Goal: Consume media (video, audio): Consume media (video, audio)

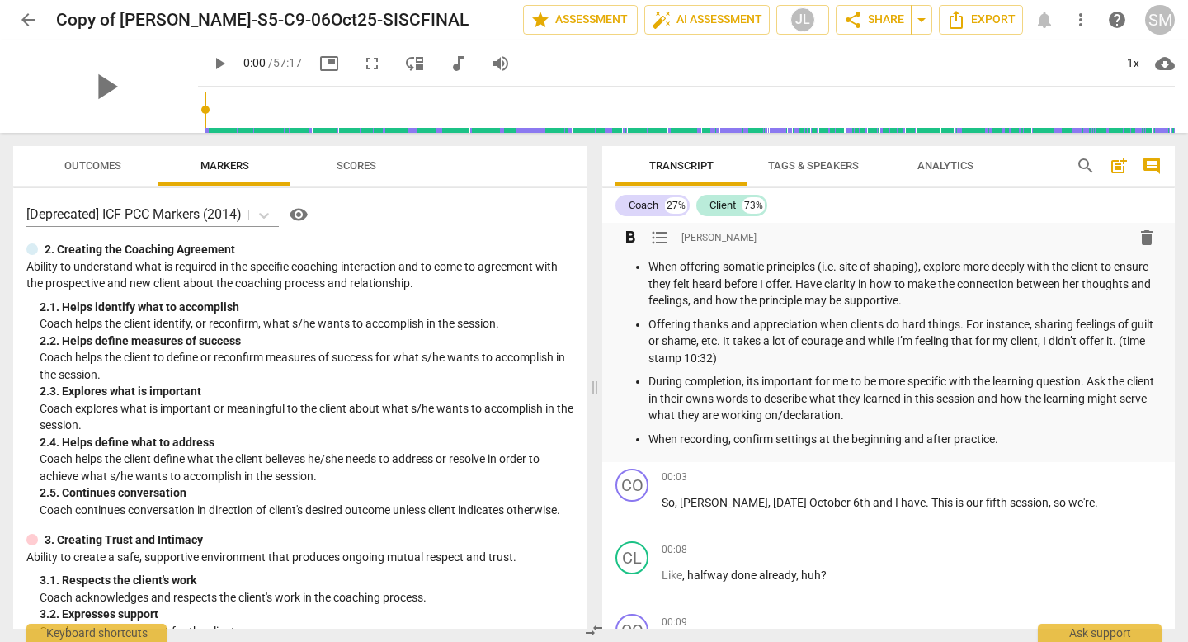
scroll to position [947, 0]
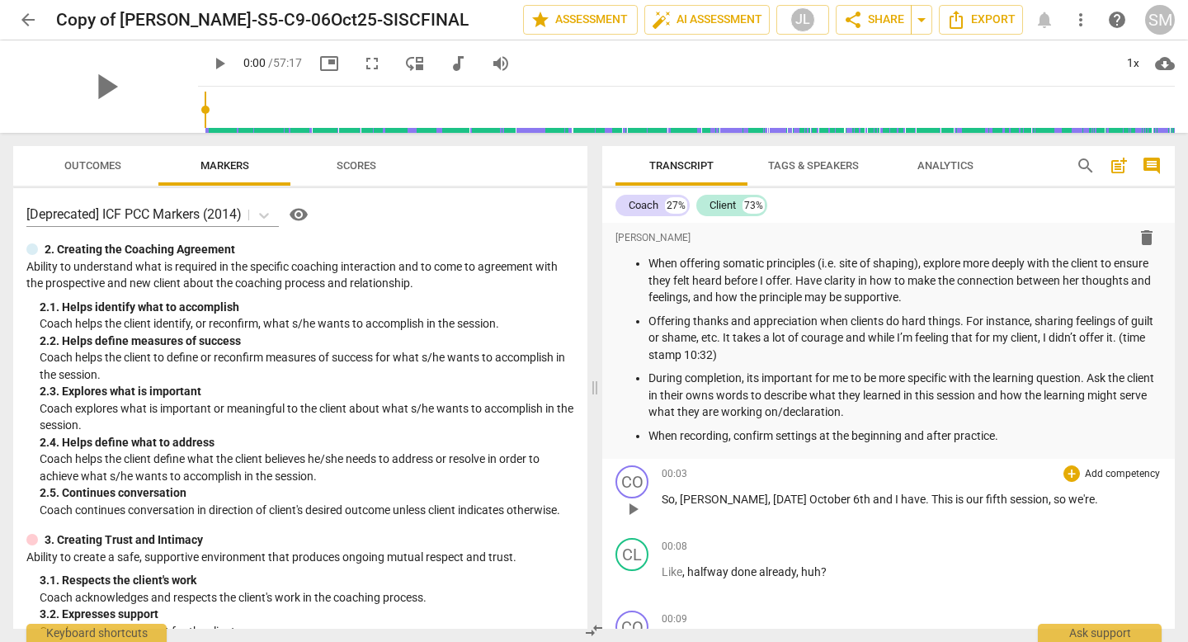
click at [635, 509] on span "play_arrow" at bounding box center [633, 509] width 20 height 20
click at [146, 94] on div "pause" at bounding box center [105, 86] width 185 height 92
click at [319, 64] on span "picture_in_picture" at bounding box center [329, 64] width 20 height 20
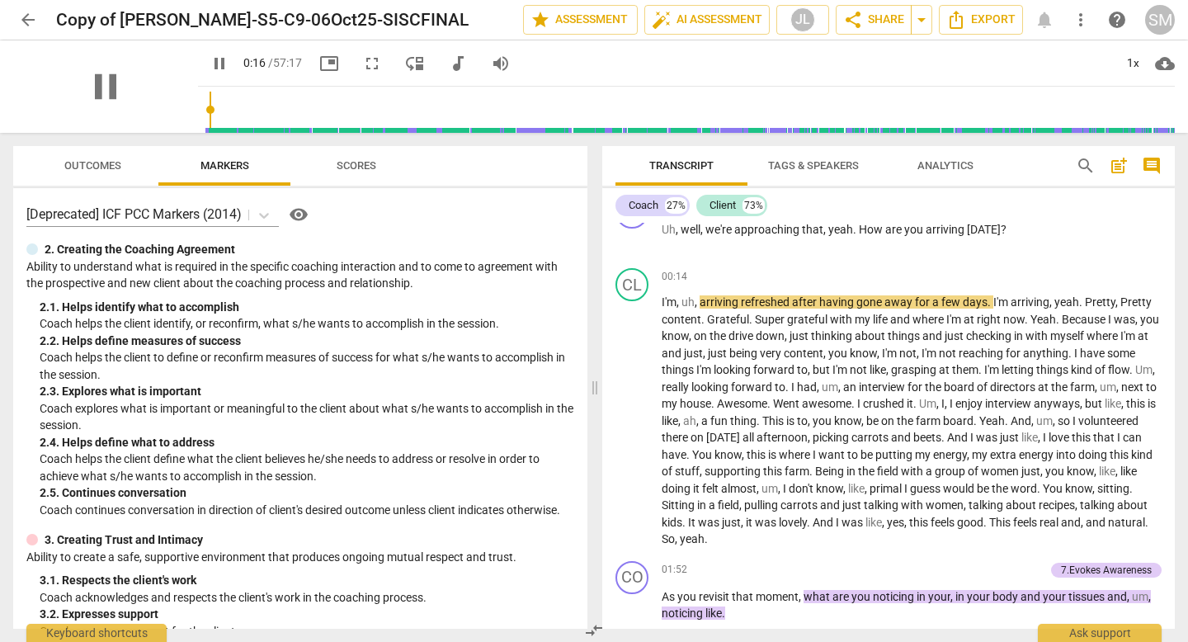
click at [139, 70] on div "pause" at bounding box center [105, 86] width 185 height 92
click at [146, 71] on div "pause" at bounding box center [105, 86] width 185 height 92
click at [319, 64] on span "picture_in_picture" at bounding box center [329, 64] width 20 height 20
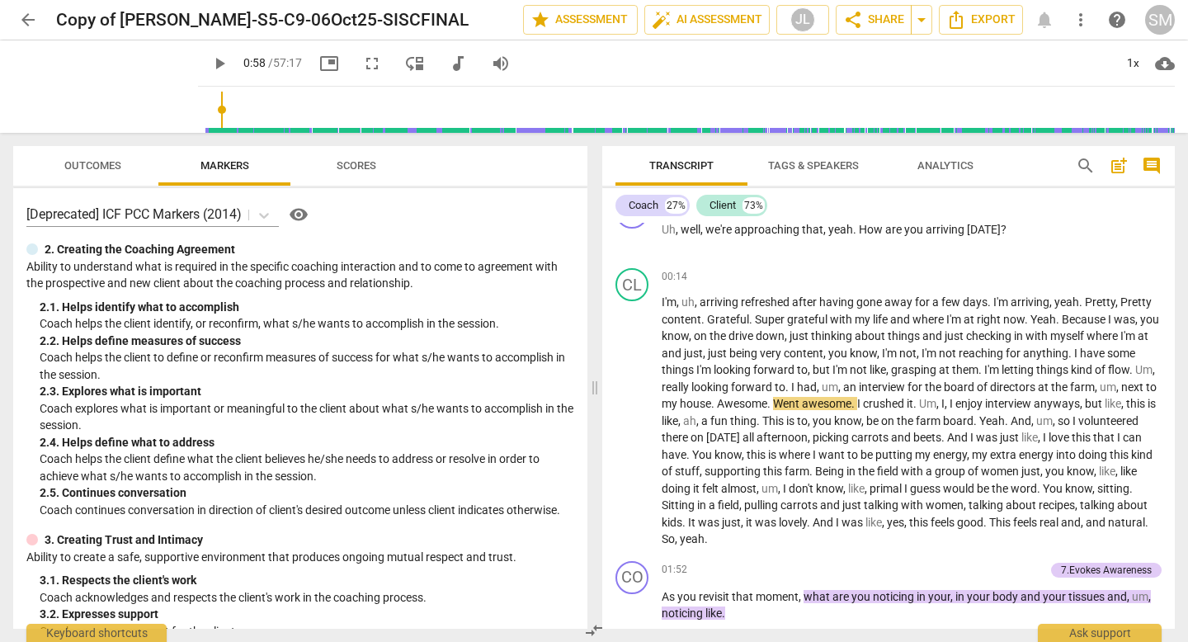
type input "59"
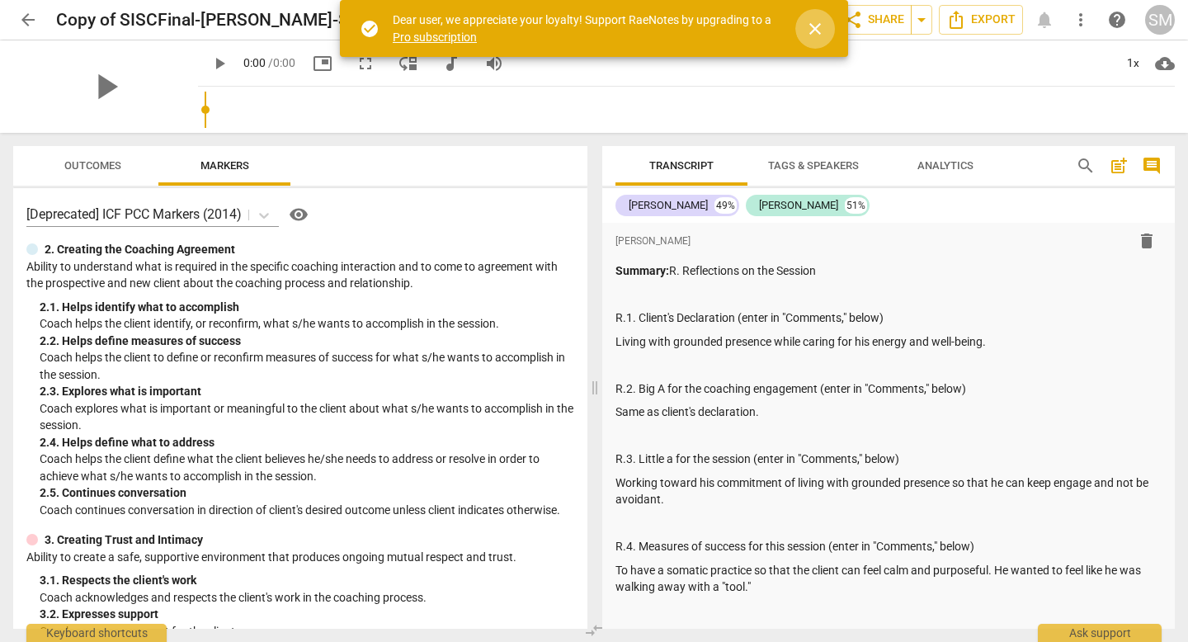
click at [816, 25] on span "close" at bounding box center [816, 29] width 20 height 20
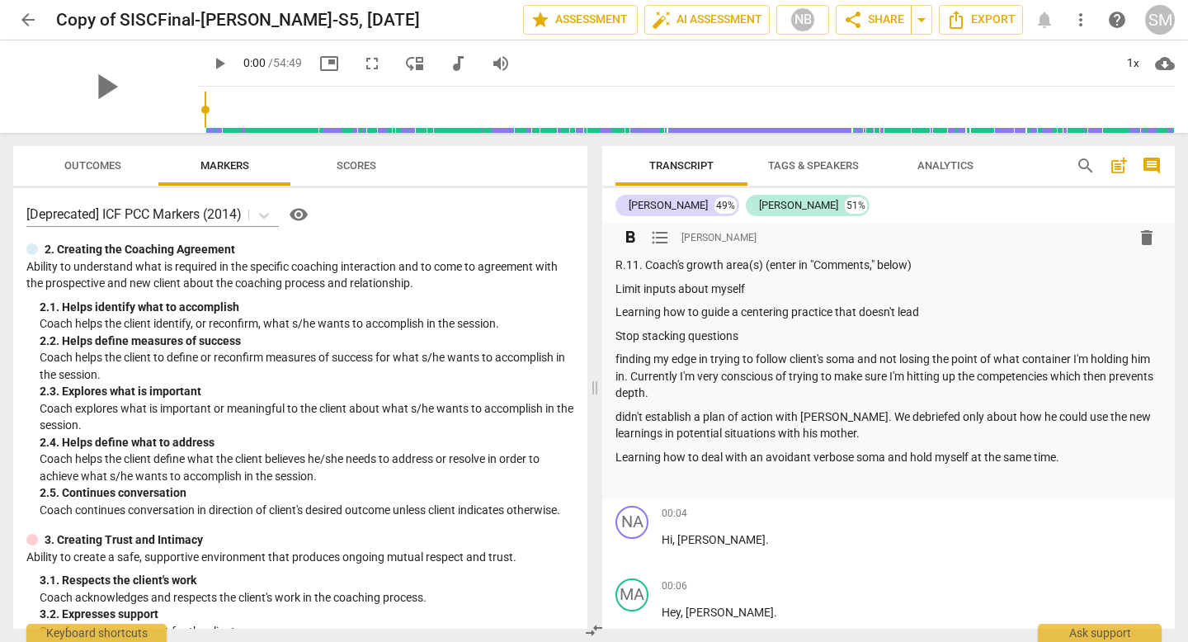
scroll to position [949, 0]
click at [96, 79] on span "play_arrow" at bounding box center [105, 86] width 43 height 43
click at [319, 63] on span "picture_in_picture" at bounding box center [329, 64] width 20 height 20
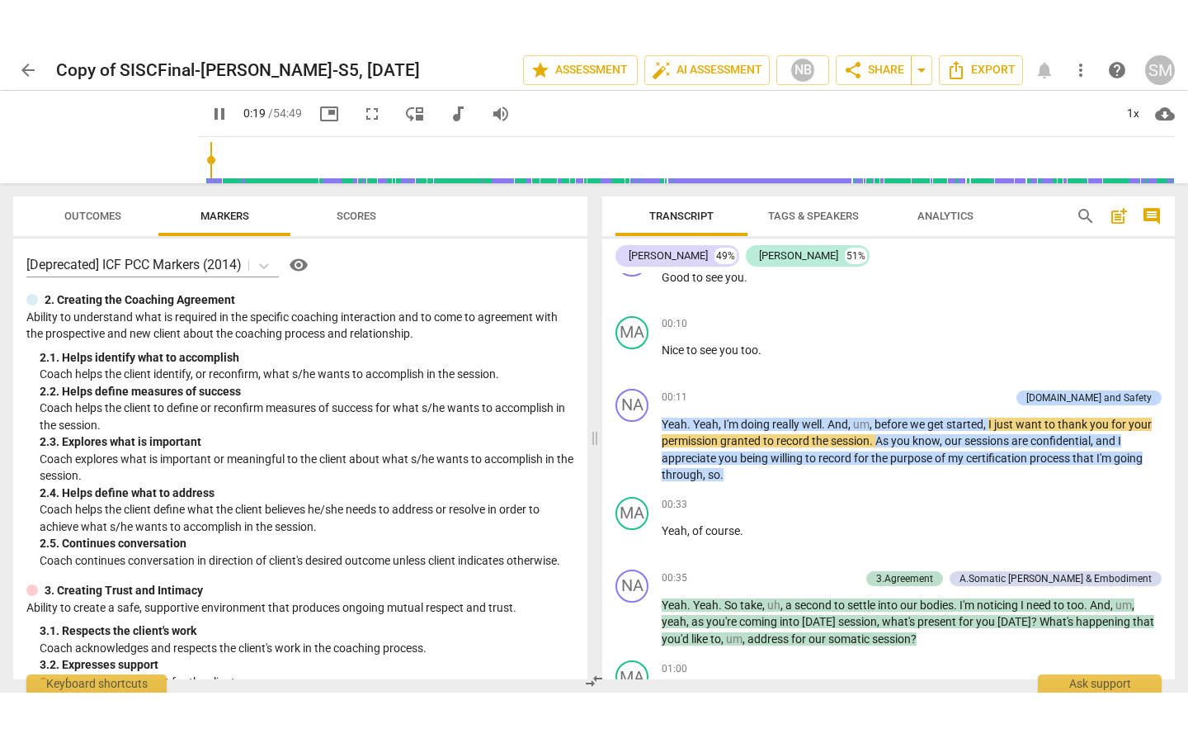
scroll to position [1405, 0]
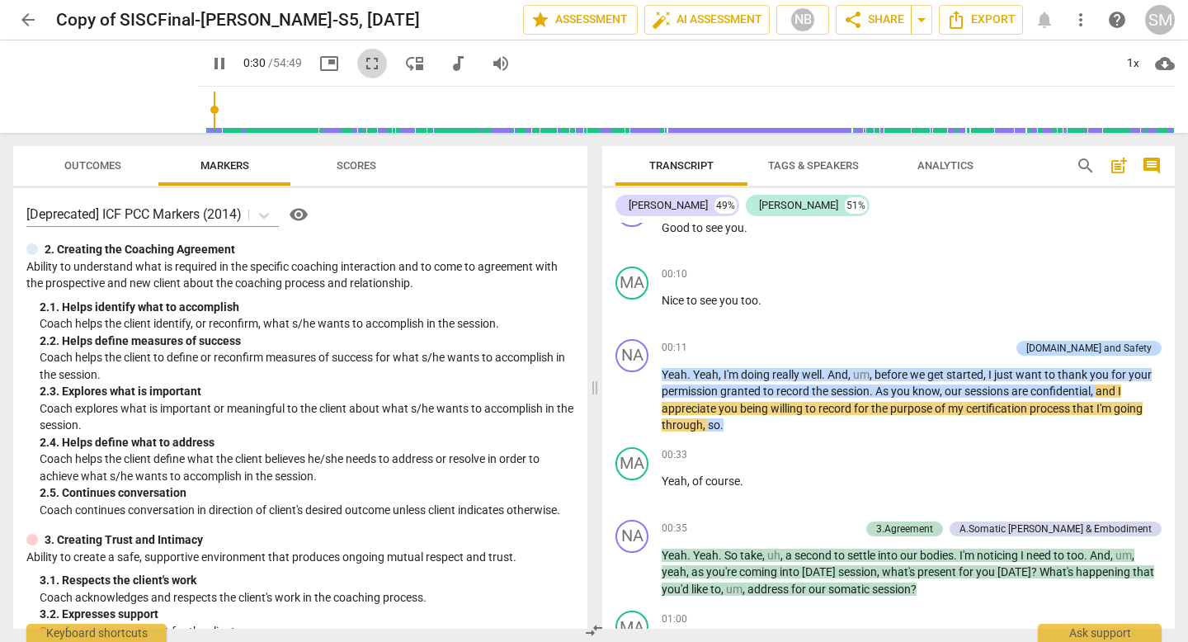
click at [362, 61] on span "fullscreen" at bounding box center [372, 64] width 20 height 20
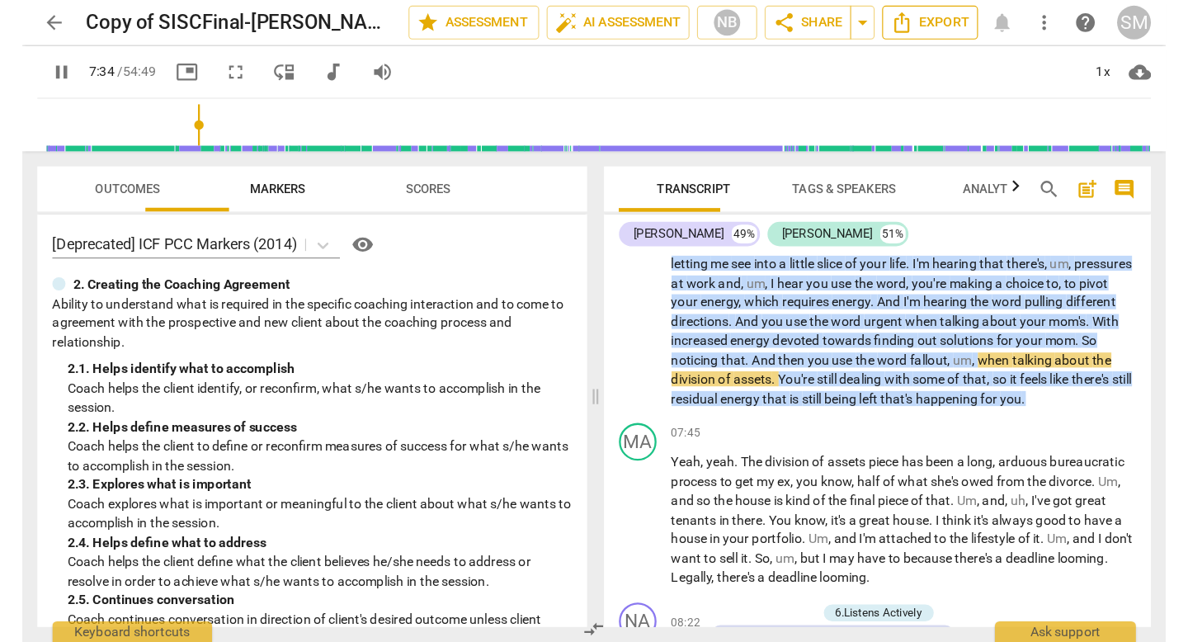
scroll to position [2941, 0]
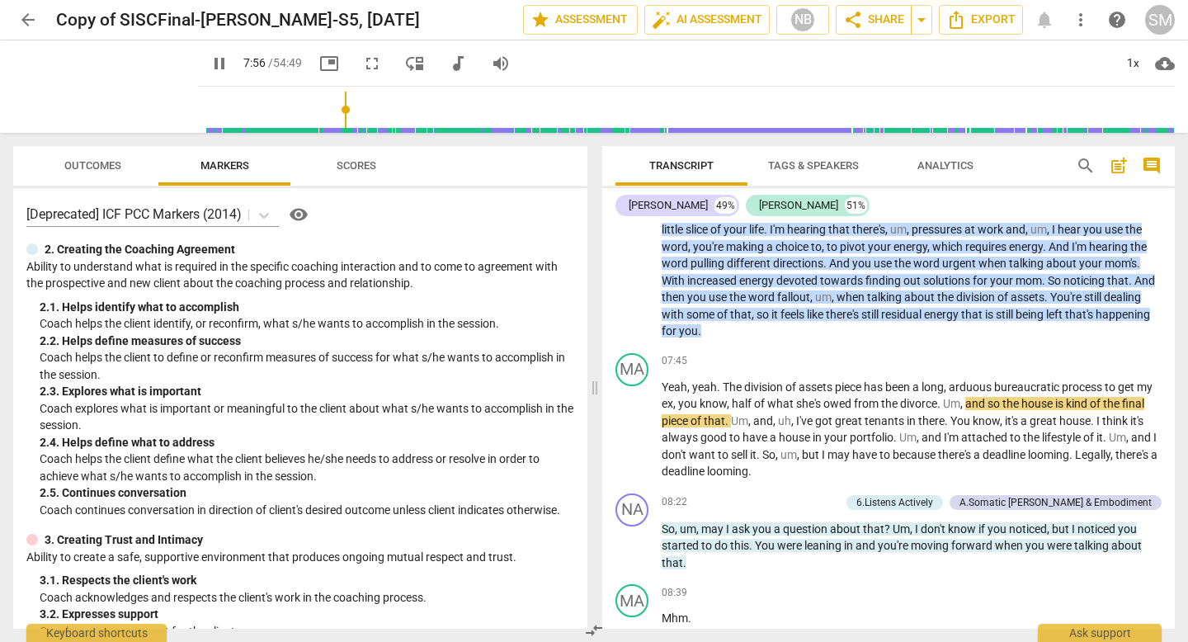
click at [210, 61] on span "pause" at bounding box center [220, 64] width 20 height 20
click at [210, 61] on span "play_arrow" at bounding box center [220, 64] width 20 height 20
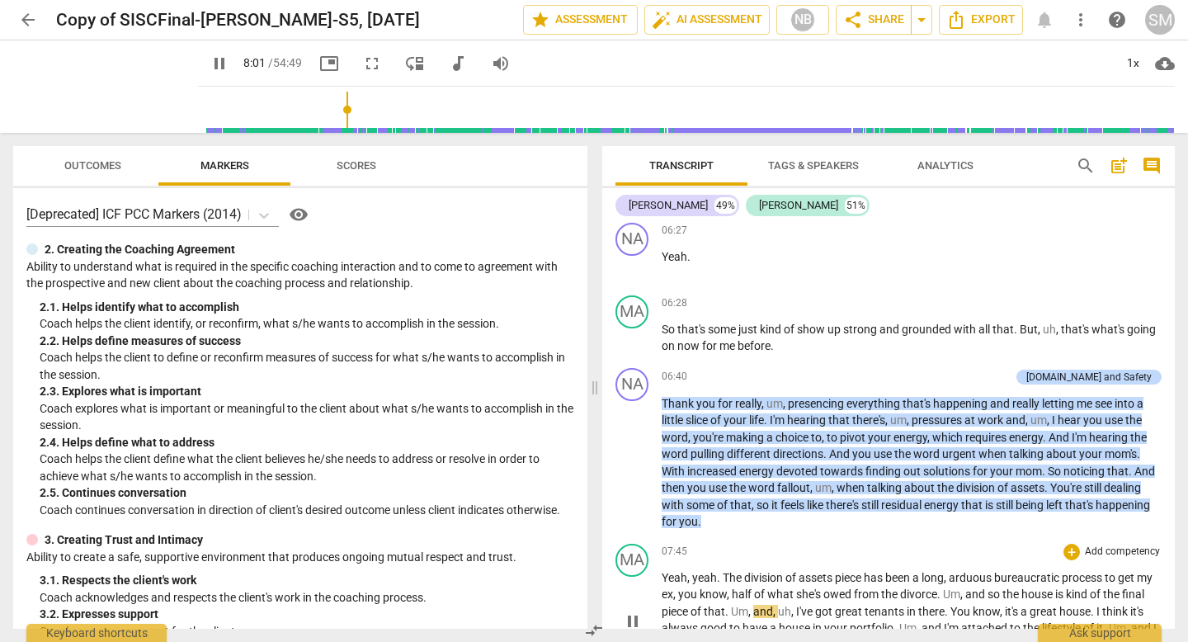
scroll to position [2668, 0]
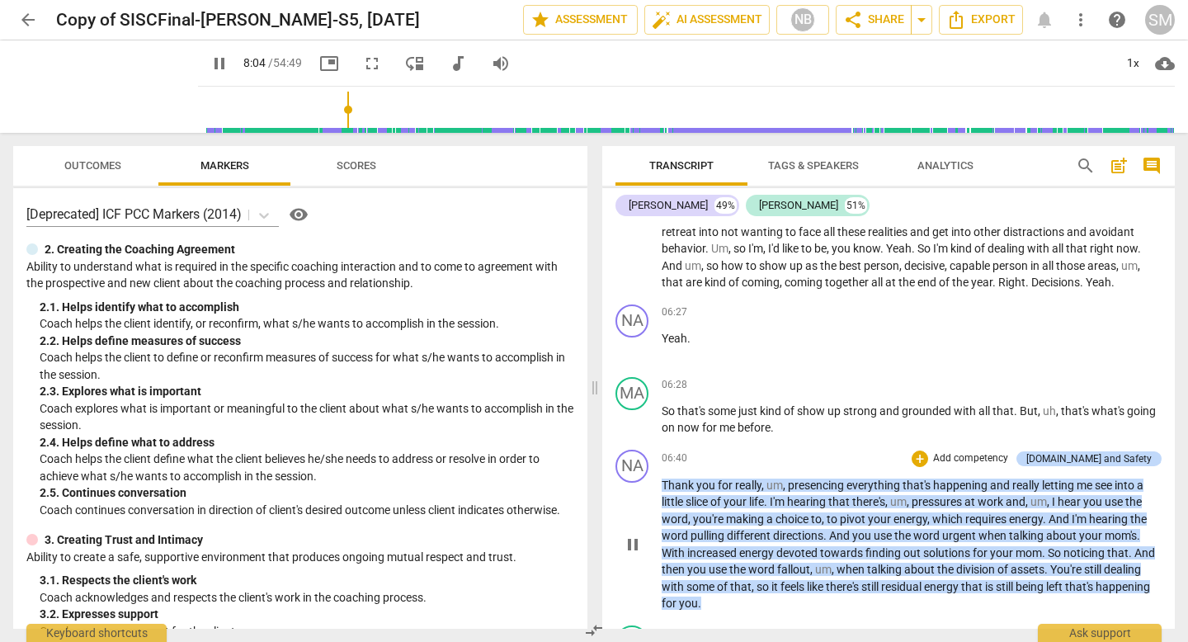
click at [633, 555] on span "pause" at bounding box center [633, 545] width 20 height 20
click at [0, 0] on span "play_arrow" at bounding box center [0, 0] width 0 height 0
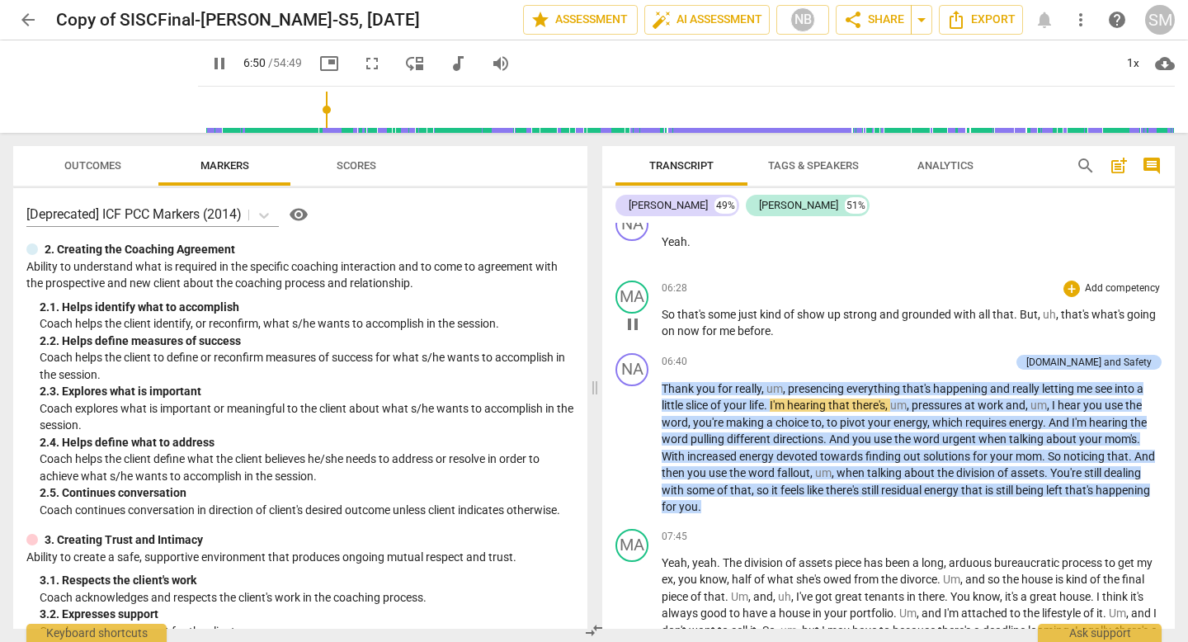
scroll to position [2770, 0]
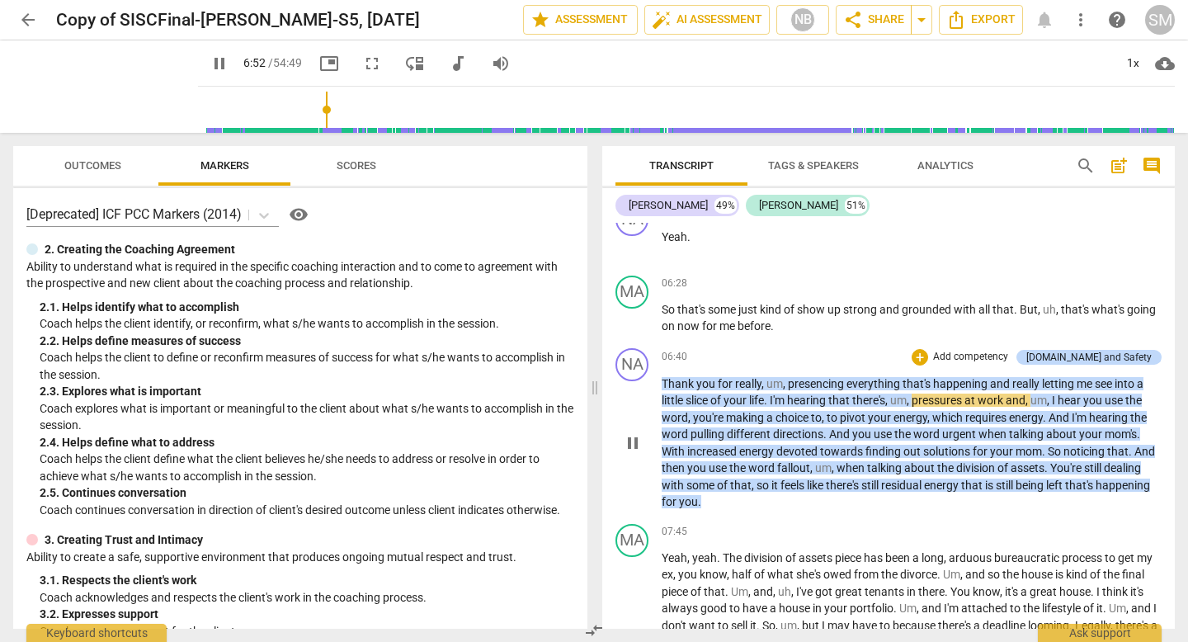
click at [634, 453] on span "pause" at bounding box center [633, 443] width 20 height 20
click at [634, 453] on span "play_arrow" at bounding box center [633, 443] width 20 height 20
click at [634, 453] on span "pause" at bounding box center [633, 443] width 20 height 20
click at [634, 453] on span "play_arrow" at bounding box center [633, 443] width 20 height 20
click at [210, 63] on span "pause" at bounding box center [220, 64] width 20 height 20
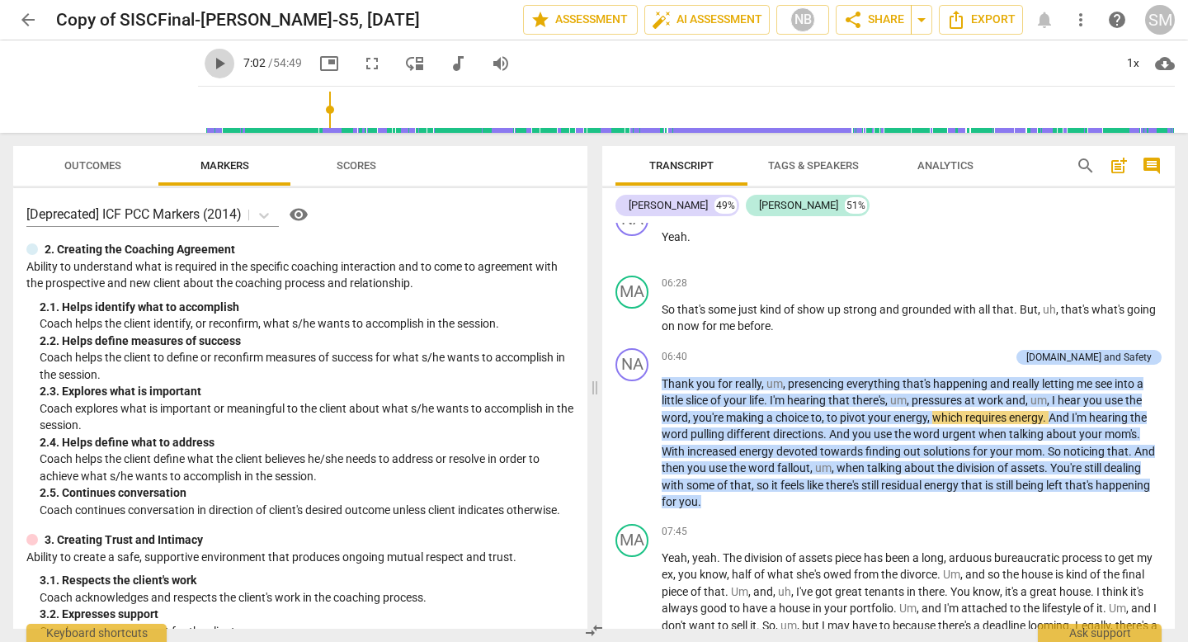
click at [210, 63] on span "play_arrow" at bounding box center [220, 64] width 20 height 20
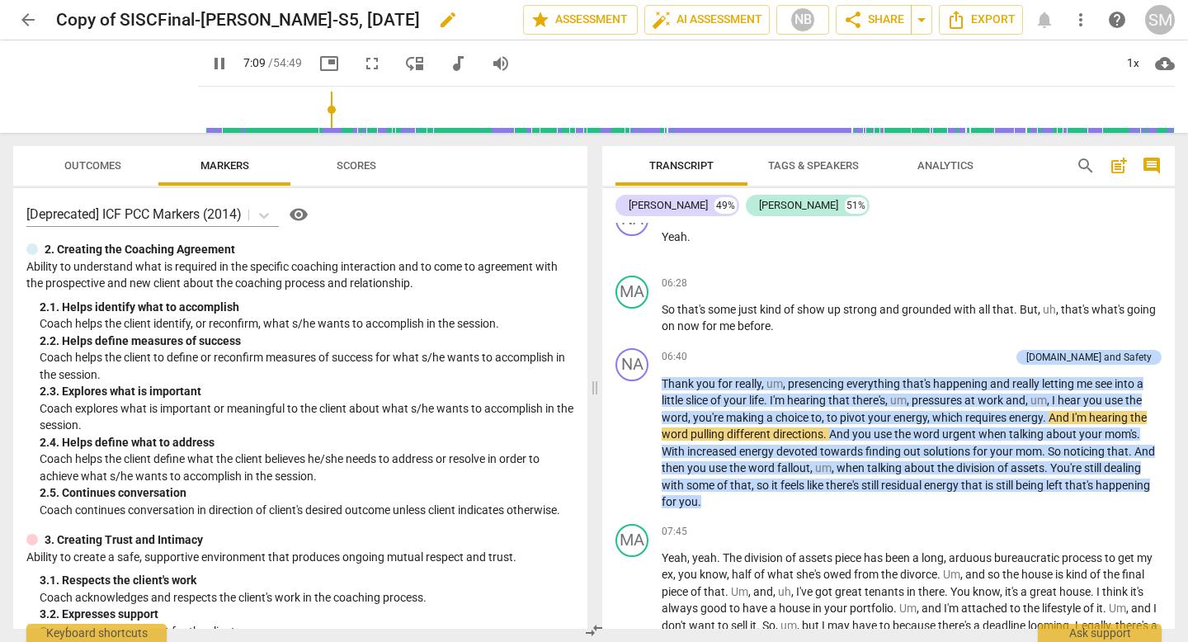
type input "429"
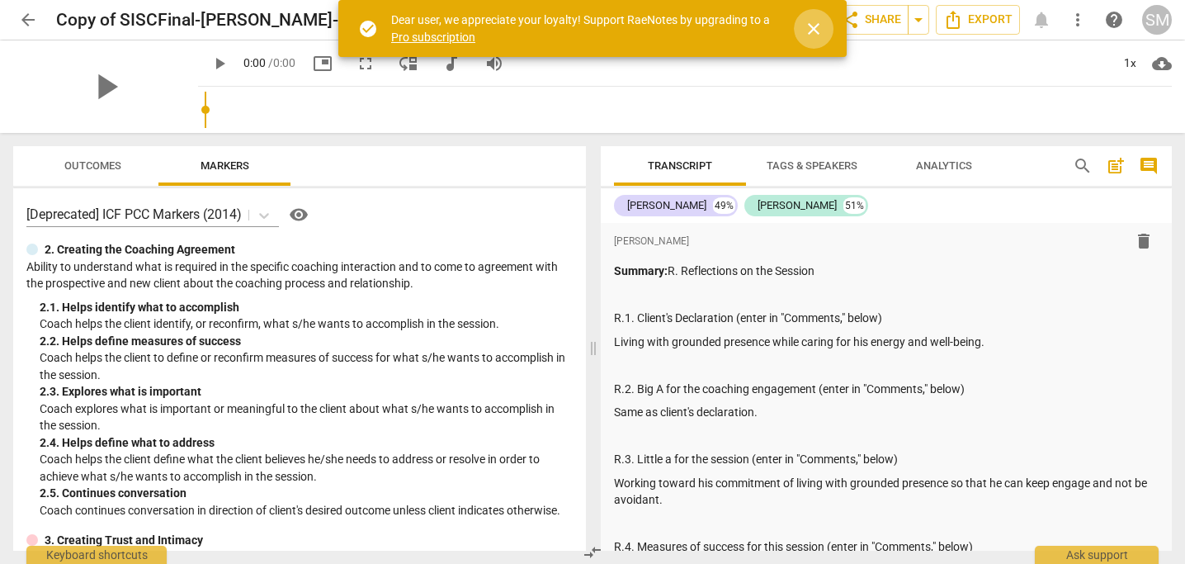
click at [813, 27] on span "close" at bounding box center [814, 29] width 20 height 20
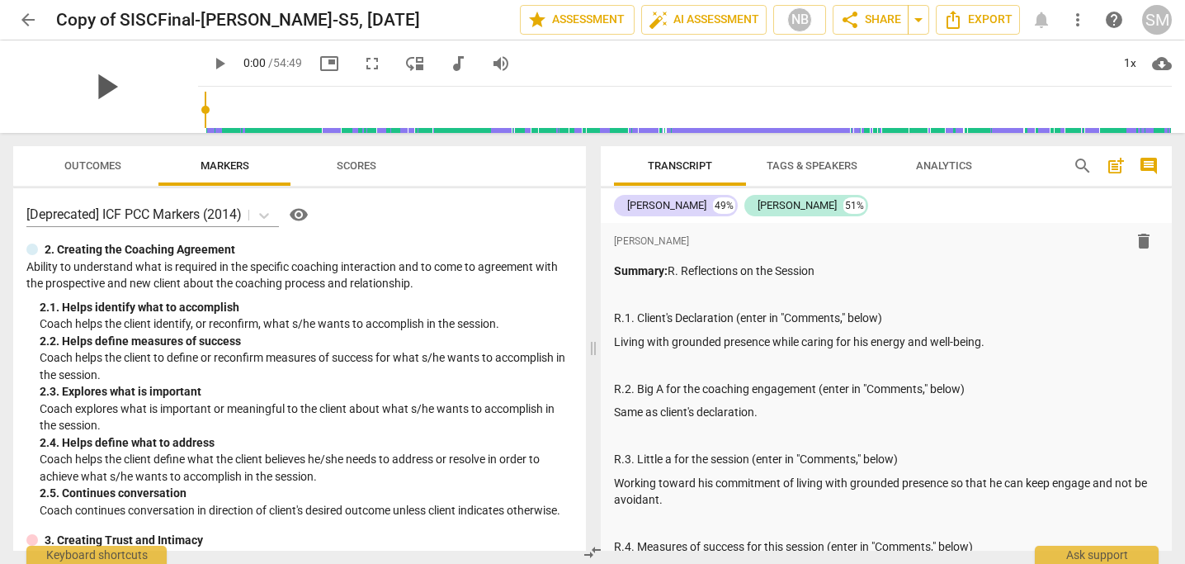
click at [96, 79] on span "play_arrow" at bounding box center [105, 86] width 43 height 43
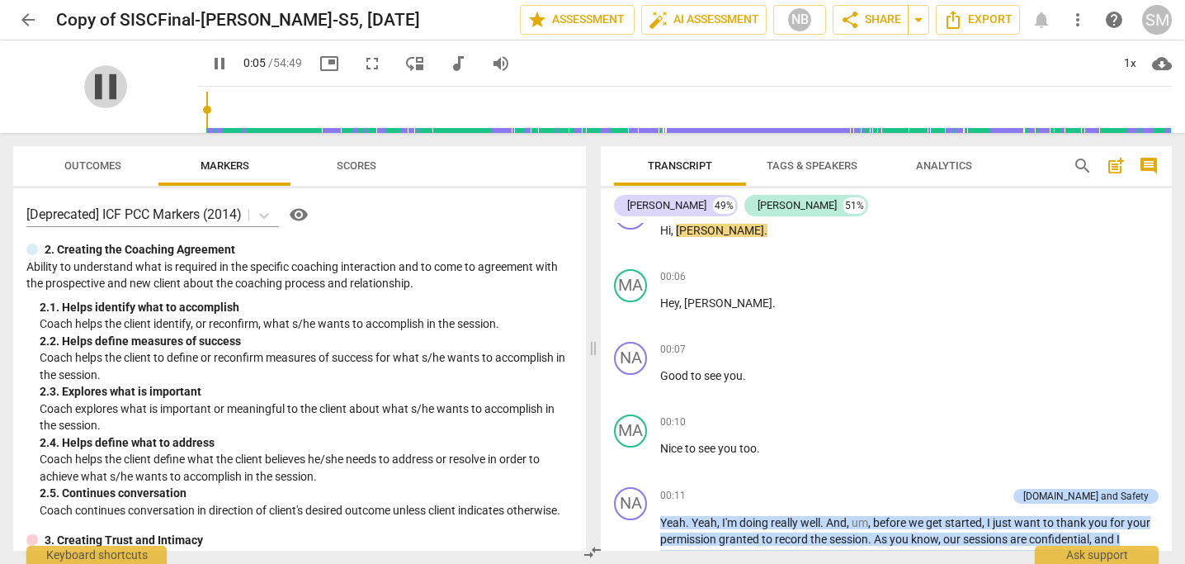
click at [101, 87] on span "pause" at bounding box center [105, 86] width 43 height 43
type input "5"
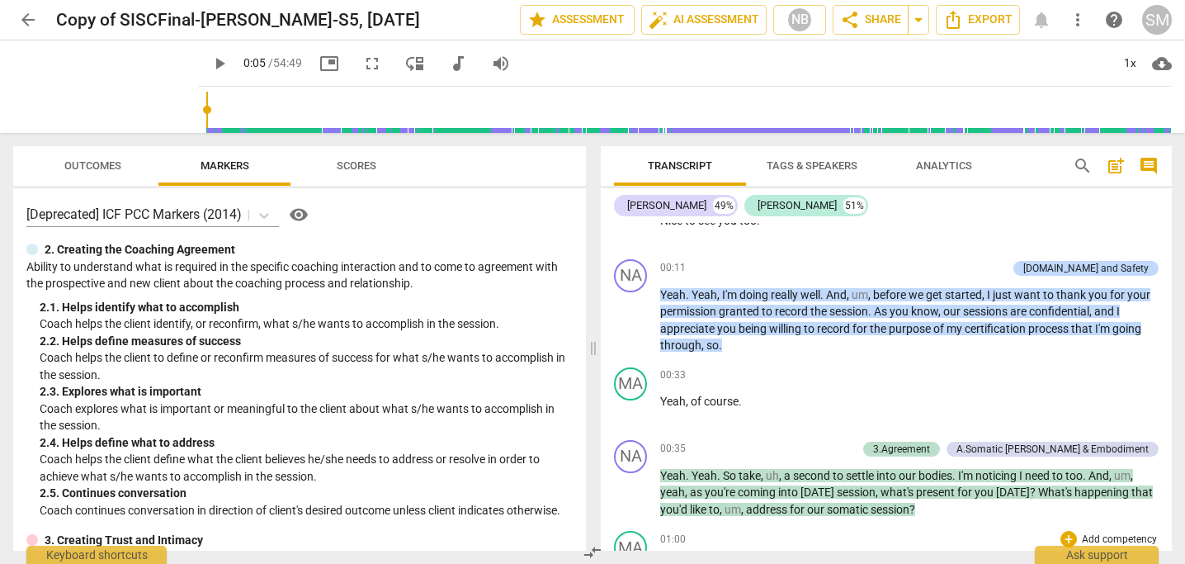
scroll to position [1481, 0]
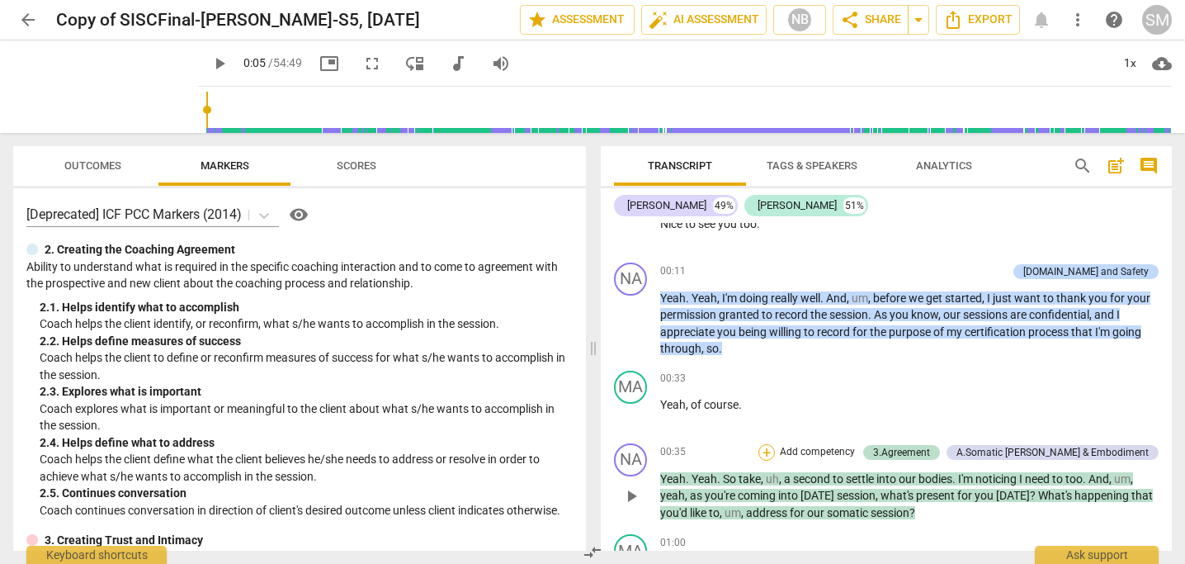
click at [775, 448] on div "+" at bounding box center [766, 452] width 17 height 17
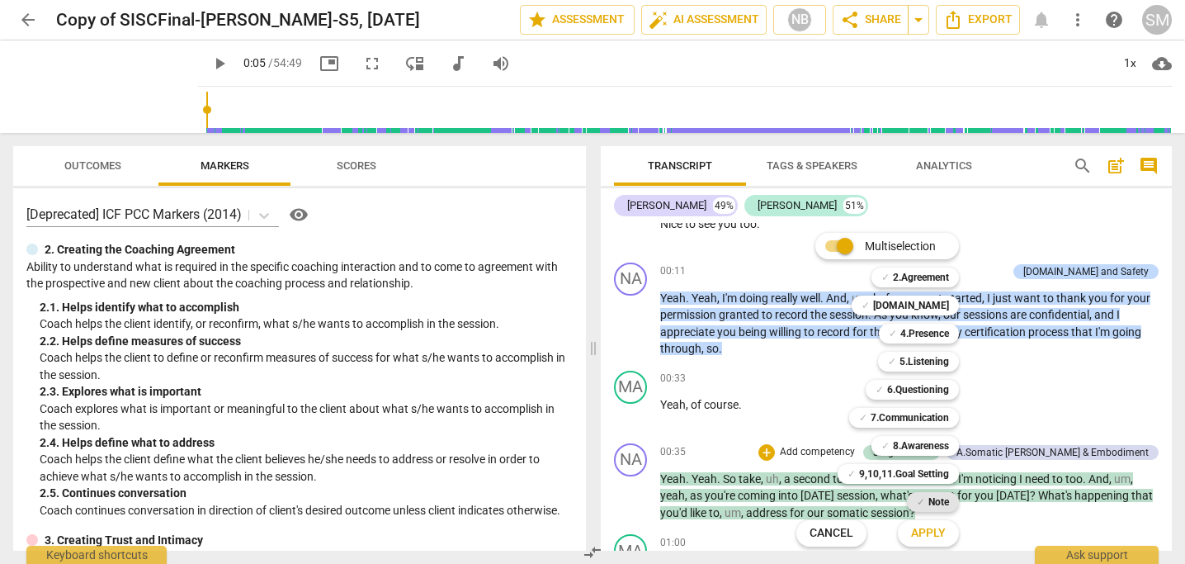
click at [945, 504] on b "Note" at bounding box center [939, 502] width 21 height 20
click at [932, 532] on span "Apply" at bounding box center [928, 533] width 35 height 17
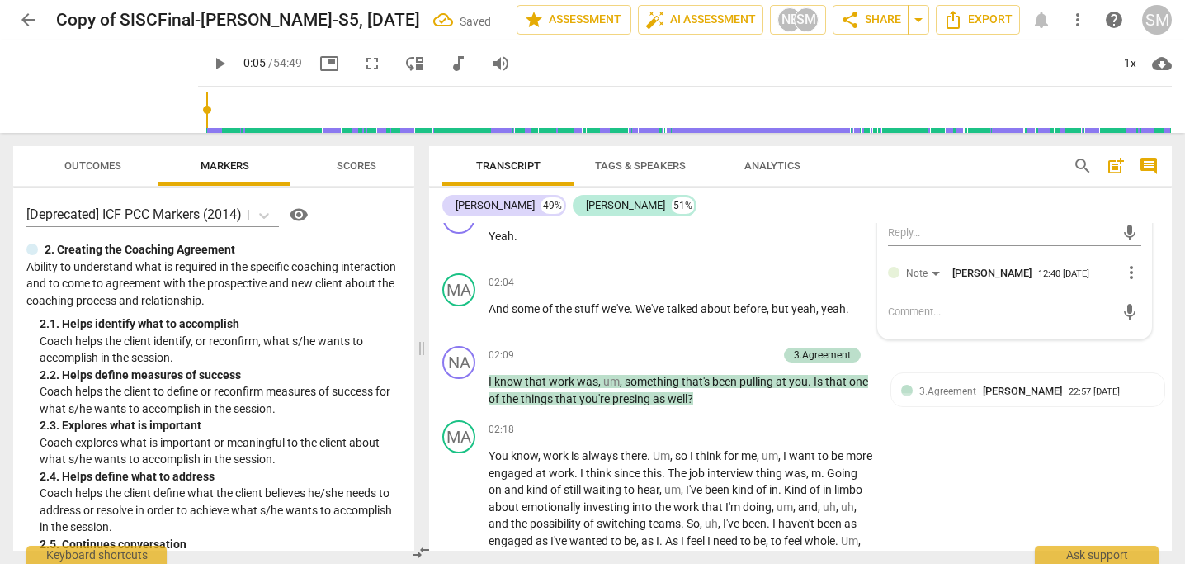
scroll to position [1955, 0]
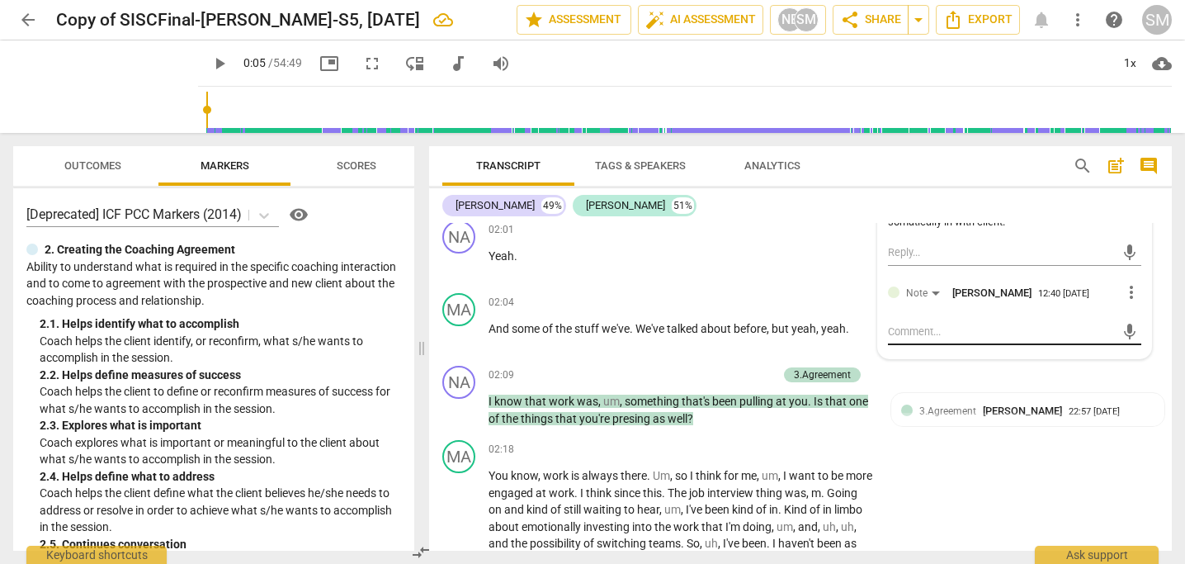
click at [897, 333] on textarea at bounding box center [1001, 332] width 227 height 16
type textarea "C"
type textarea "Co"
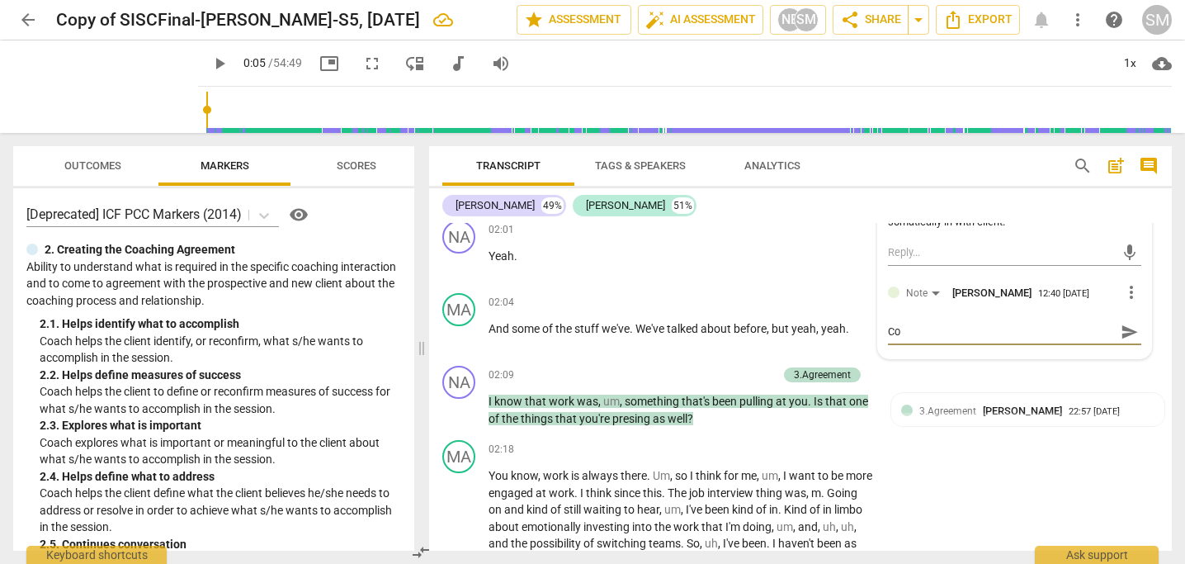
type textarea "Cou"
type textarea "Coul"
type textarea "Could"
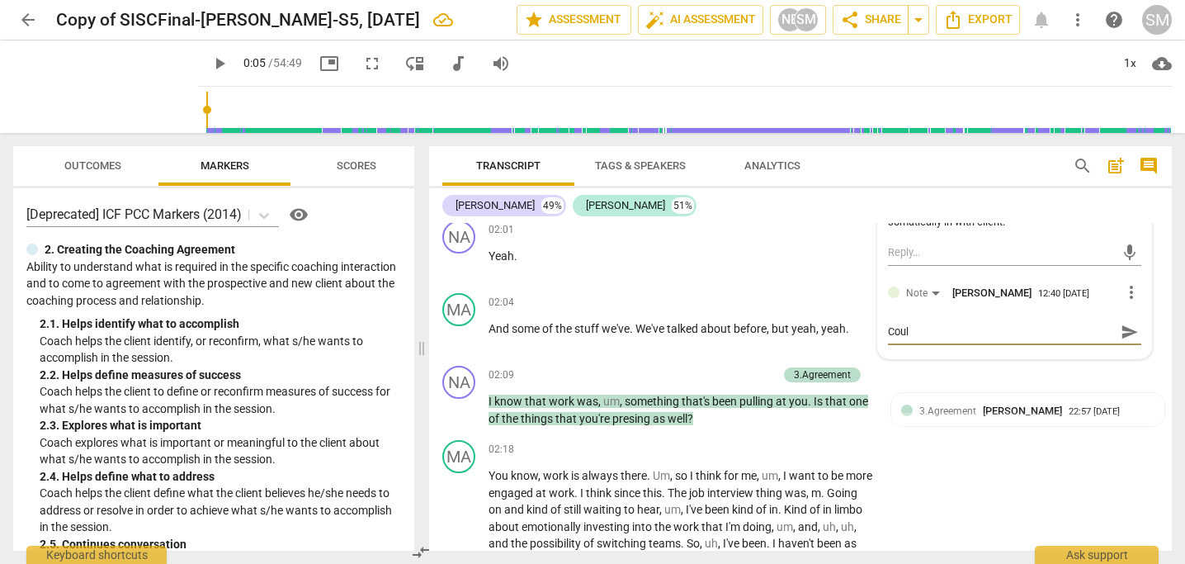
type textarea "Could"
type textarea "Could s"
type textarea "Could sl"
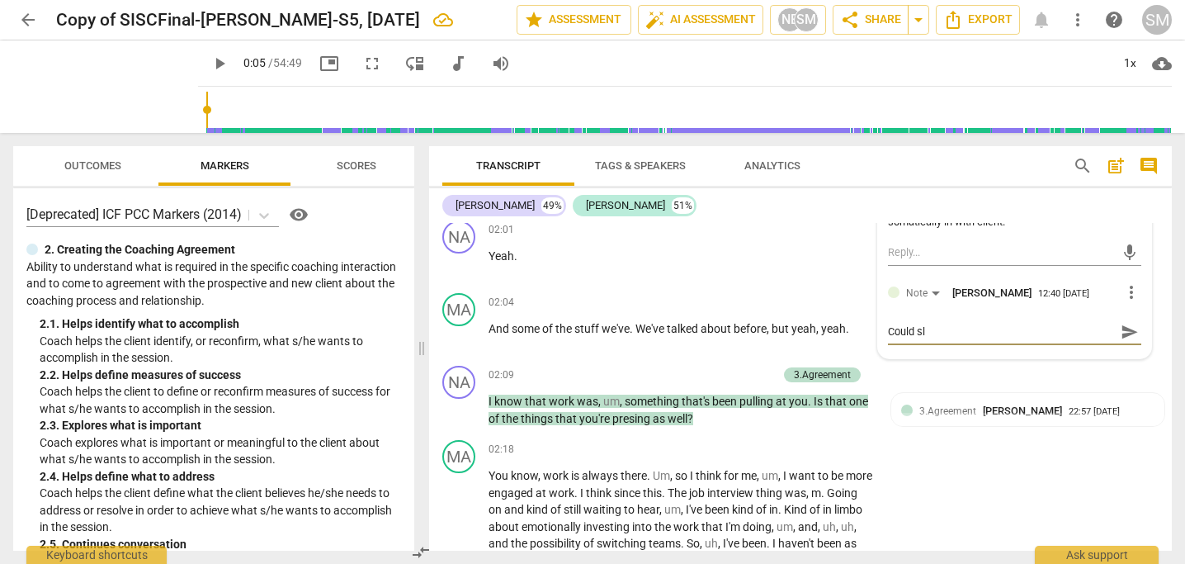
type textarea "Could slo"
type textarea "Could slow"
type textarea "Could slow t"
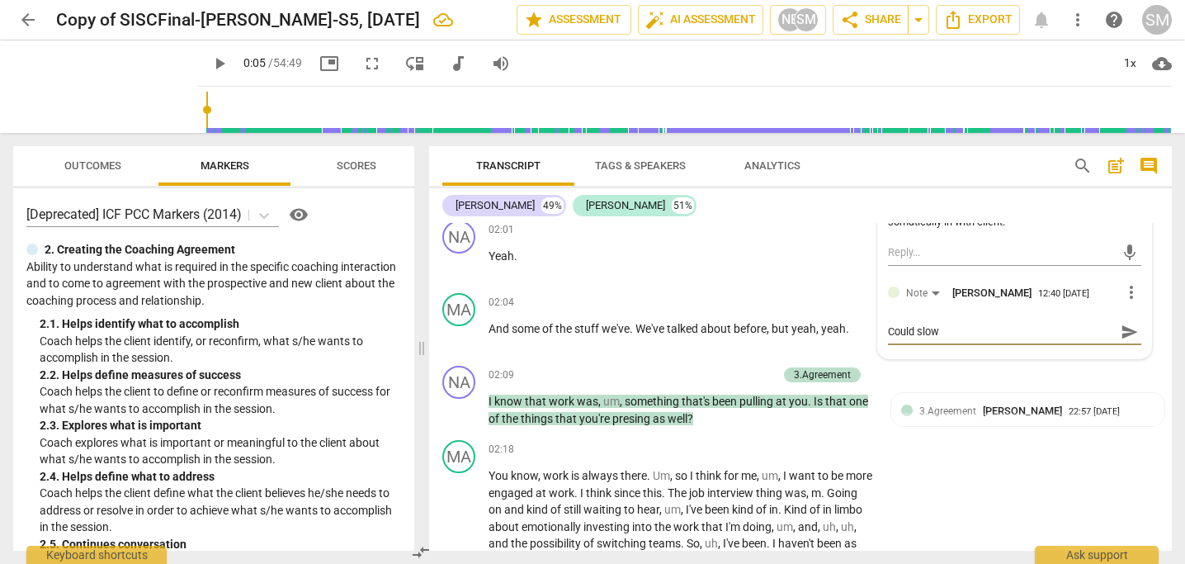
type textarea "Could slow t"
type textarea "Could slow th"
type textarea "Could slow thi"
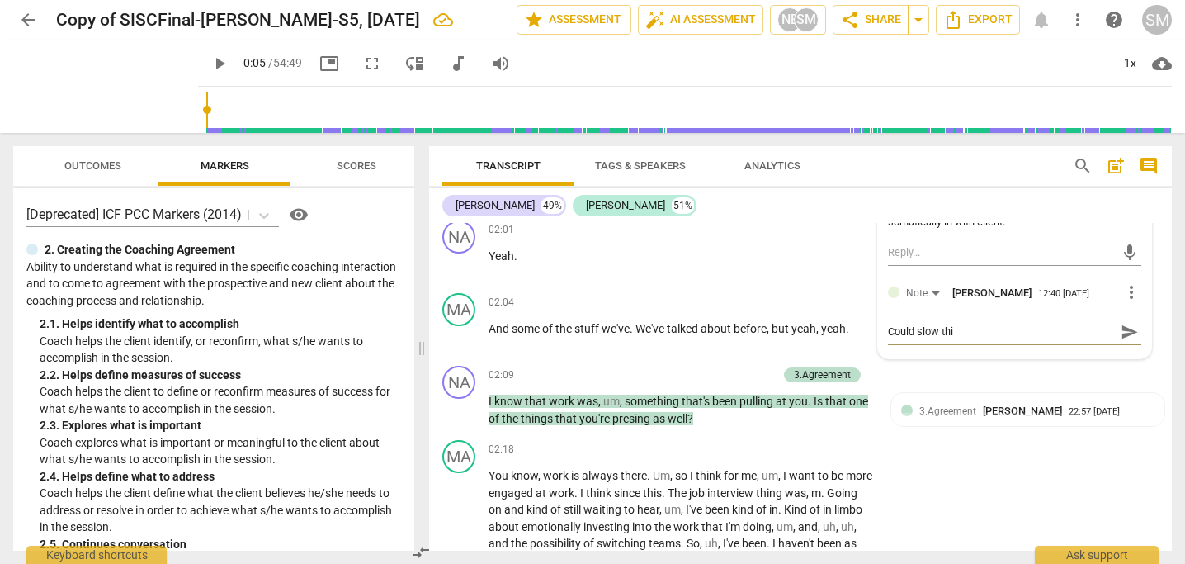
type textarea "Could slow this"
type textarea "Could slow this d"
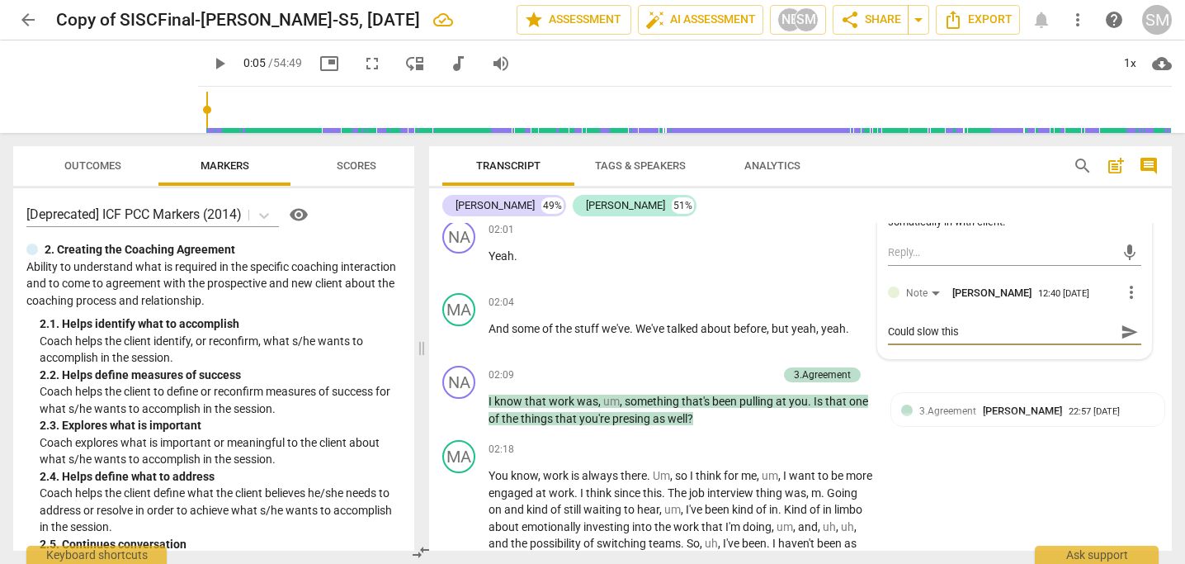
type textarea "Could slow this d"
type textarea "Could slow this do"
type textarea "Could slow this dow"
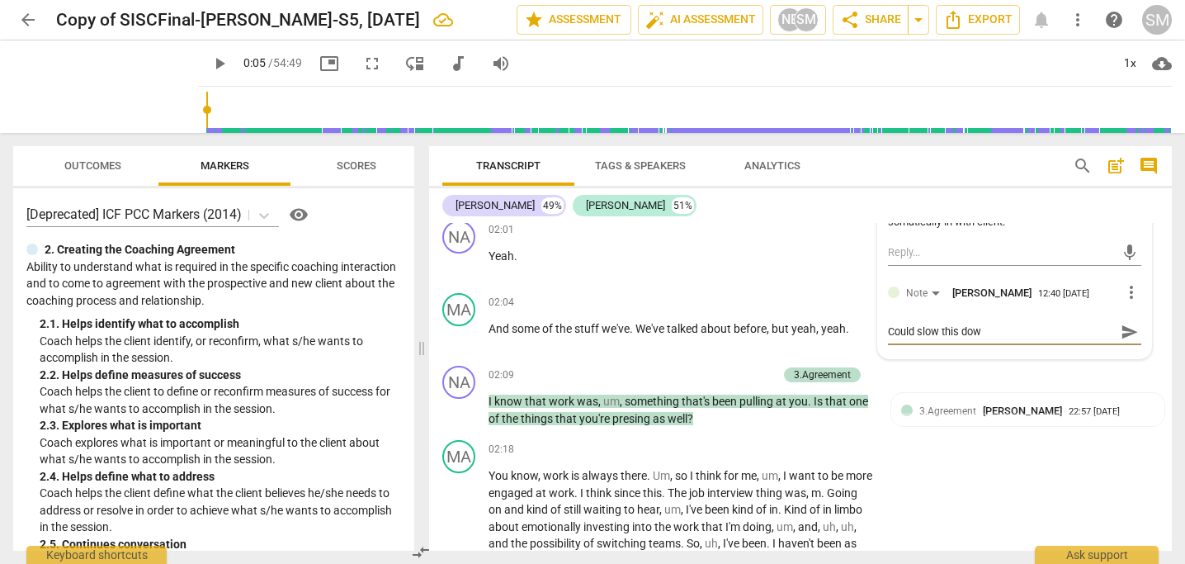
type textarea "Could slow this down"
type textarea "Could slow this down."
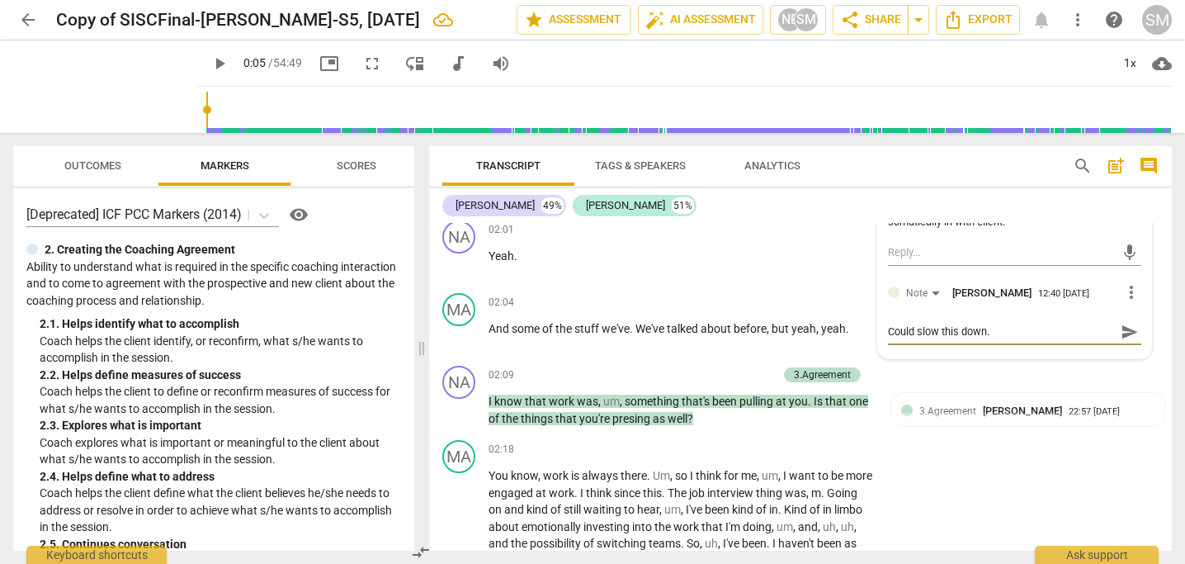
type textarea "Could slow this down."
type textarea "Could slow this down. D"
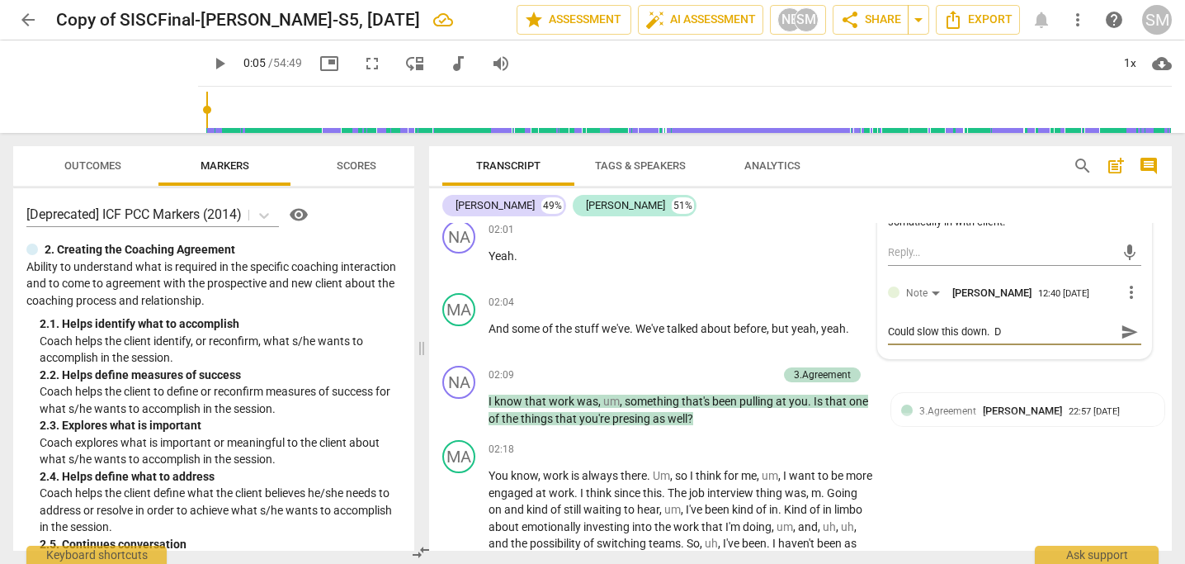
type textarea "Could slow this down. Dr"
type textarea "Could slow this down. Dro"
type textarea "Could slow this down. Drop"
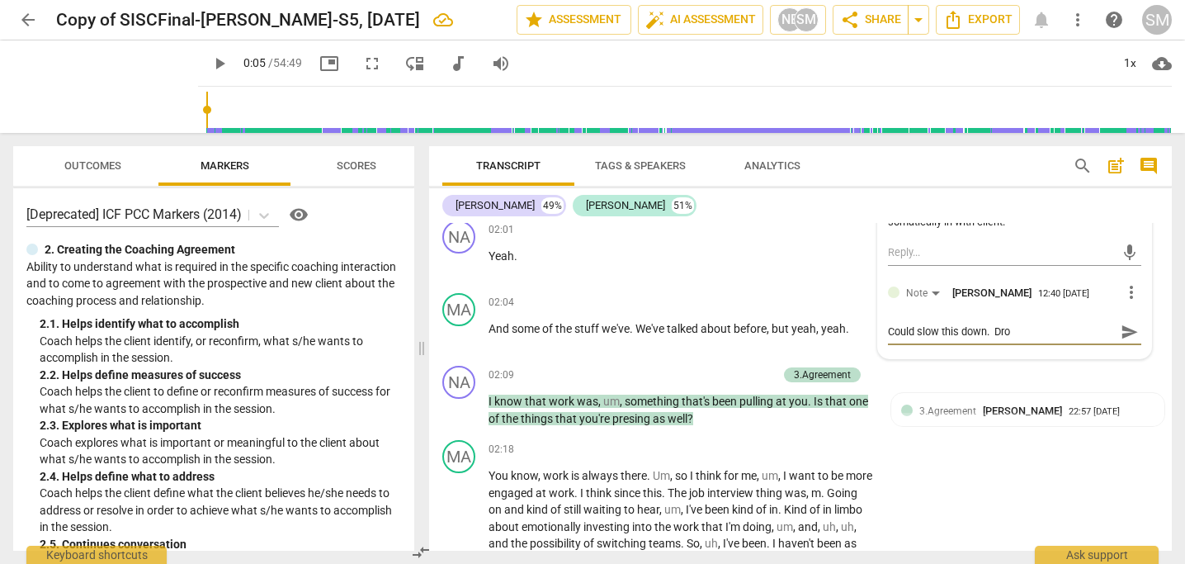
type textarea "Could slow this down. Drop"
type textarea "Could slow this down. Drop i"
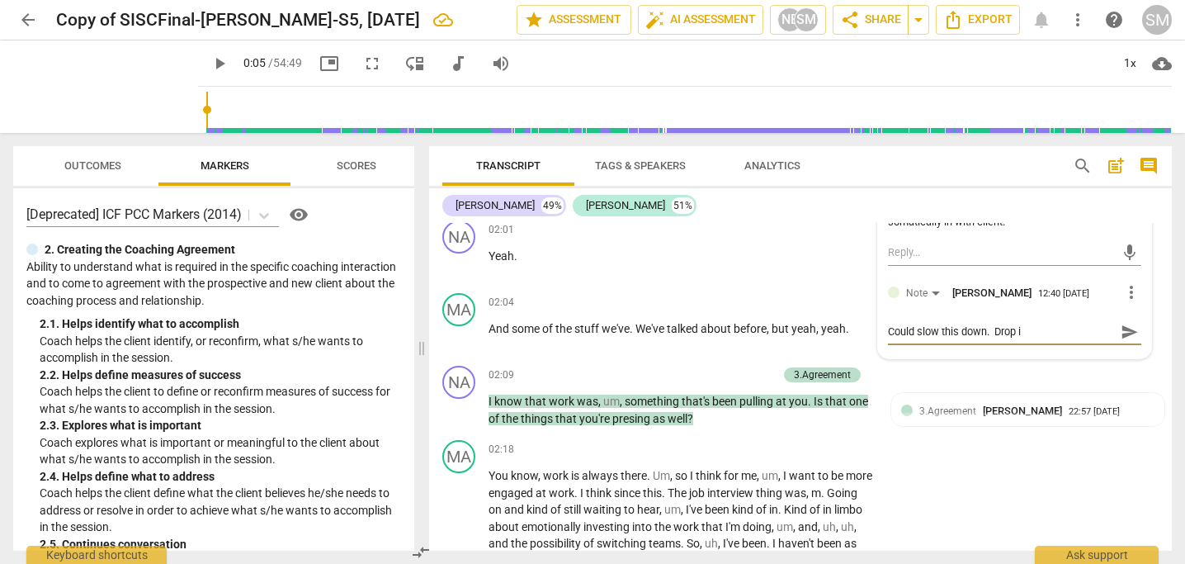
type textarea "Could slow this down. Drop in"
type textarea "Could slow this down. Drop int"
type textarea "Could slow this down. Drop into"
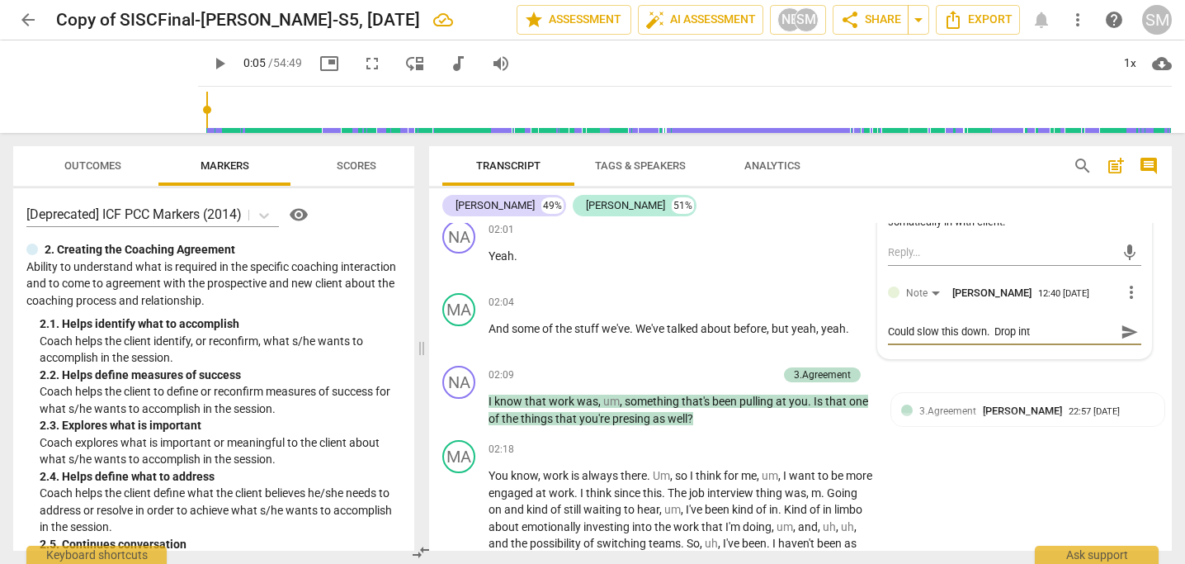
type textarea "Could slow this down. Drop into"
type textarea "Could slow this down. Drop into t"
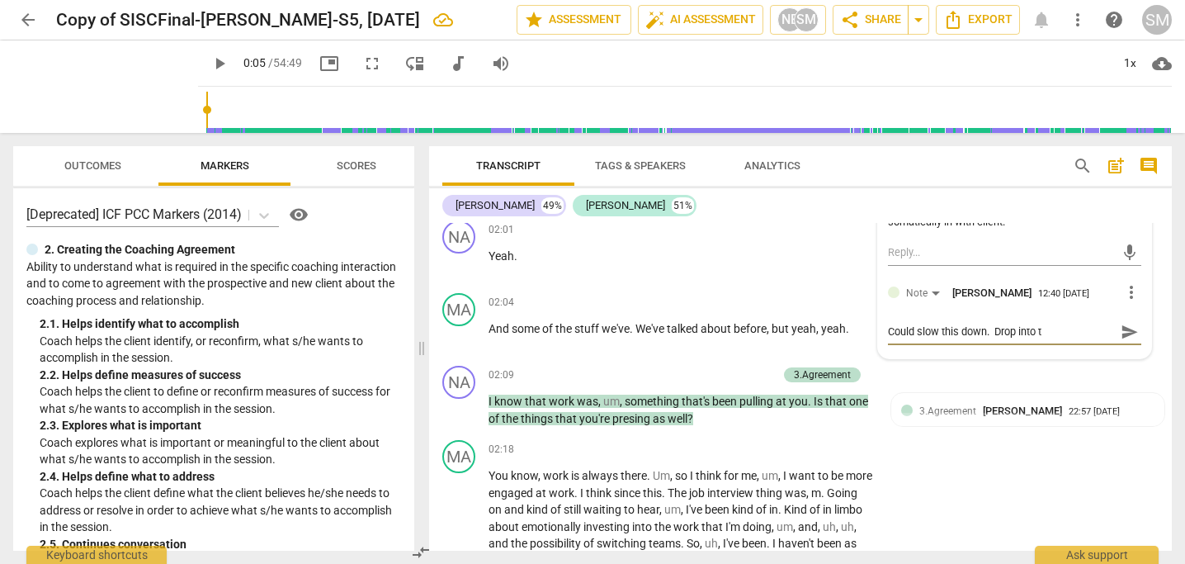
type textarea "Could slow this down. Drop into th"
type textarea "Could slow this down. Drop into the"
type textarea "Could slow this down. Drop into the b"
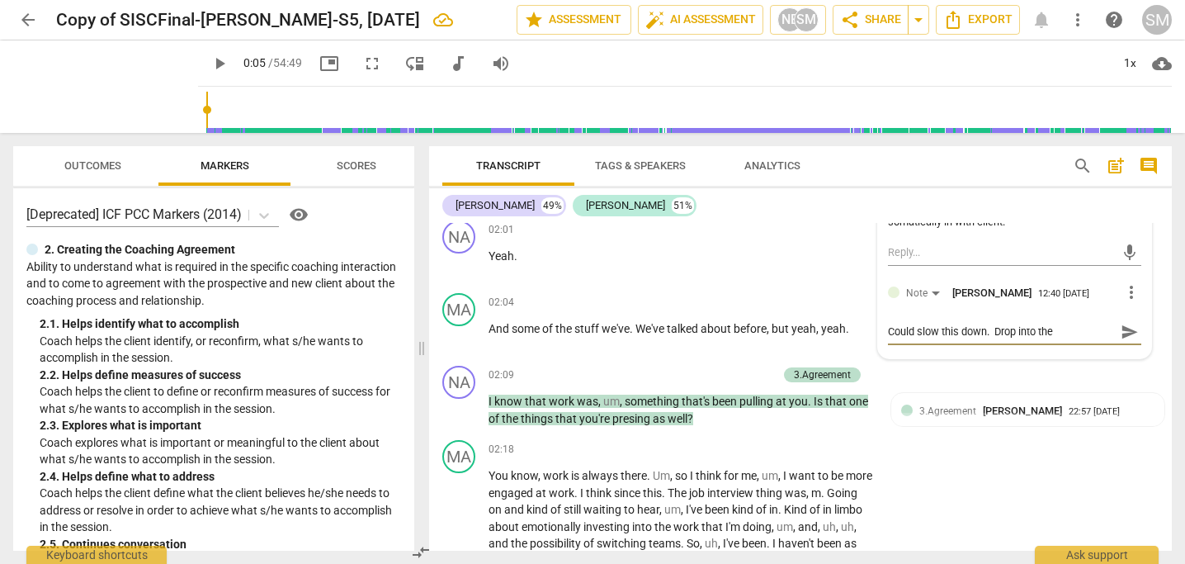
type textarea "Could slow this down. Drop into the b"
type textarea "Could slow this down. Drop into the bo"
type textarea "Could slow this down. Drop into the bod"
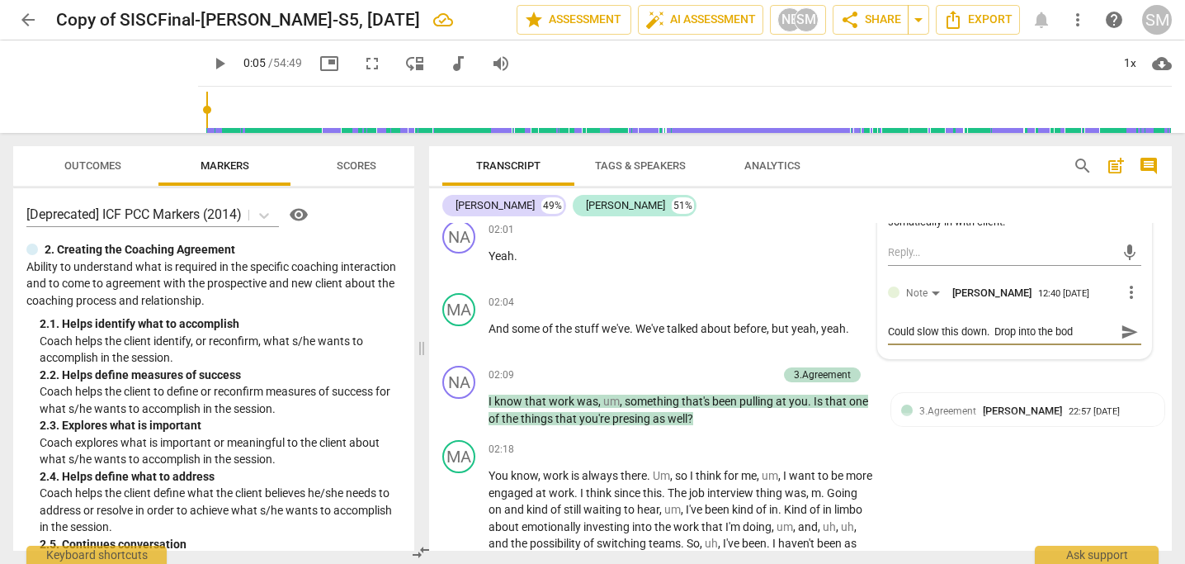
type textarea "Could slow this down. Drop into the body"
type textarea "Could slow this down. Drop into the body a"
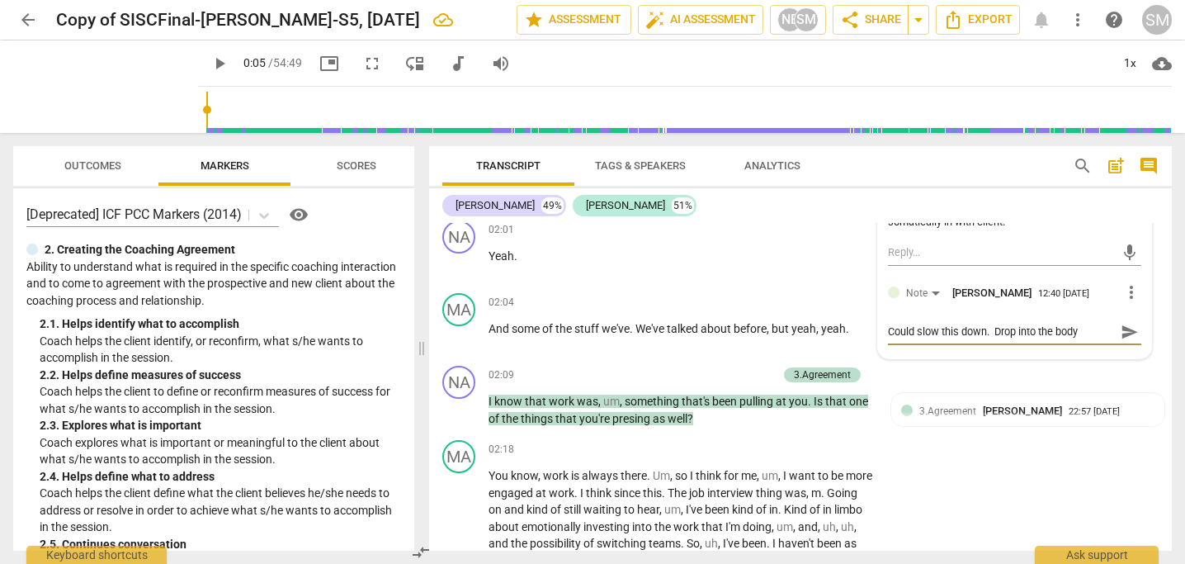
type textarea "Could slow this down. Drop into the body a"
type textarea "Could slow this down. Drop into the body an"
type textarea "Could slow this down. Drop into the body and"
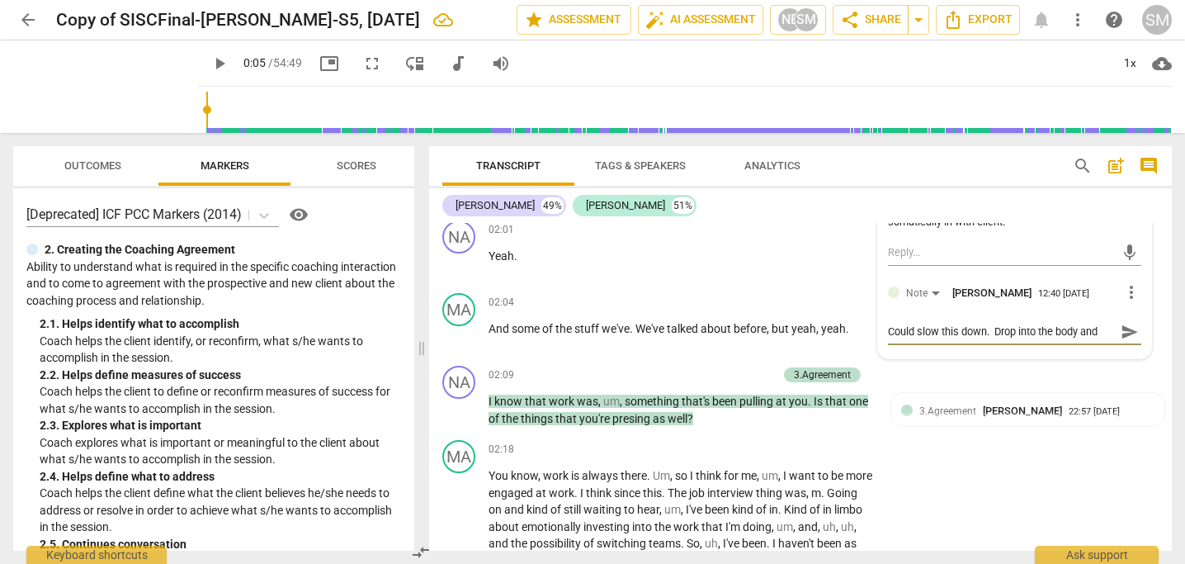
type textarea "Could slow this down. Drop into the body and"
type textarea "Could slow this down. Drop into the body and a"
type textarea "Could slow this down. Drop into the body and as"
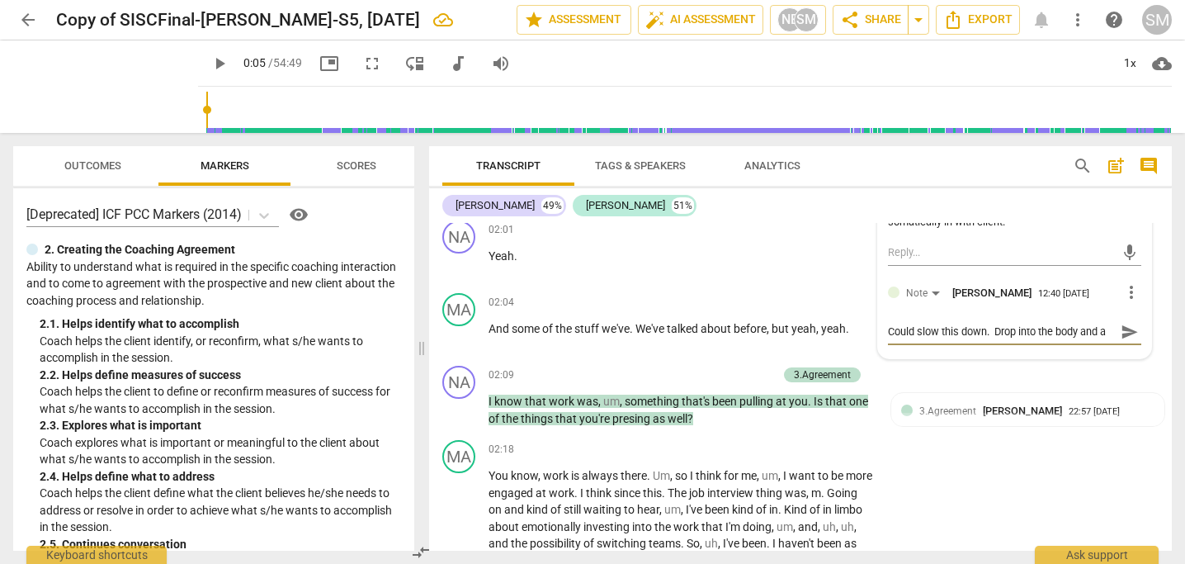
type textarea "Could slow this down. Drop into the body and as"
type textarea "Could slow this down. Drop into the body and ask"
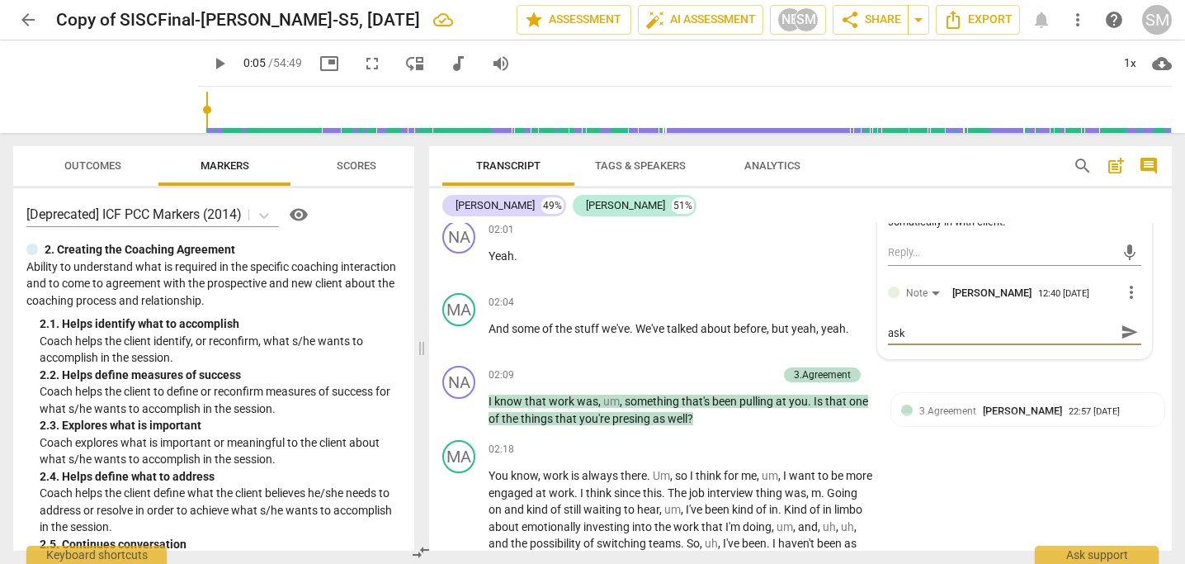
type textarea "Could slow this down. Drop into the body and ask"
type textarea "Could slow this down. Drop into the body and ask h"
type textarea "Could slow this down. Drop into the body and ask hi"
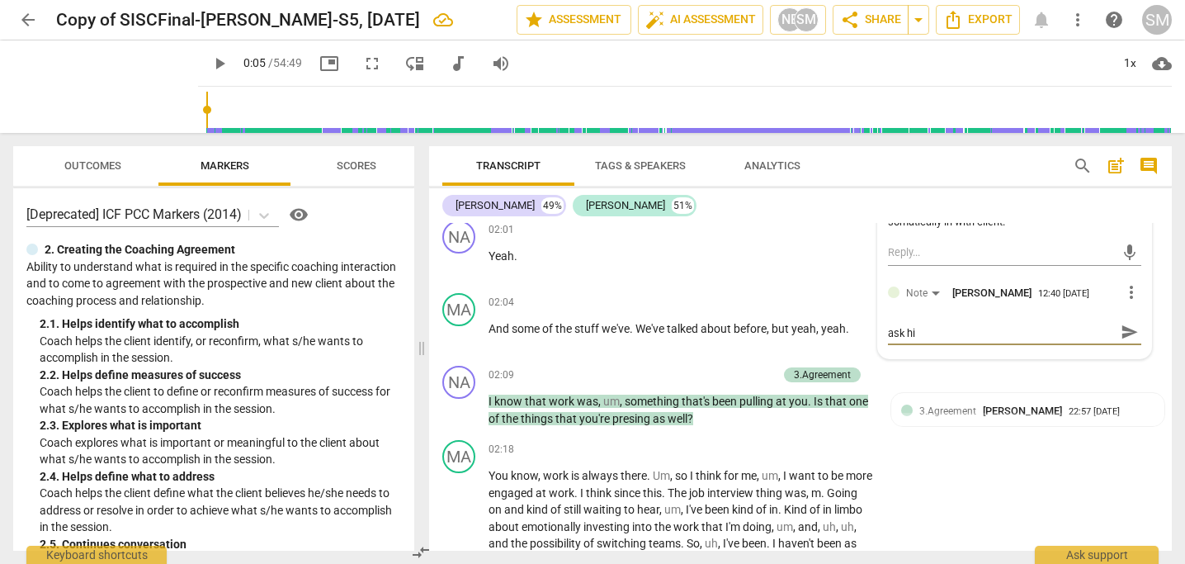
type textarea "Could slow this down. Drop into the body and ask him"
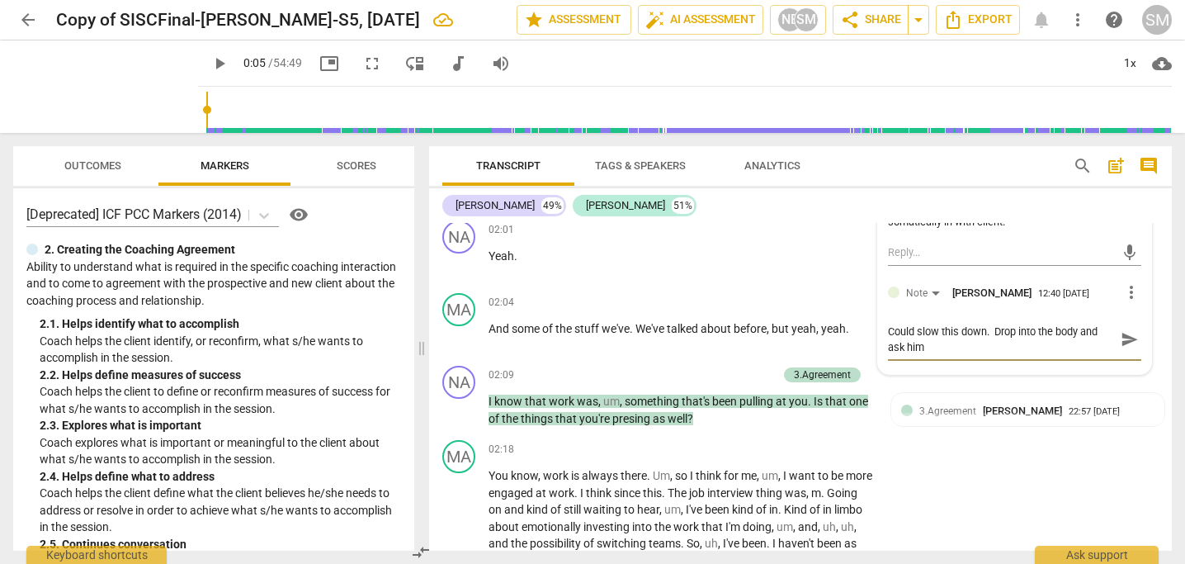
type textarea "Could slow this down. Drop into the body and ask him w"
type textarea "Could slow this down. Drop into the body and ask him wh"
type textarea "Could slow this down. Drop into the body and ask him wha"
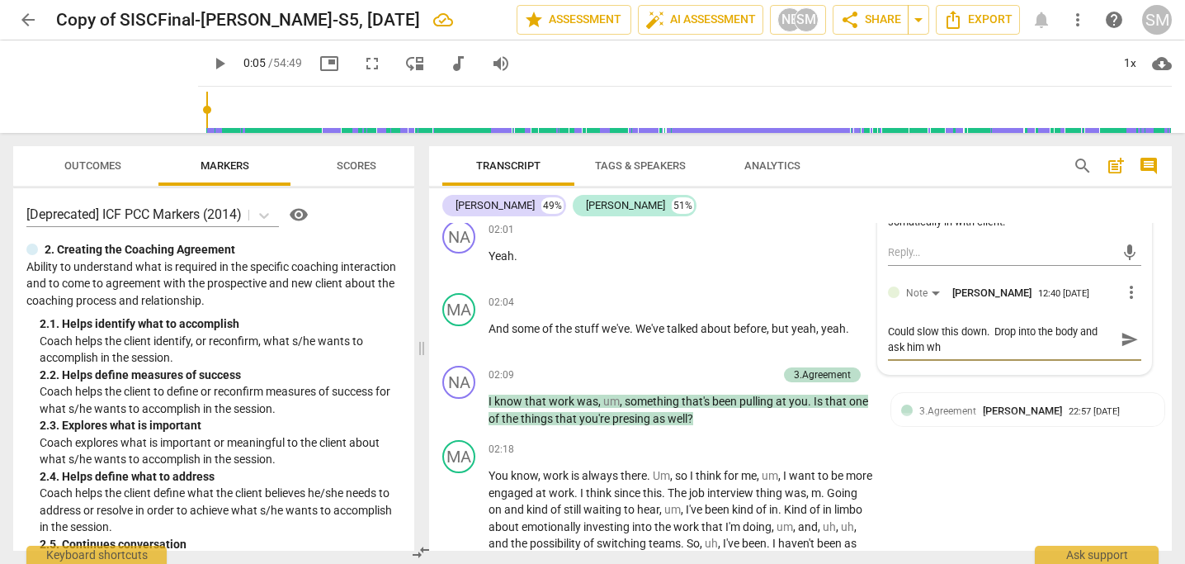
type textarea "Could slow this down. Drop into the body and ask him wha"
type textarea "Could slow this down. Drop into the body and ask him what"
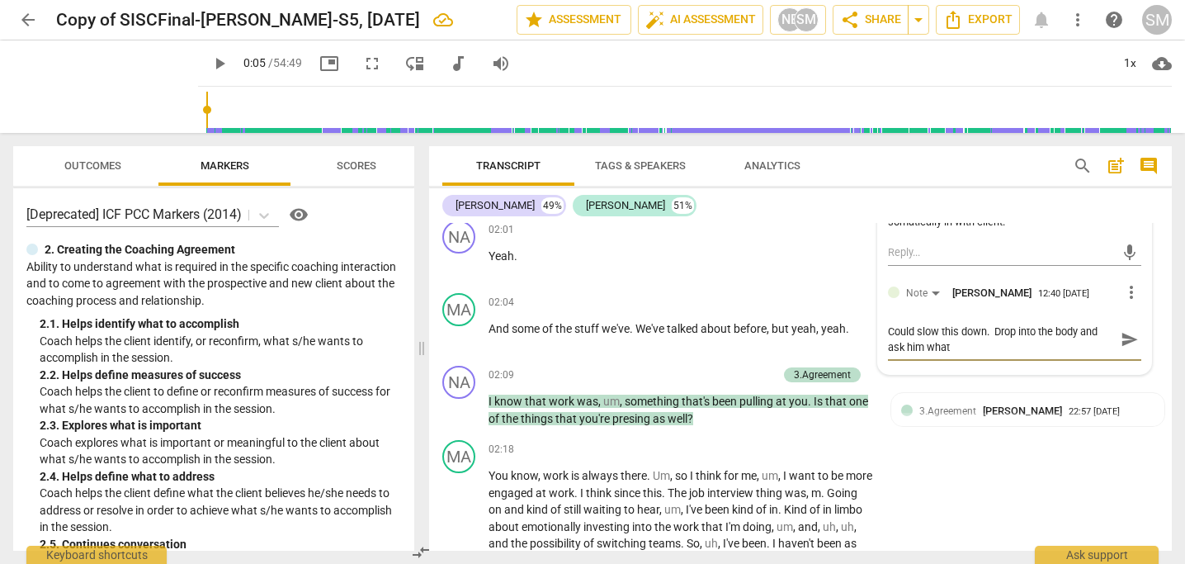
type textarea "Could slow this down. Drop into the body and ask him what h"
type textarea "Could slow this down. Drop into the body and ask him what he"
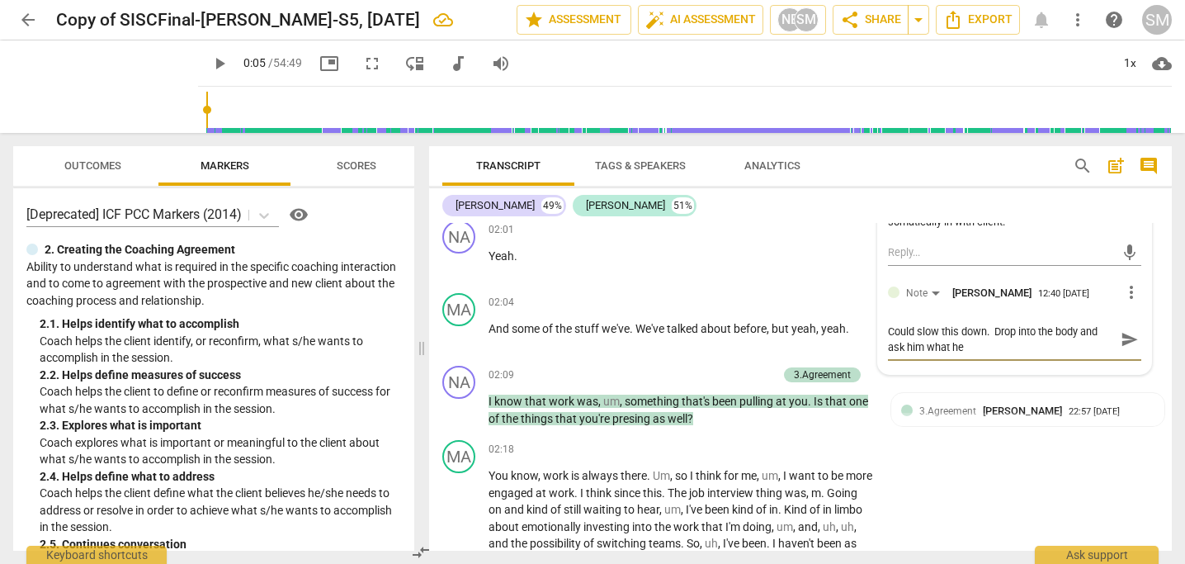
type textarea "Could slow this down. Drop into the body and ask him what he"
type textarea "Could slow this down. Drop into the body and ask him what he i"
type textarea "Could slow this down. Drop into the body and ask him what he is"
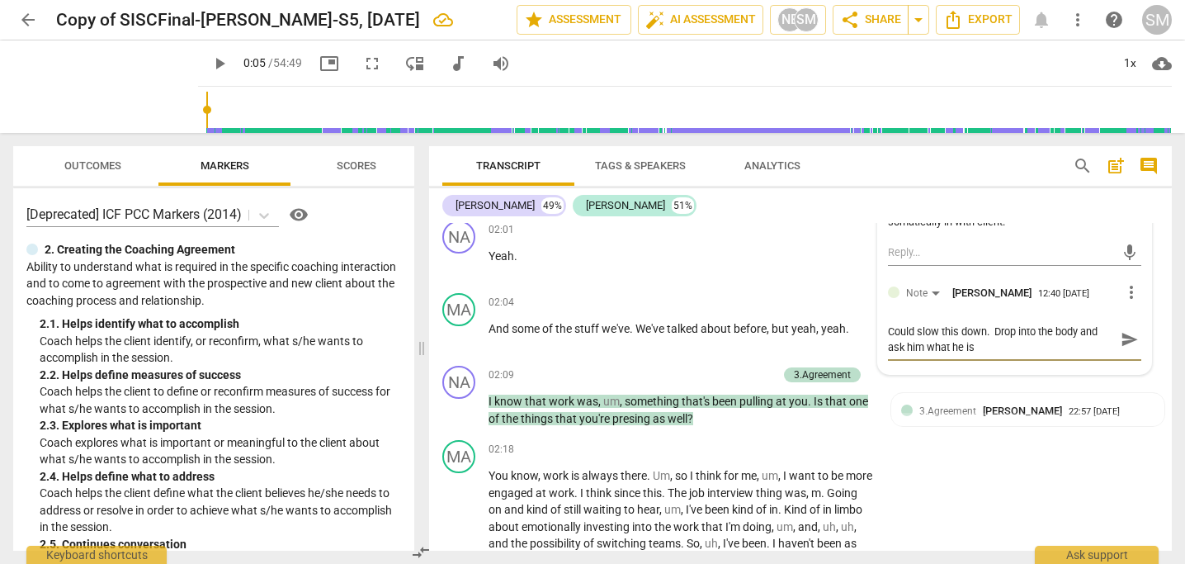
type textarea "Could slow this down. Drop into the body and ask him what he is n"
type textarea "Could slow this down. Drop into the body and ask him what he is no"
type textarea "Could slow this down. Drop into the body and ask him what he is not"
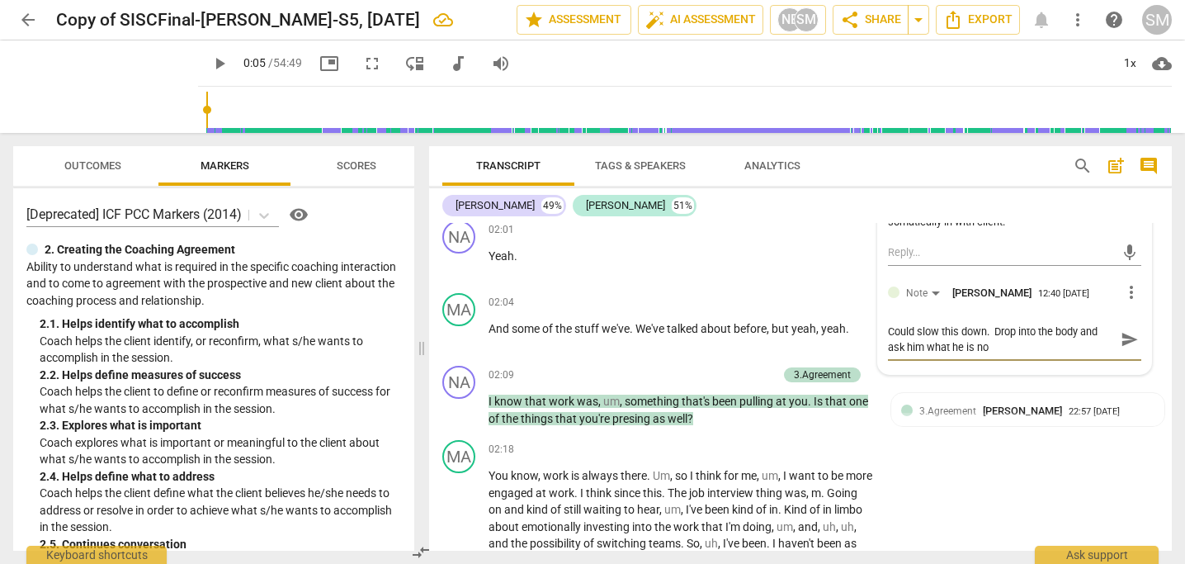
type textarea "Could slow this down. Drop into the body and ask him what he is not"
type textarea "Could slow this down. Drop into the body and ask him what he is noti"
type textarea "Could slow this down. Drop into the body and ask him what he is notic"
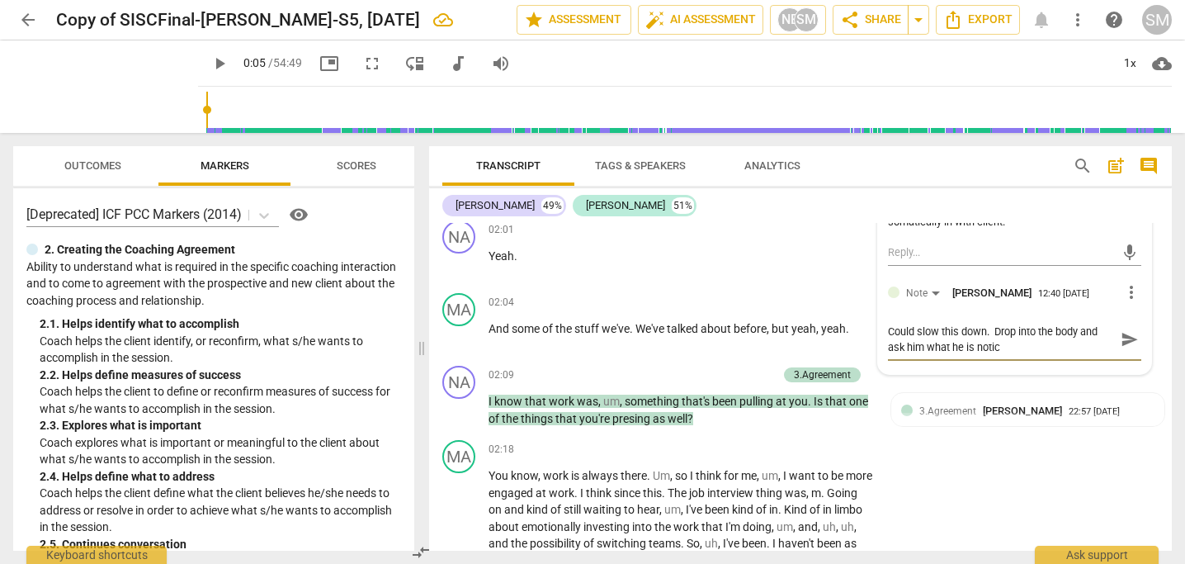
type textarea "Could slow this down. Drop into the body and ask him what he is notici"
type textarea "Could slow this down. Drop into the body and ask him what he is noticin"
type textarea "Could slow this down. Drop into the body and ask him what he is noticing"
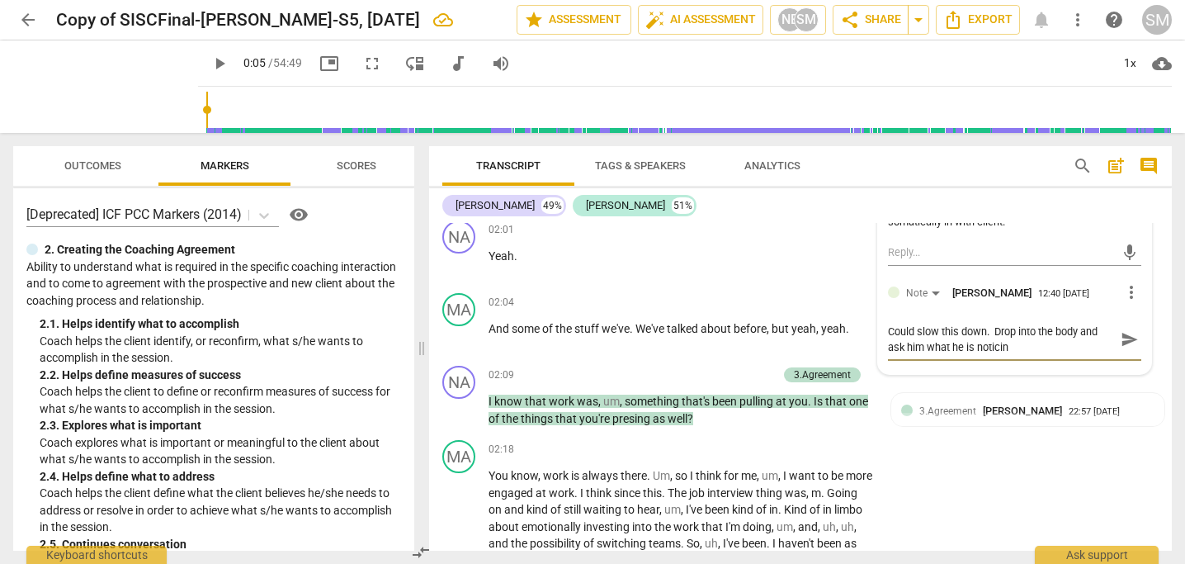
type textarea "Could slow this down. Drop into the body and ask him what he is noticing"
type textarea "Could slow this down. Drop into the body and ask him what he is noticing."
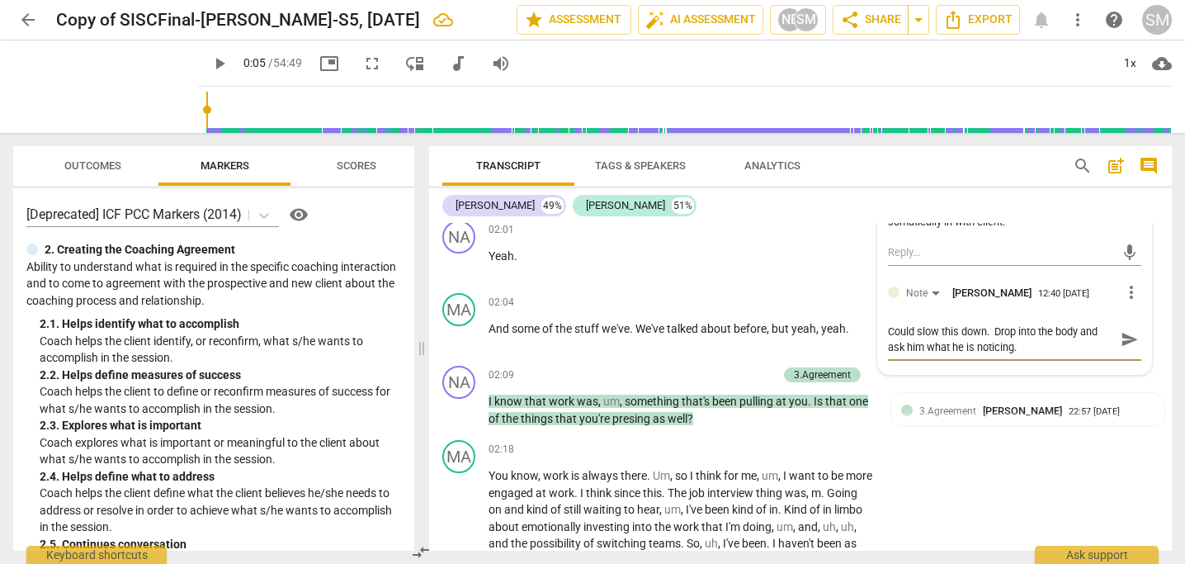
type textarea "Could slow this down. Drop into the body and ask him what he is noticing. T"
type textarea "Could slow this down. Drop into the body and ask him what he is noticing. Th"
type textarea "Could slow this down. Drop into the body and ask him what he is noticing. The"
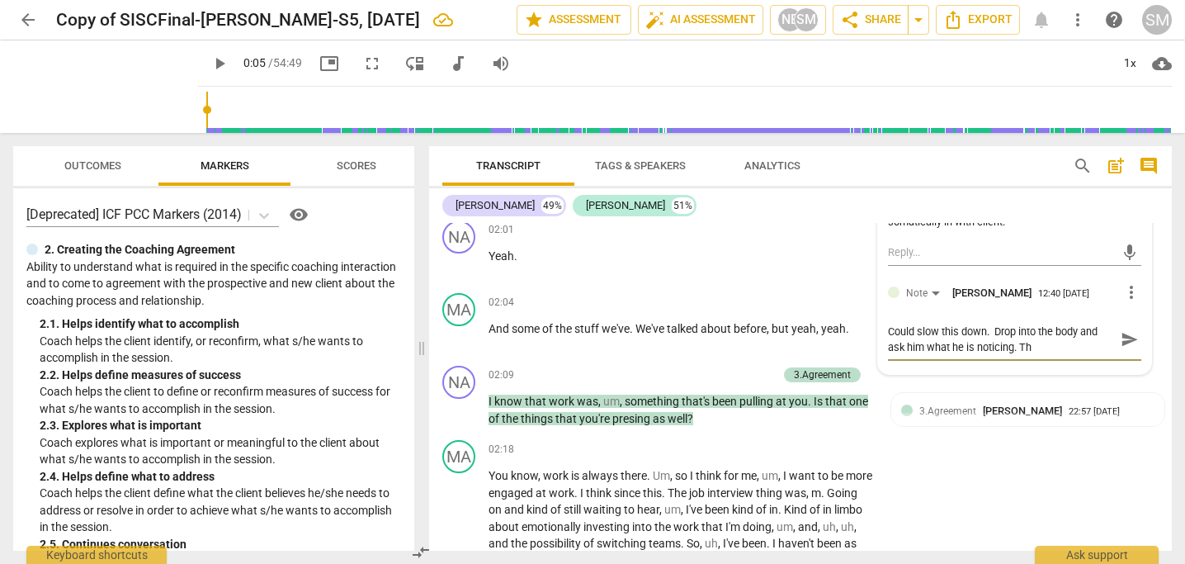
type textarea "Could slow this down. Drop into the body and ask him what he is noticing. The"
type textarea "Could slow this down. Drop into the body and ask him what he is noticing. Then"
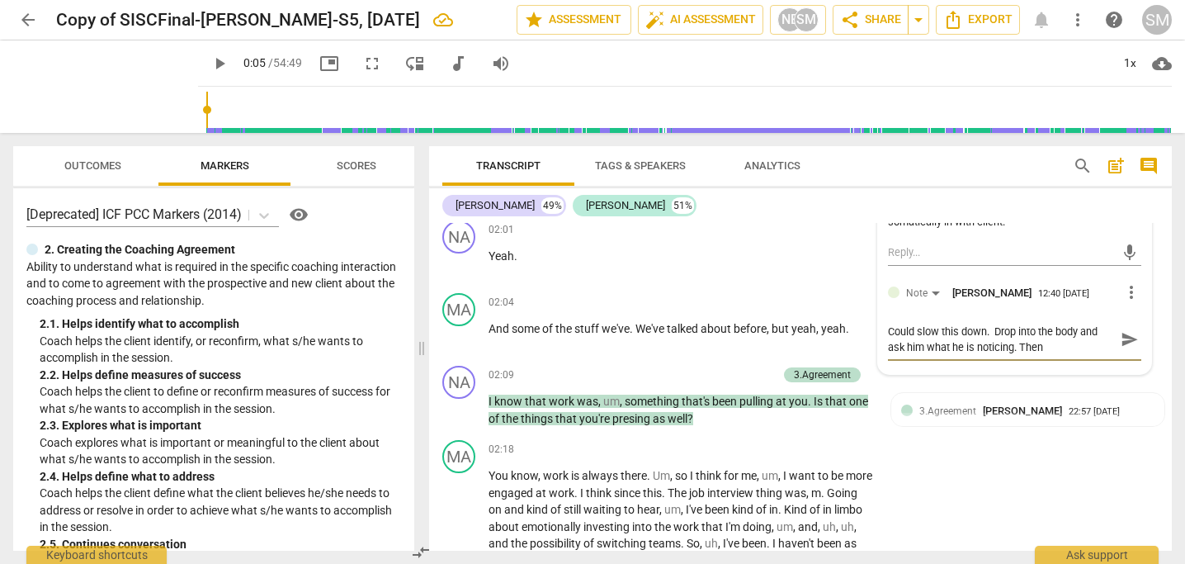
type textarea "Could slow this down. Drop into the body and ask him what he is noticing. Then a"
type textarea "Could slow this down. Drop into the body and ask him what he is noticing. Then …"
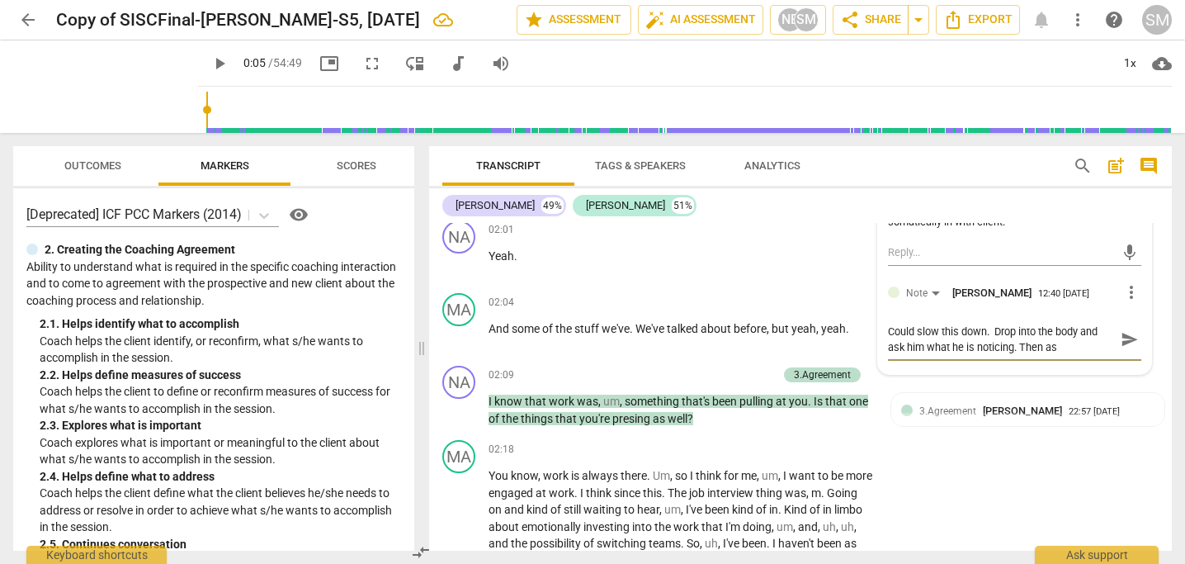
type textarea "Could slow this down. Drop into the body and ask him what he is noticing. Then …"
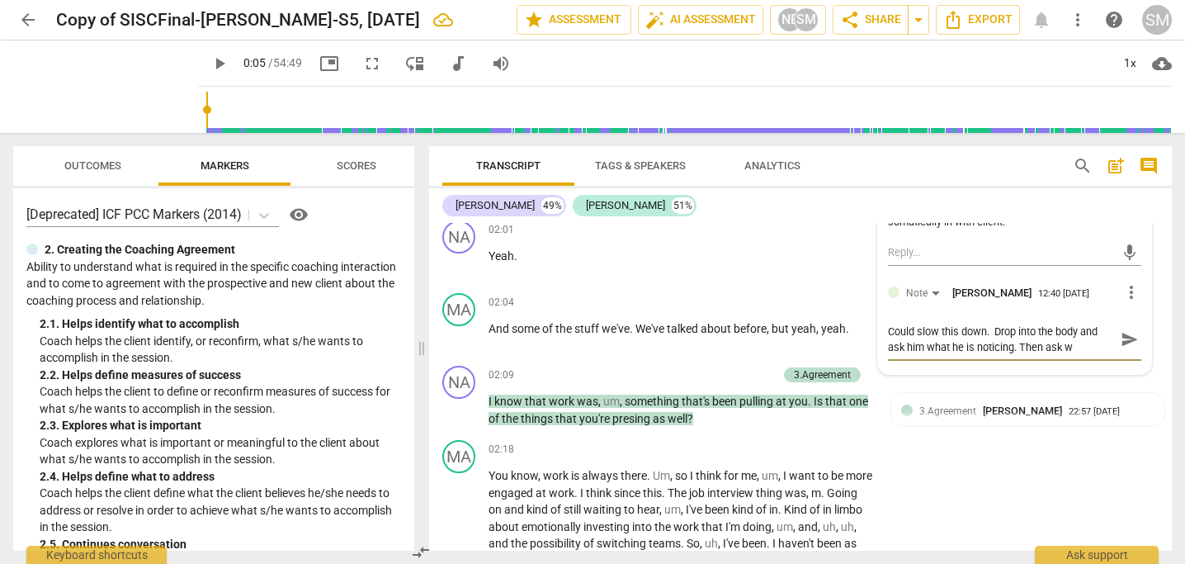
type textarea "Could slow this down. Drop into the body and ask him what he is noticing. Then …"
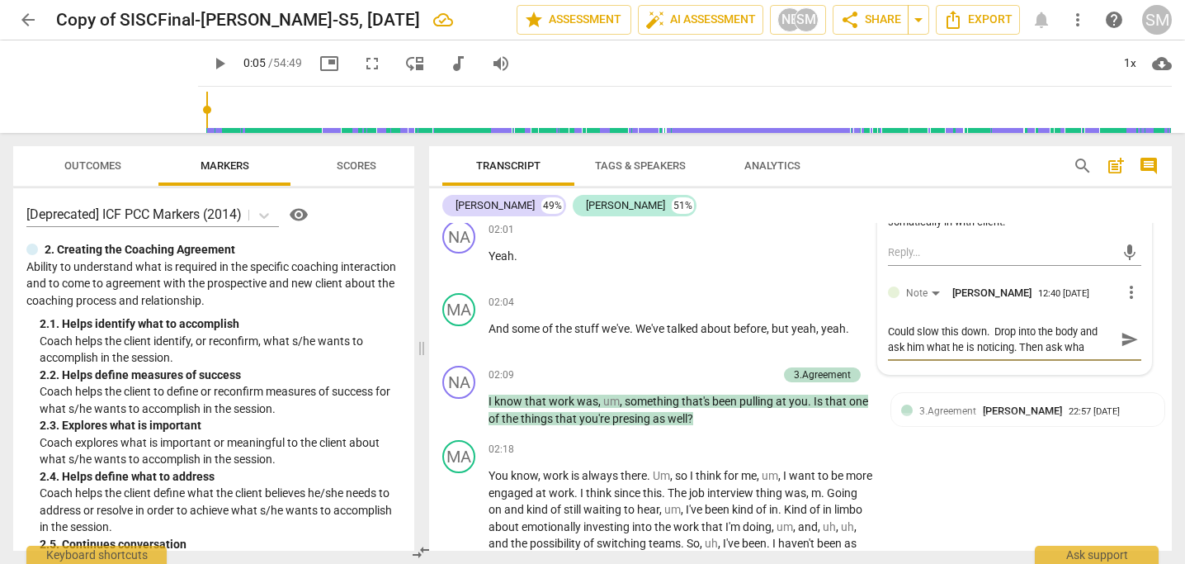
type textarea "Could slow this down. Drop into the body and ask him what he is noticing. Then …"
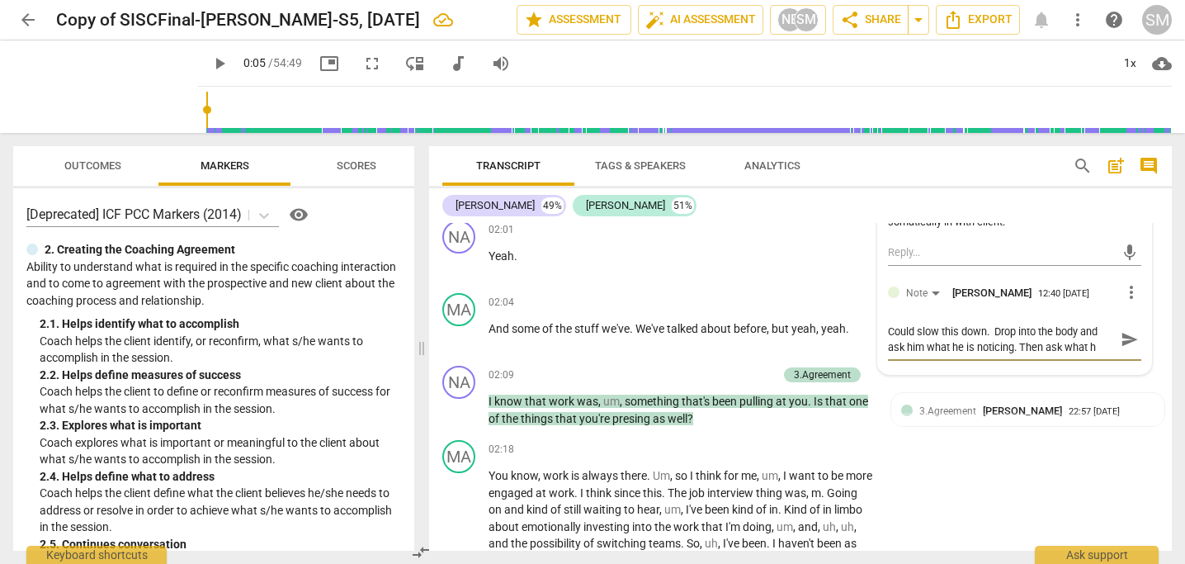
type textarea "Could slow this down. Drop into the body and ask him what he is noticing. Then …"
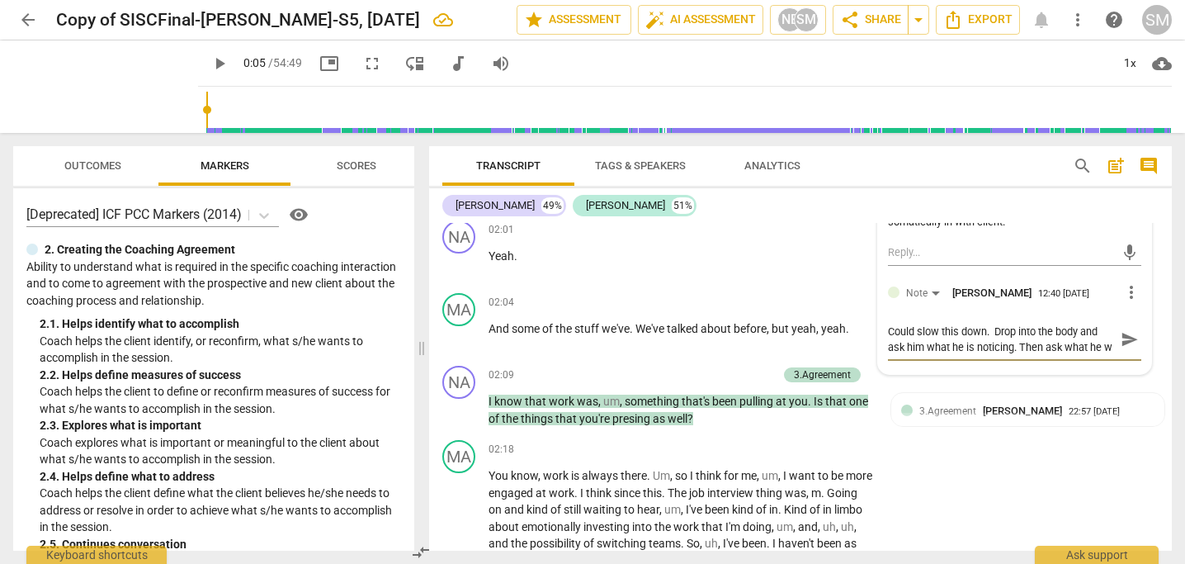
type textarea "Could slow this down. Drop into the body and ask him what he is noticing. Then …"
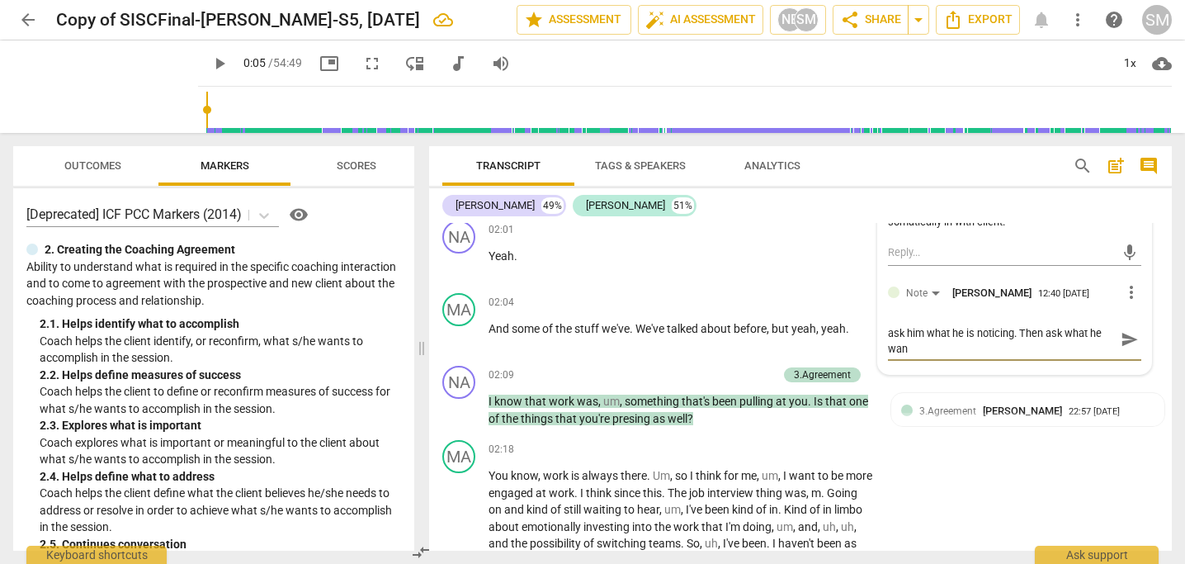
type textarea "Could slow this down. Drop into the body and ask him what he is noticing. Then …"
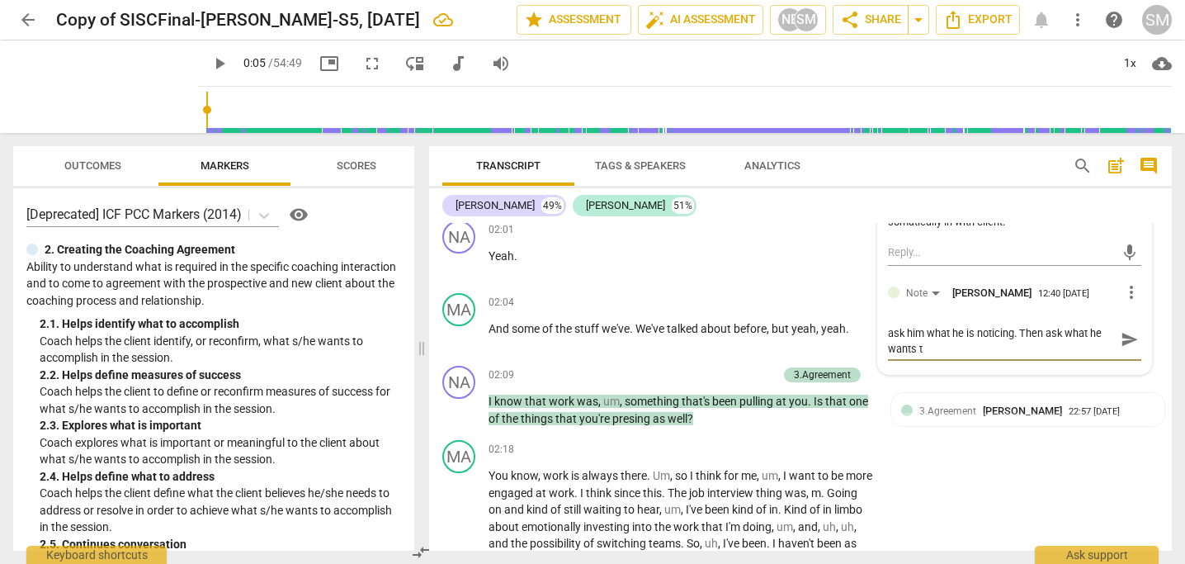
type textarea "Could slow this down. Drop into the body and ask him what he is noticing. Then …"
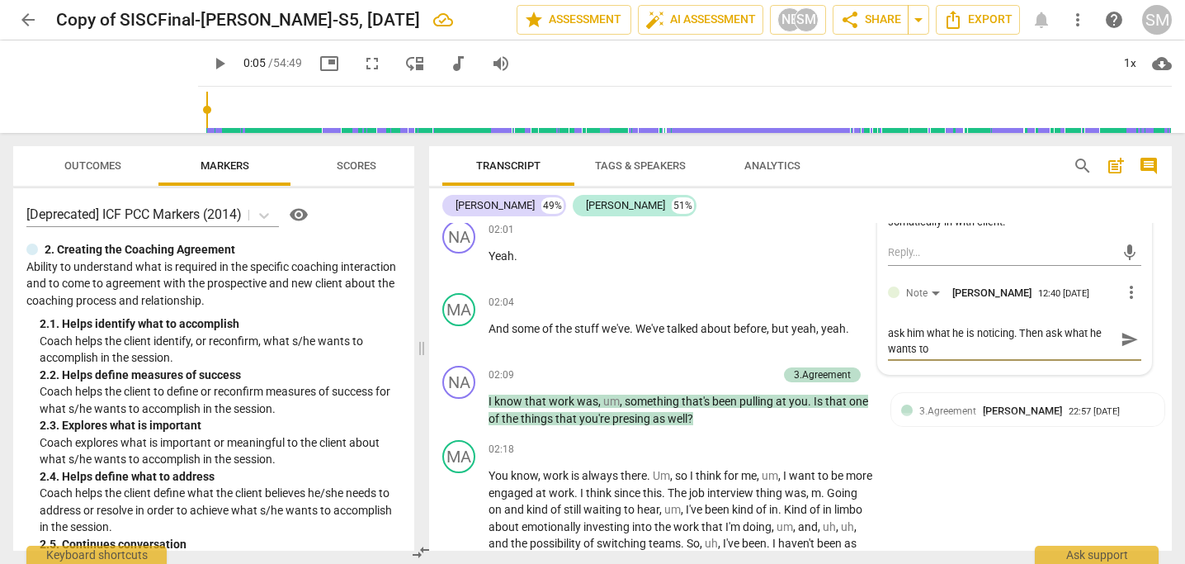
type textarea "Could slow this down. Drop into the body and ask him what he is noticing. Then …"
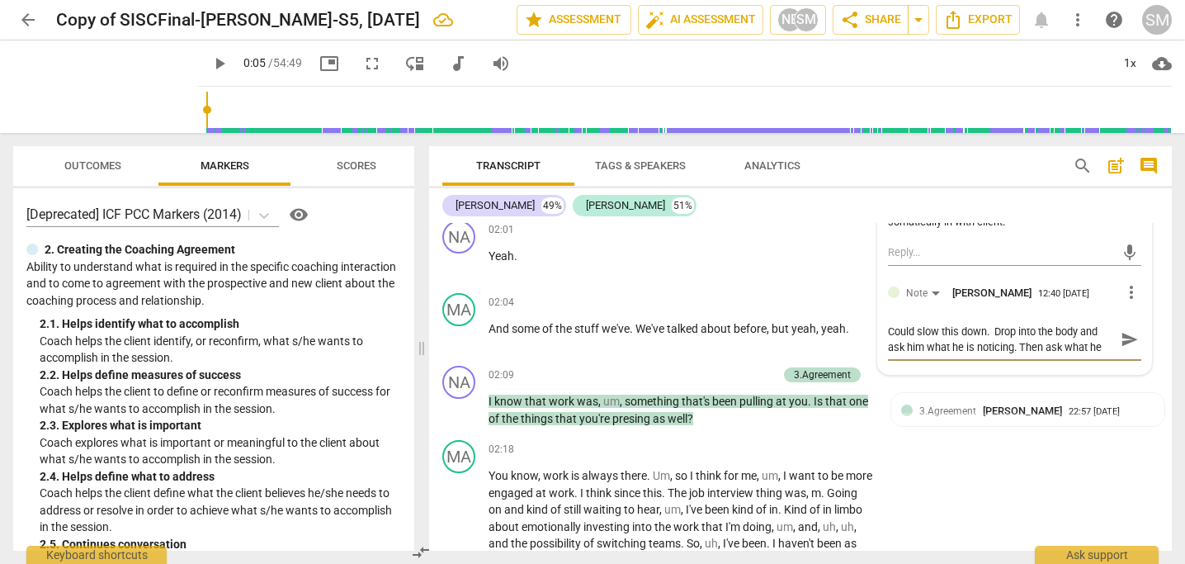
type textarea "Could slow this down. Drop into the body and ask him what he is noticing. Then …"
click at [1121, 346] on span "send" at bounding box center [1130, 347] width 18 height 18
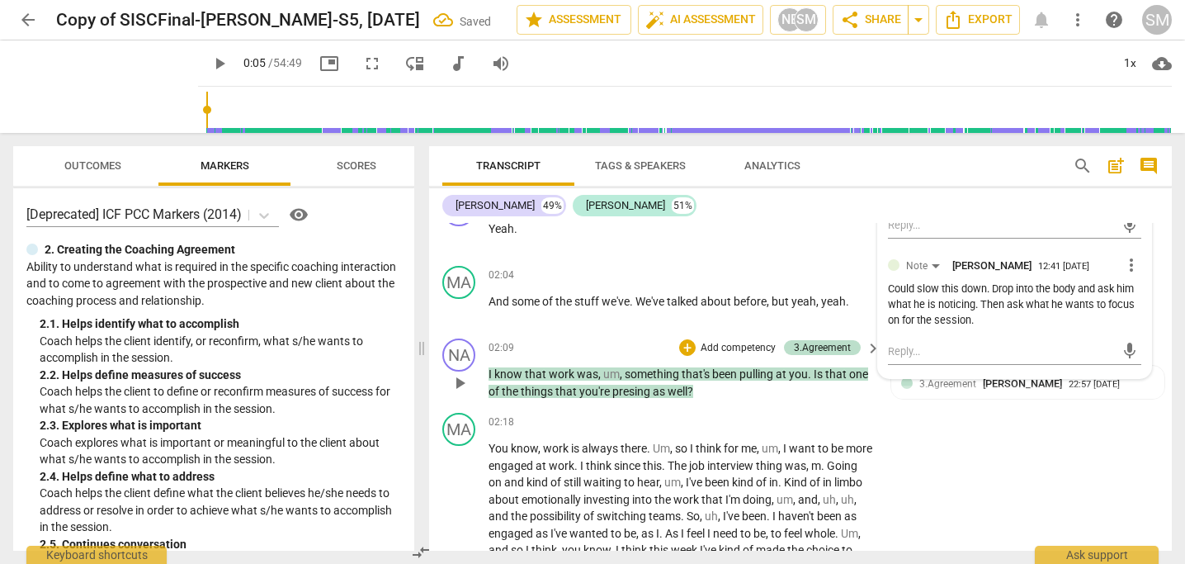
scroll to position [1984, 0]
click at [688, 347] on div "+" at bounding box center [687, 346] width 17 height 17
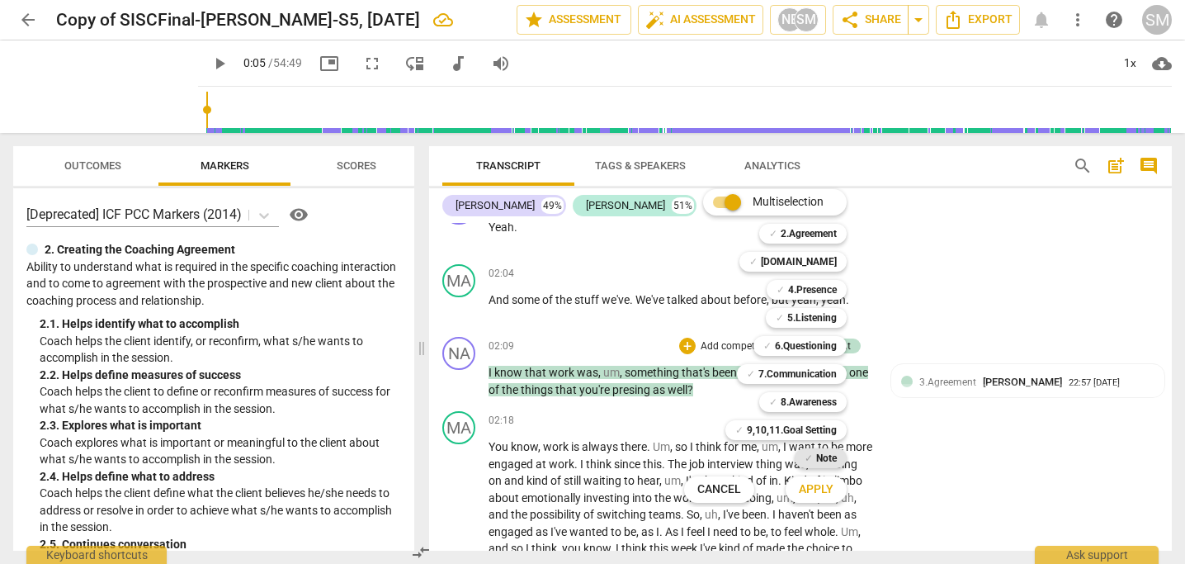
click at [825, 457] on b "Note" at bounding box center [826, 458] width 21 height 20
click at [823, 483] on span "Apply" at bounding box center [816, 489] width 35 height 17
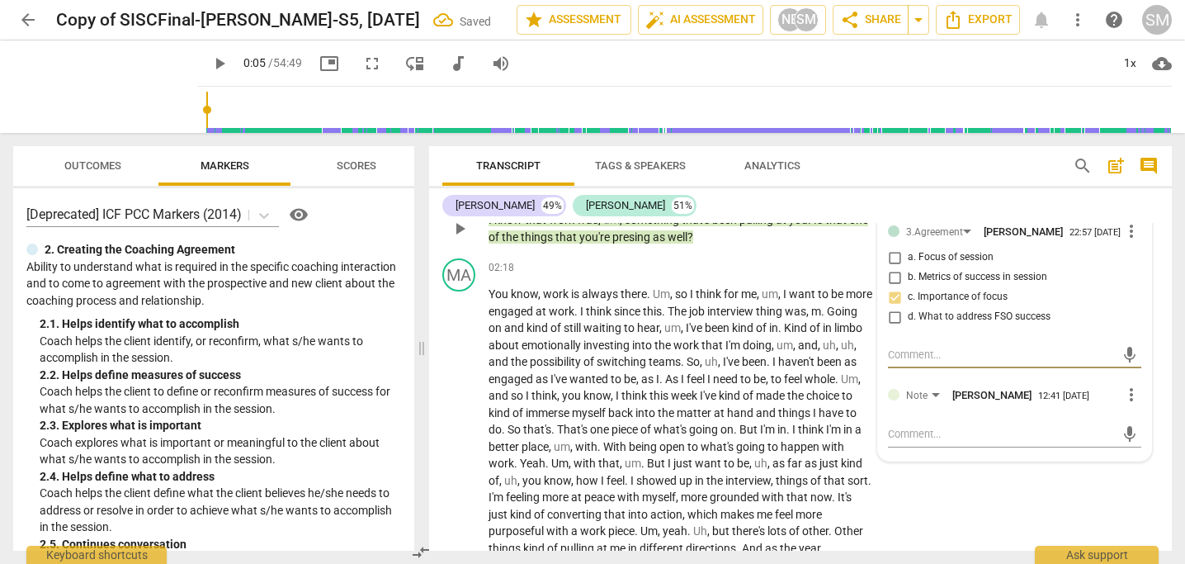
scroll to position [2139, 0]
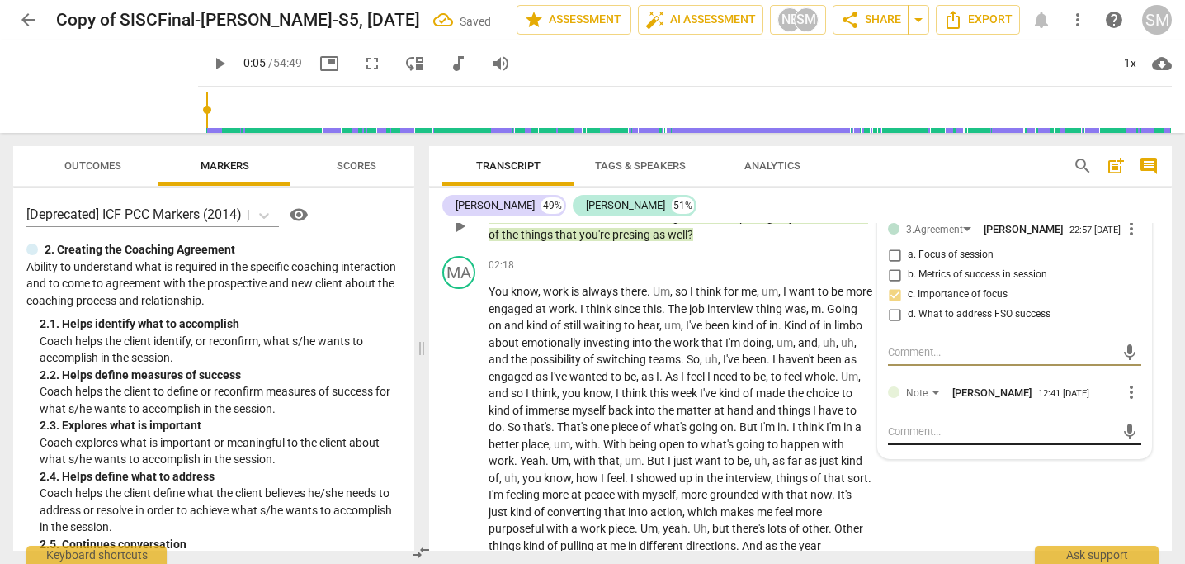
click at [909, 428] on textarea at bounding box center [1001, 431] width 227 height 16
drag, startPoint x: 1042, startPoint y: 431, endPoint x: 881, endPoint y: 428, distance: 161.0
click at [881, 428] on div "3.Agreement Nally Berg 22:57 10-12-2025 more_vert a. Focus of session b. Metric…" at bounding box center [1014, 333] width 273 height 249
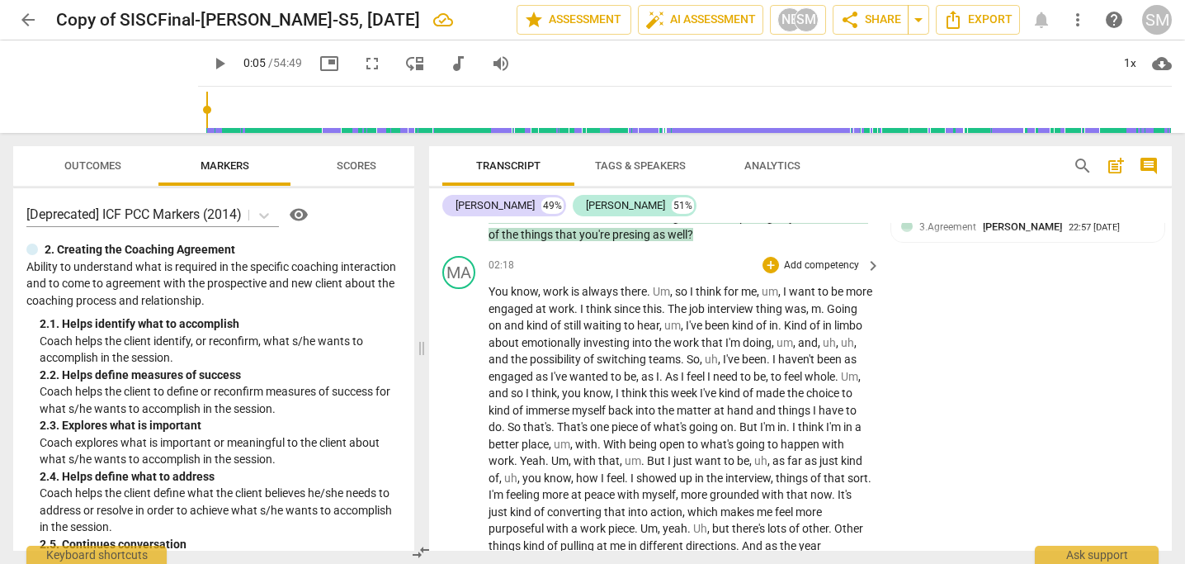
scroll to position [2030, 0]
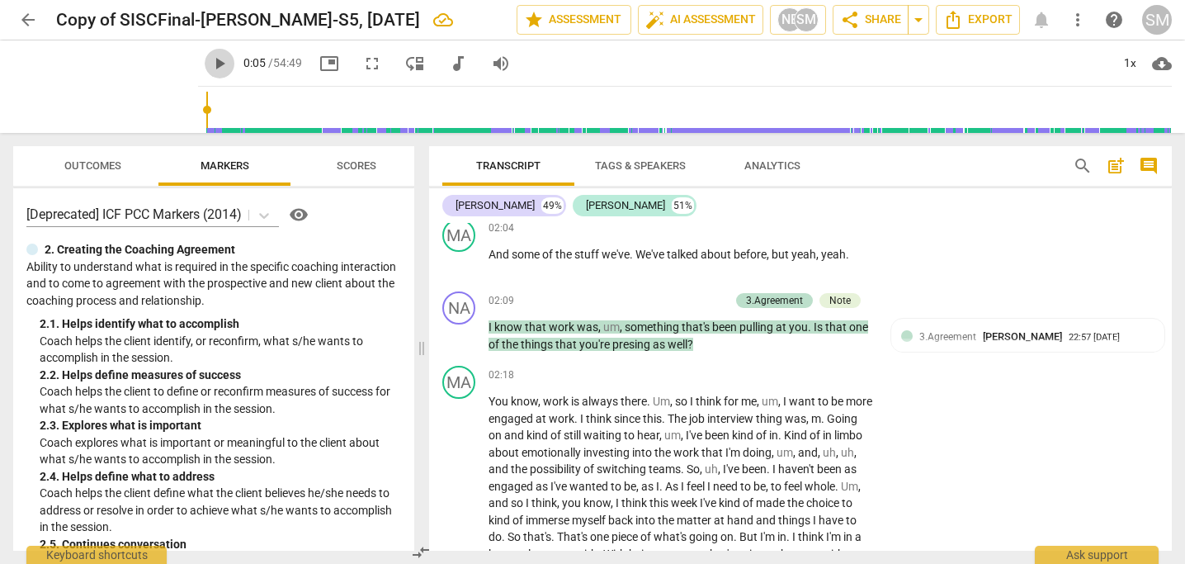
click at [210, 64] on span "play_arrow" at bounding box center [220, 64] width 20 height 20
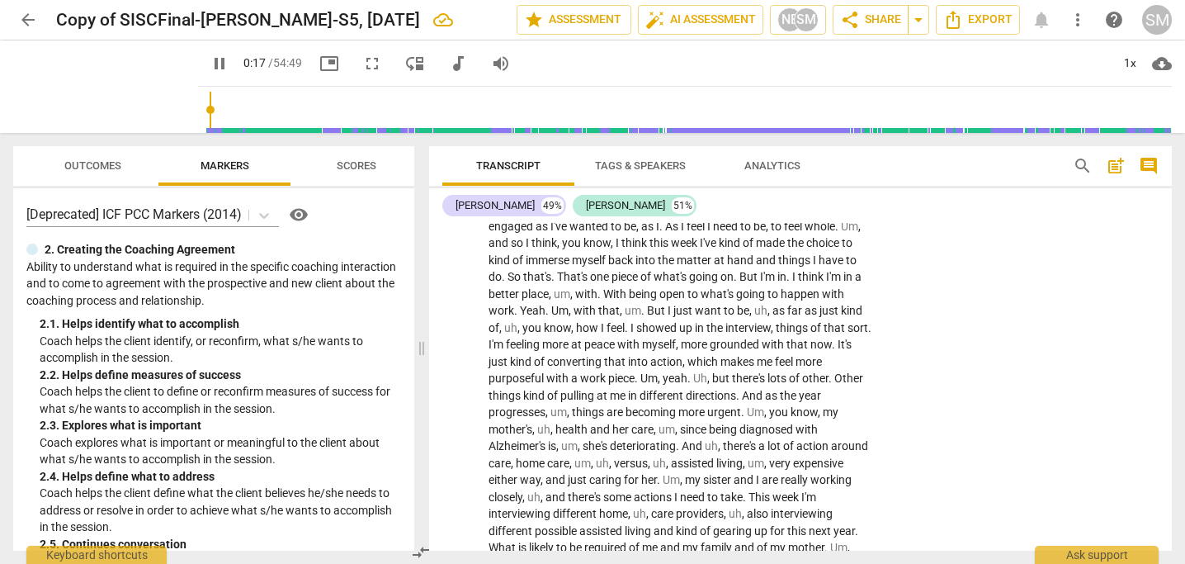
scroll to position [2310, 0]
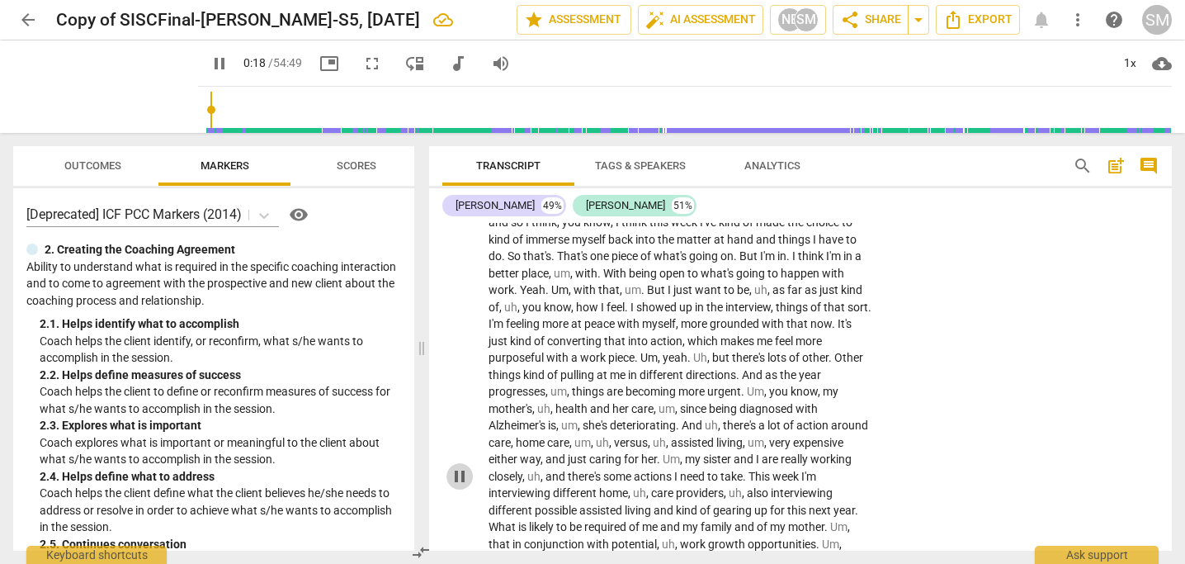
click at [462, 477] on span "pause" at bounding box center [460, 476] width 20 height 20
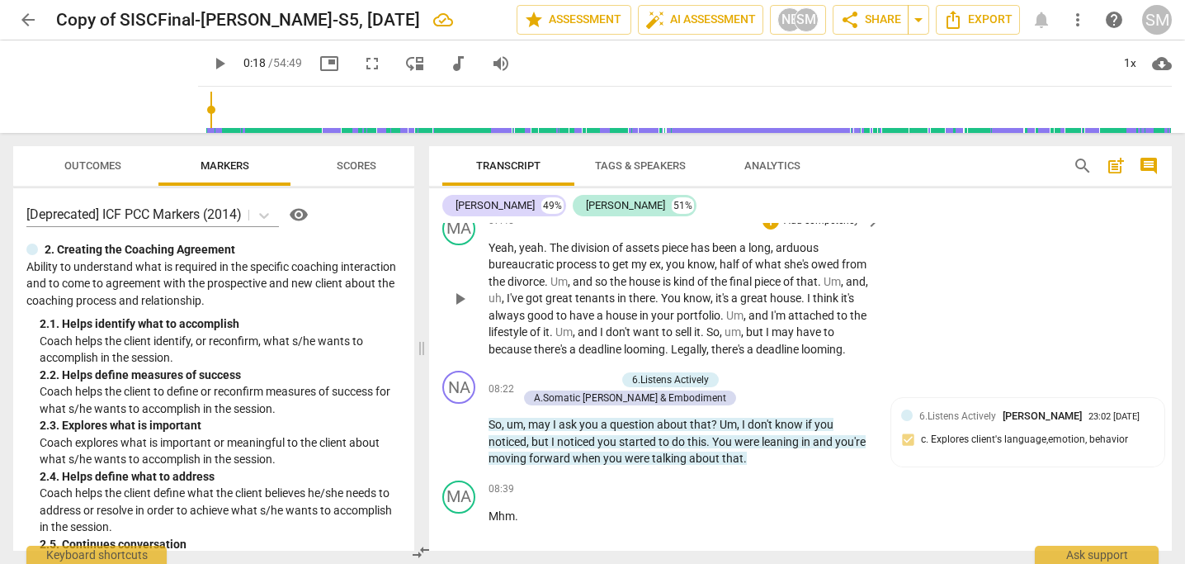
scroll to position [3309, 0]
click at [461, 295] on span "play_arrow" at bounding box center [460, 298] width 20 height 20
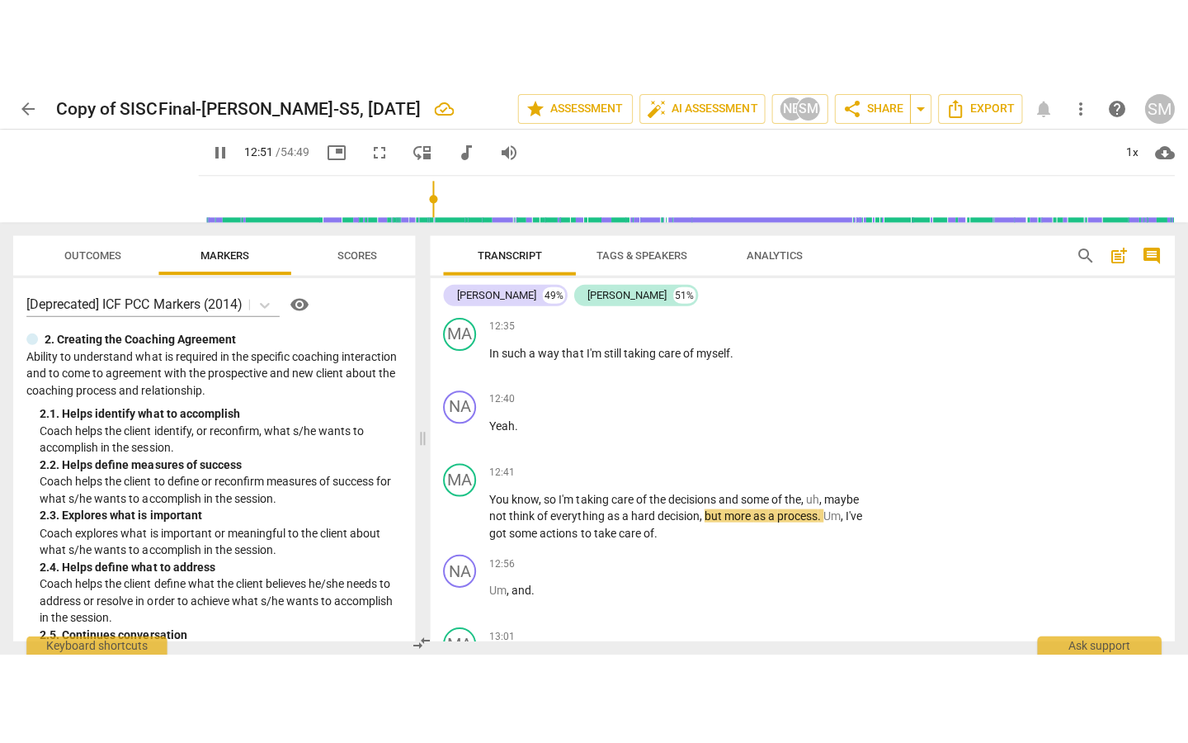
scroll to position [5921, 0]
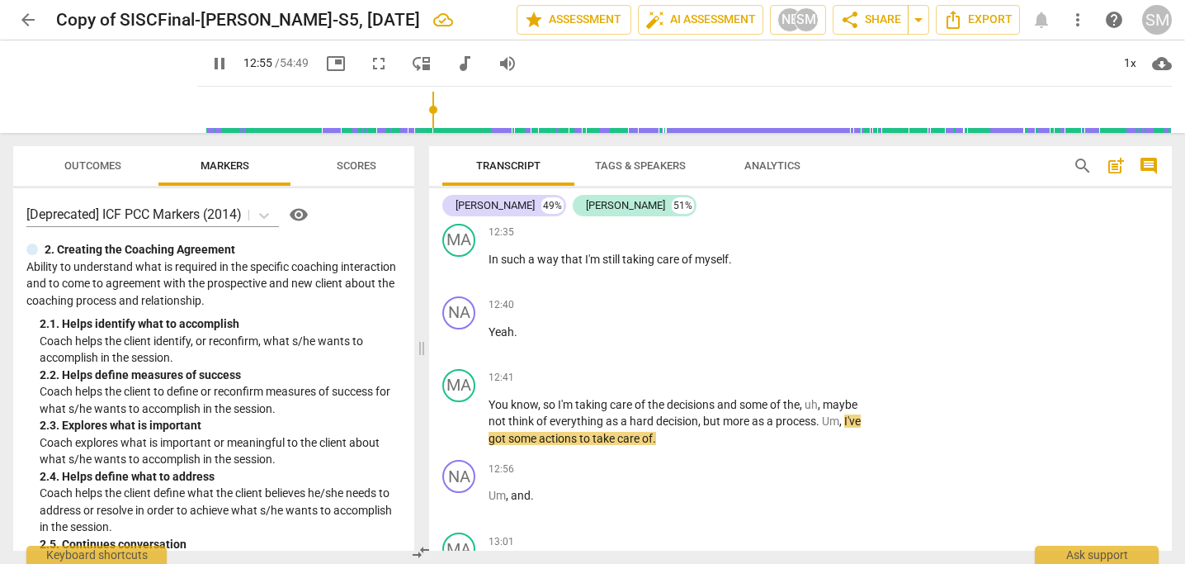
click at [369, 64] on span "fullscreen" at bounding box center [379, 64] width 20 height 20
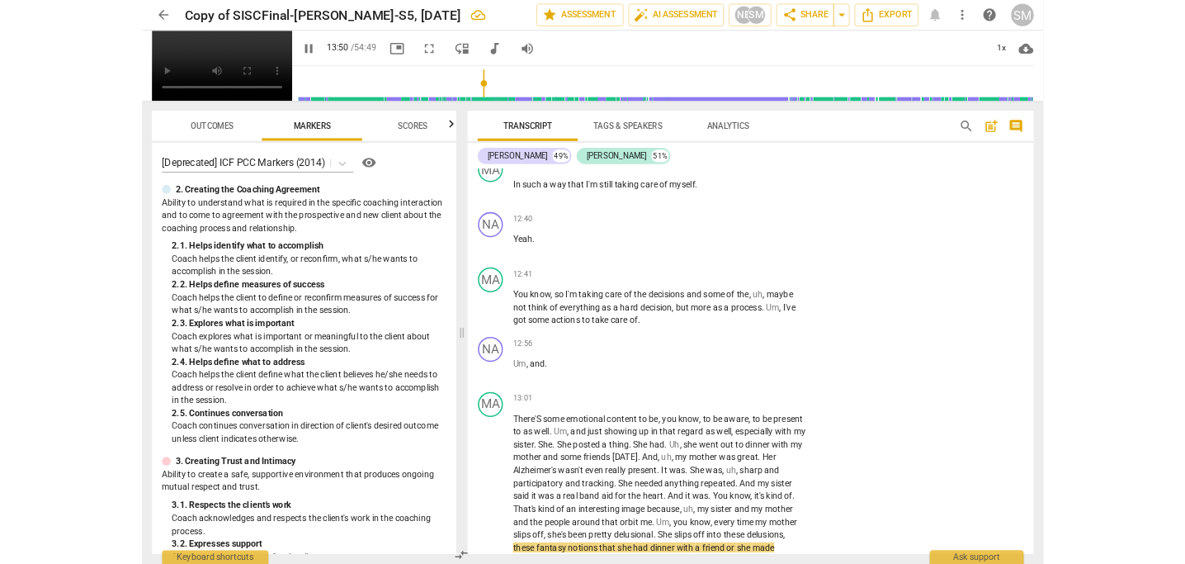
scroll to position [6430, 0]
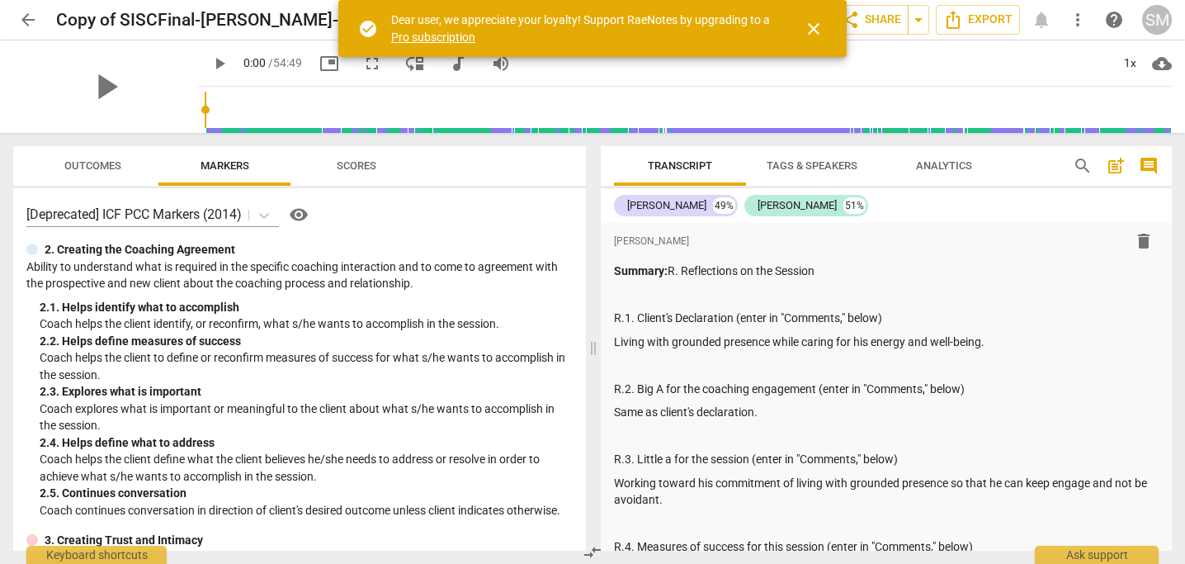
click at [815, 25] on span "close" at bounding box center [814, 29] width 20 height 20
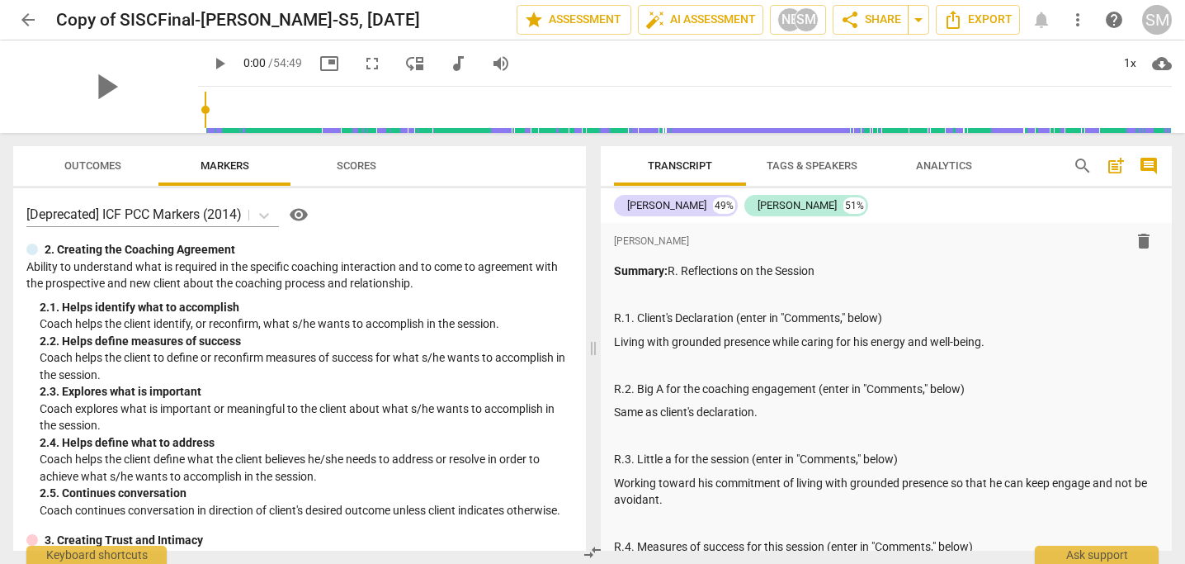
click at [815, 25] on div "check_circle Dear user, we appreciate your loyalty! Support RaeNotes by upgradi…" at bounding box center [592, 28] width 508 height 57
click at [815, 25] on div "SM" at bounding box center [806, 19] width 25 height 25
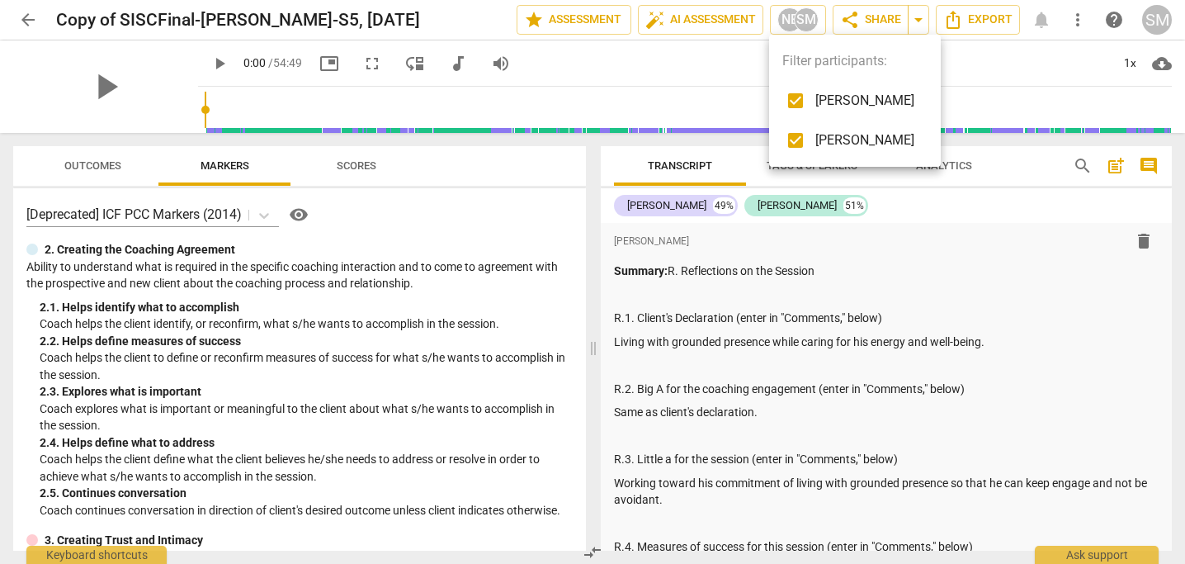
click at [90, 83] on div at bounding box center [592, 282] width 1185 height 564
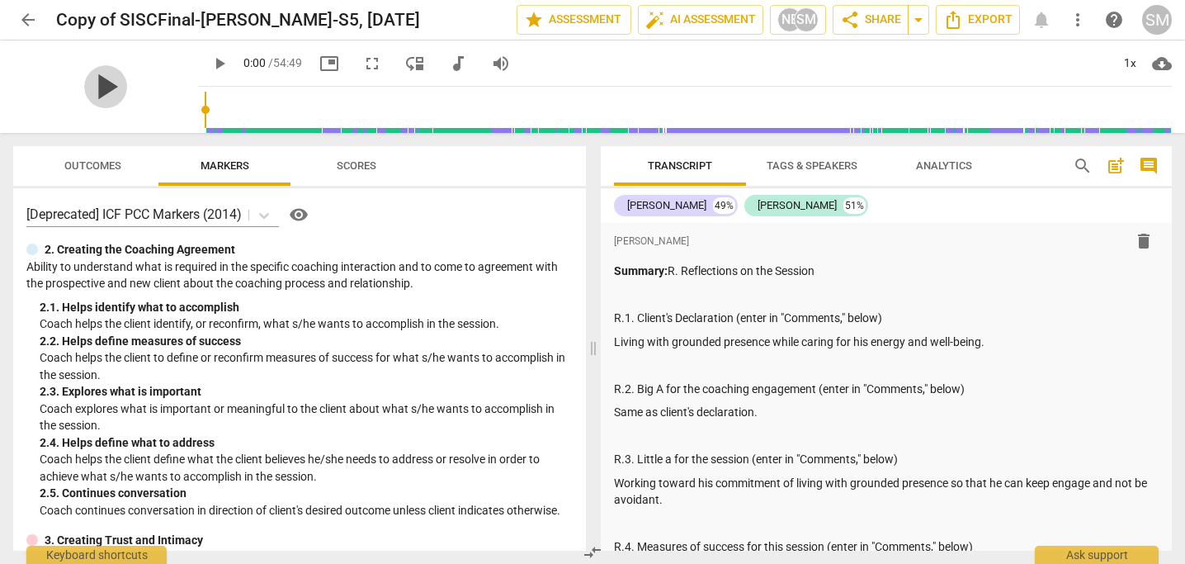
click at [97, 85] on span "play_arrow" at bounding box center [105, 86] width 43 height 43
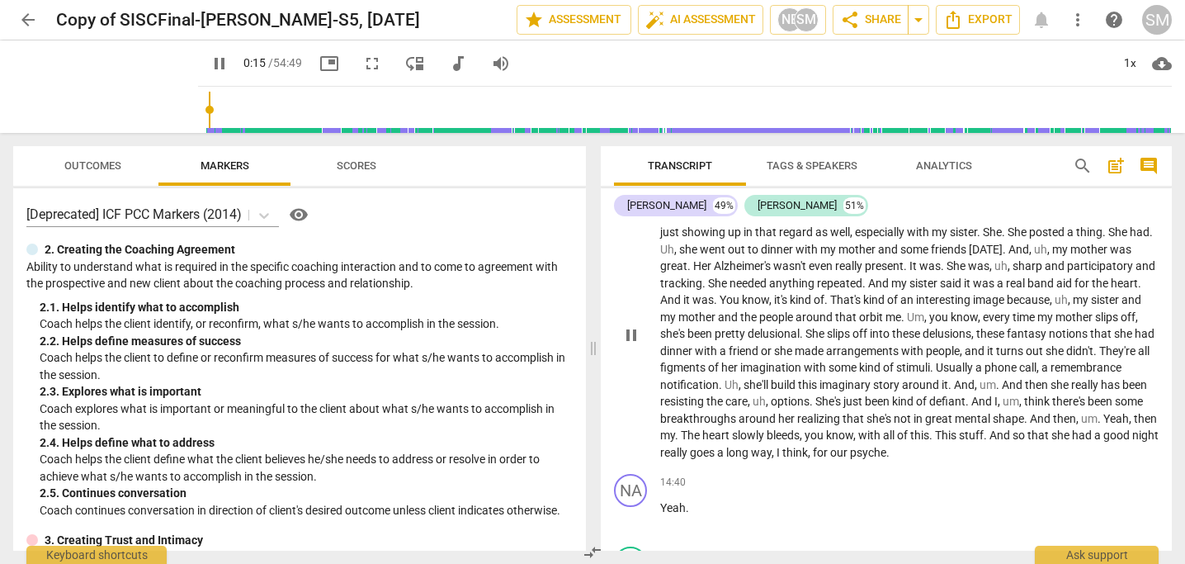
scroll to position [5960, 0]
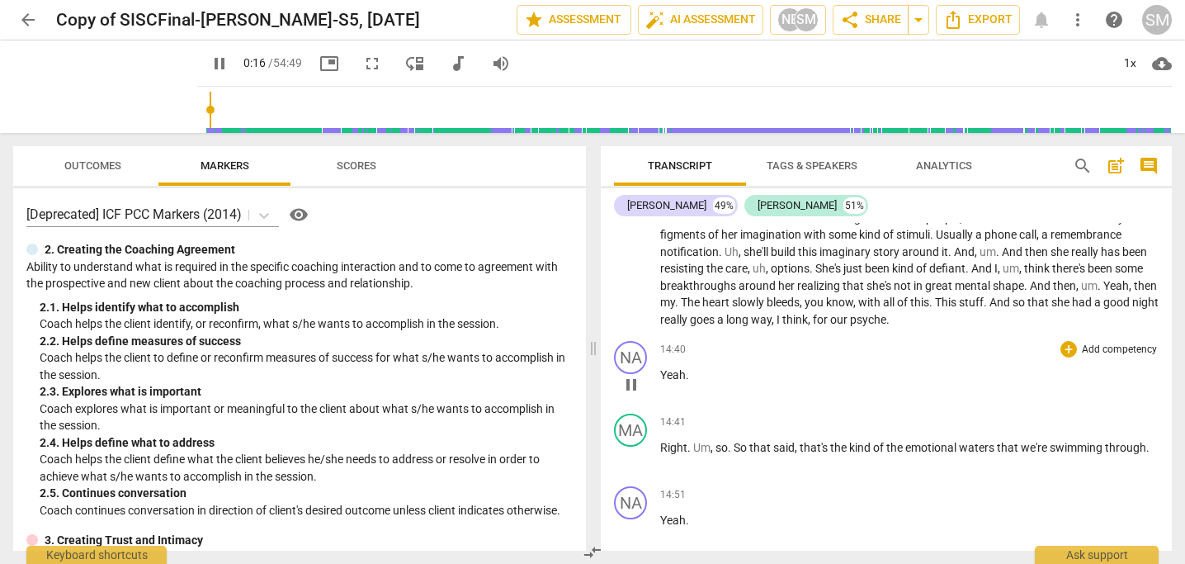
click at [631, 395] on span "pause" at bounding box center [631, 385] width 20 height 20
click at [631, 395] on span "play_arrow" at bounding box center [631, 385] width 20 height 20
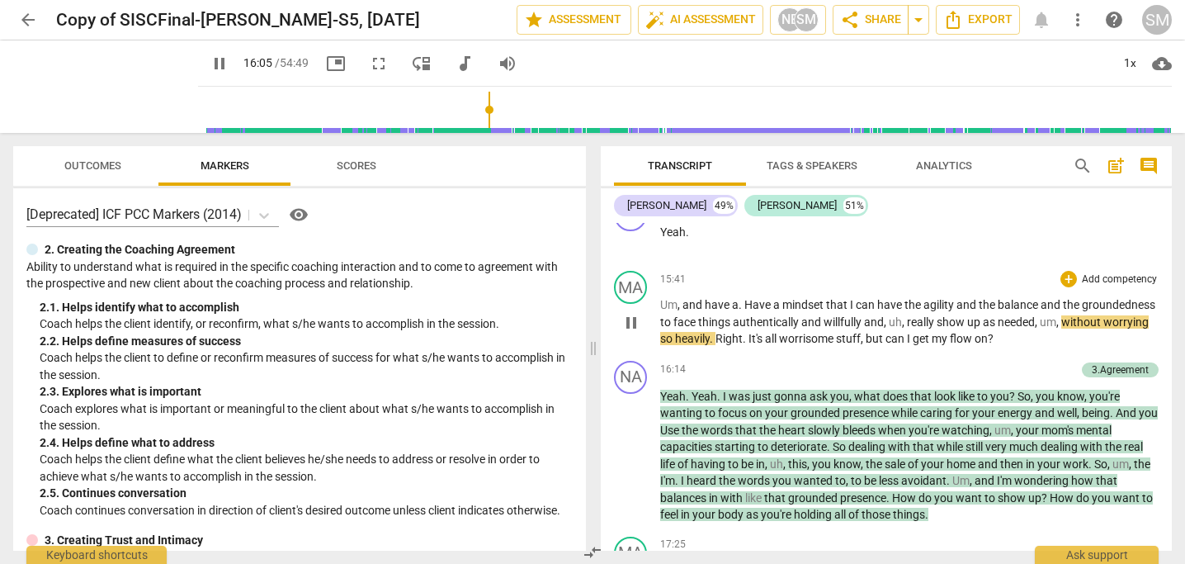
scroll to position [6467, 0]
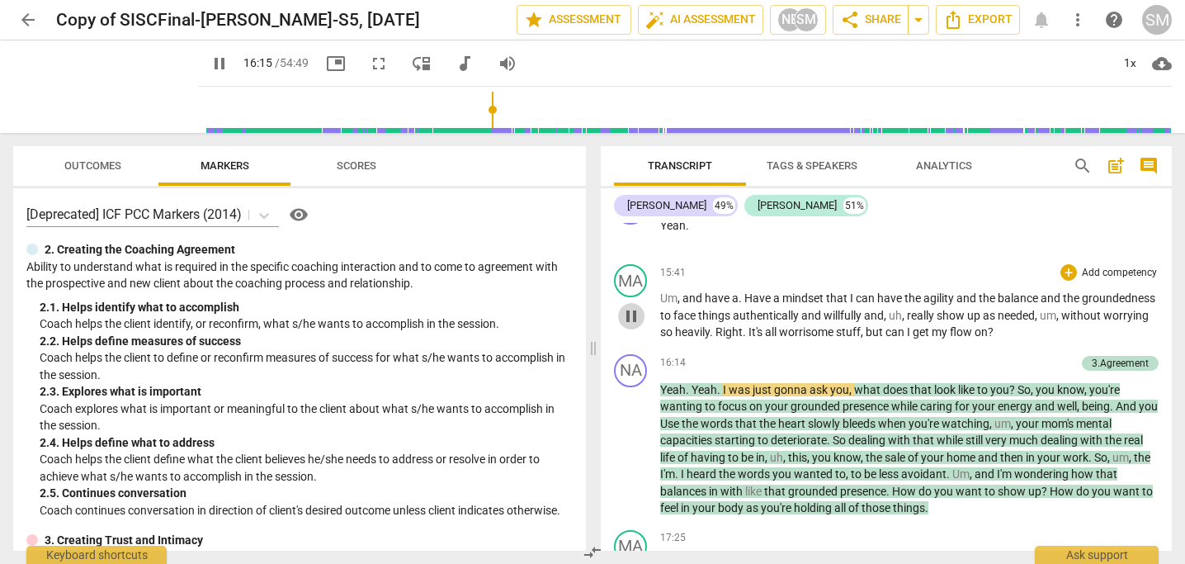
click at [631, 326] on span "pause" at bounding box center [631, 316] width 20 height 20
click at [632, 326] on span "play_arrow" at bounding box center [631, 316] width 20 height 20
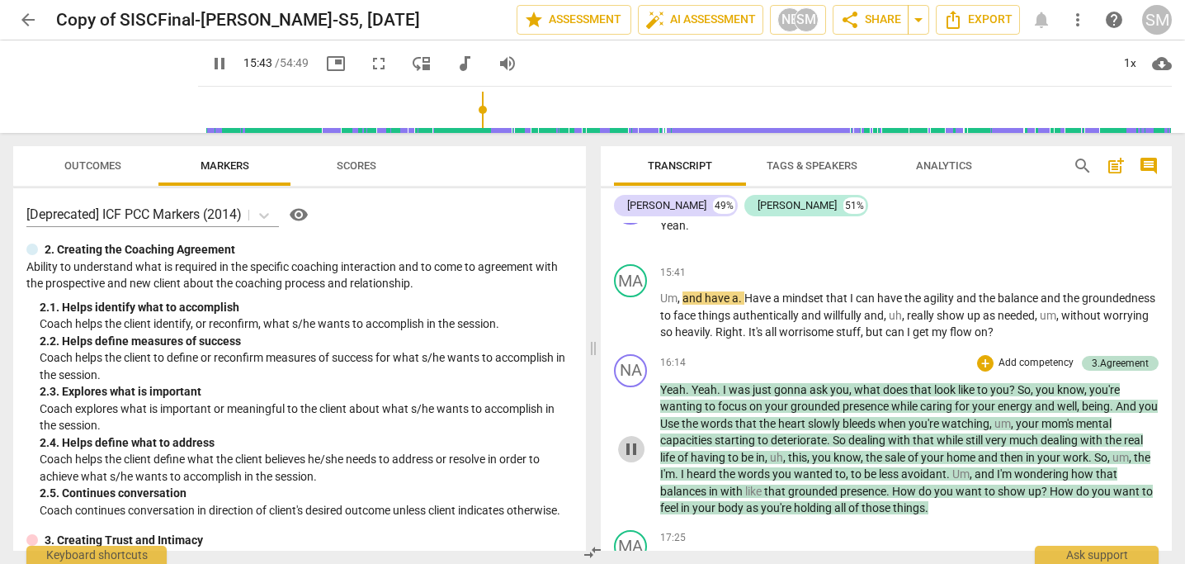
click at [631, 459] on span "pause" at bounding box center [631, 449] width 20 height 20
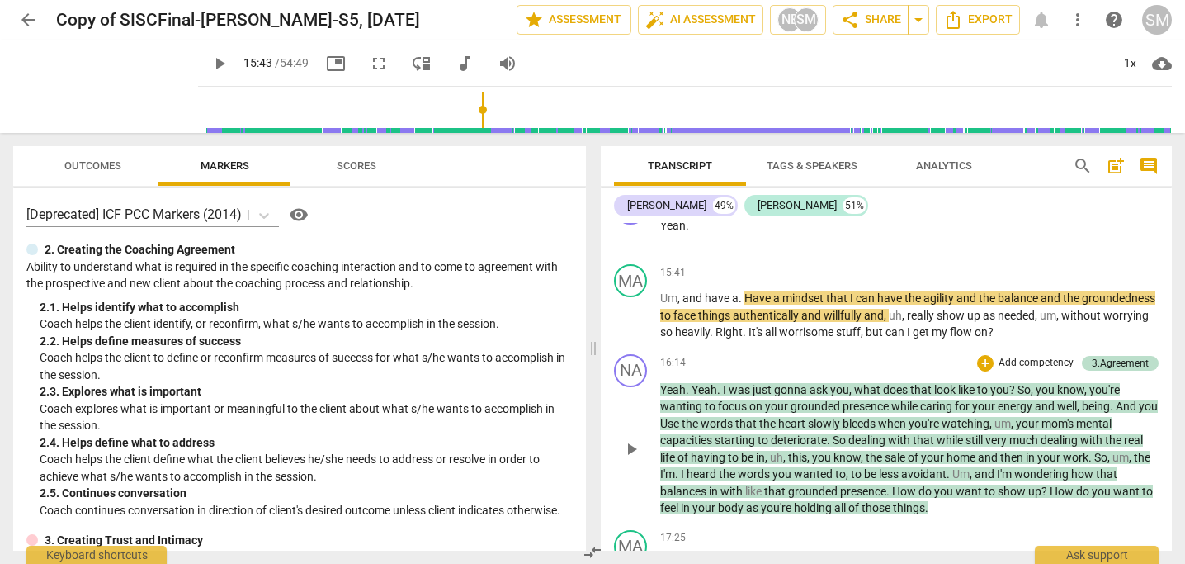
click at [631, 459] on span "play_arrow" at bounding box center [631, 449] width 20 height 20
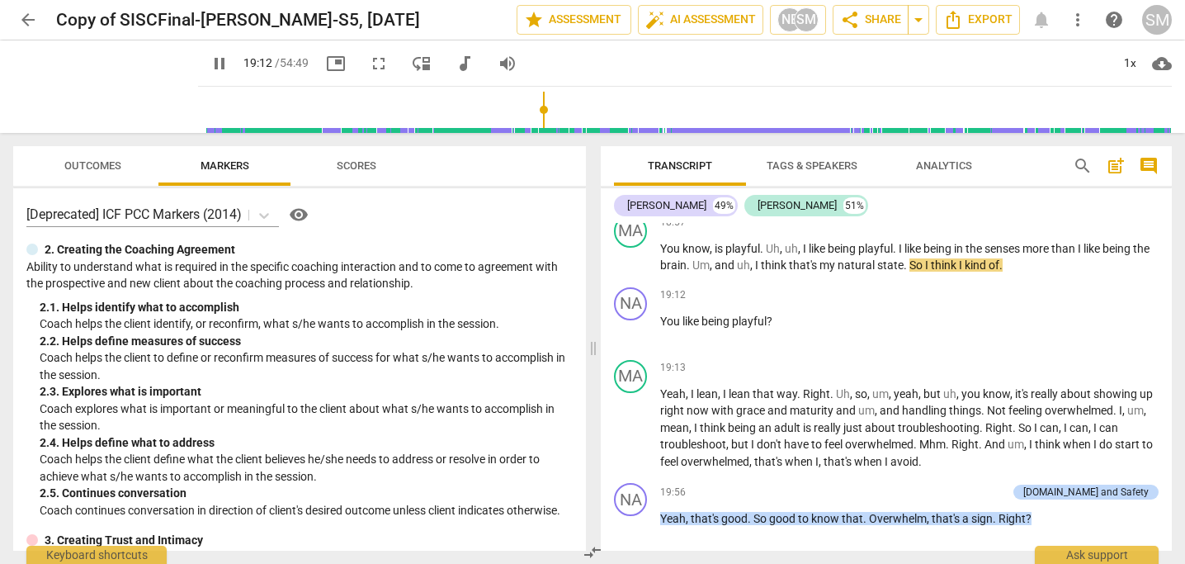
scroll to position [7582, 0]
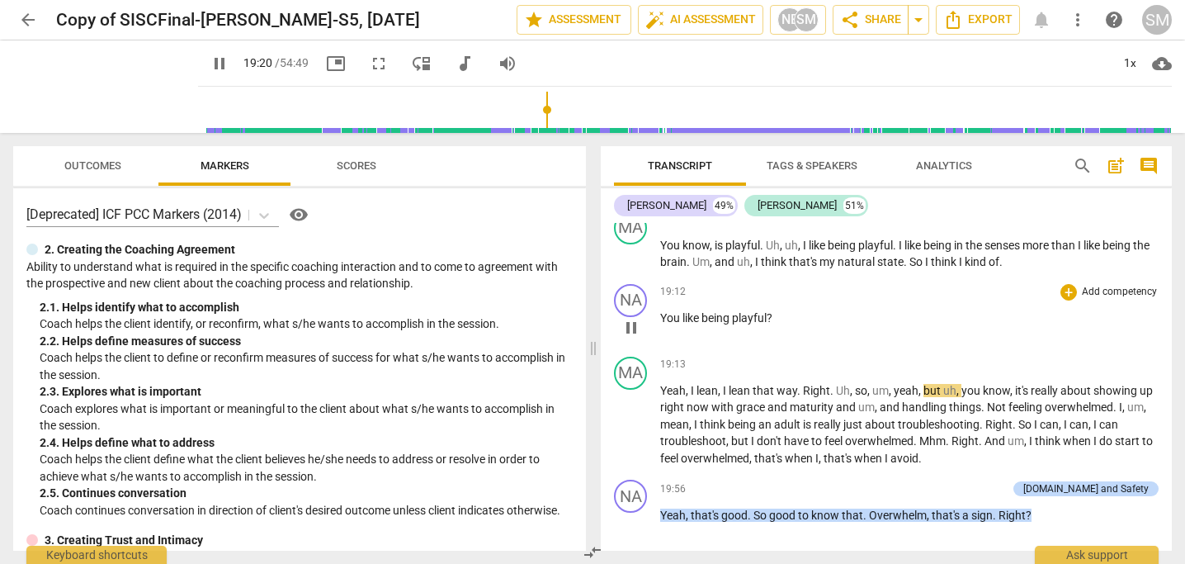
click at [636, 338] on span "pause" at bounding box center [631, 328] width 20 height 20
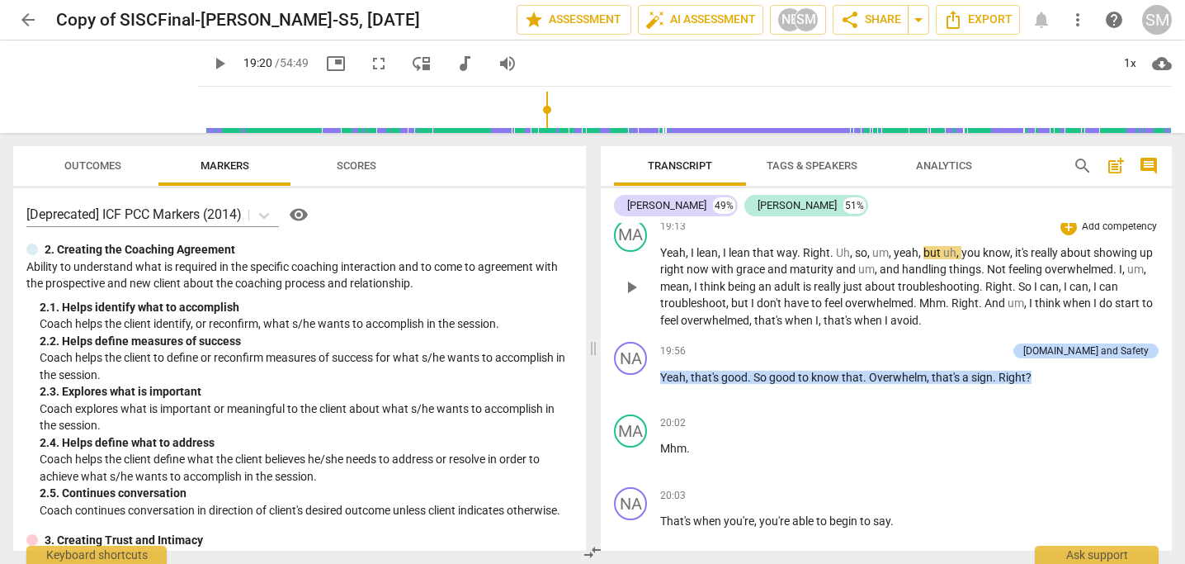
scroll to position [7731, 0]
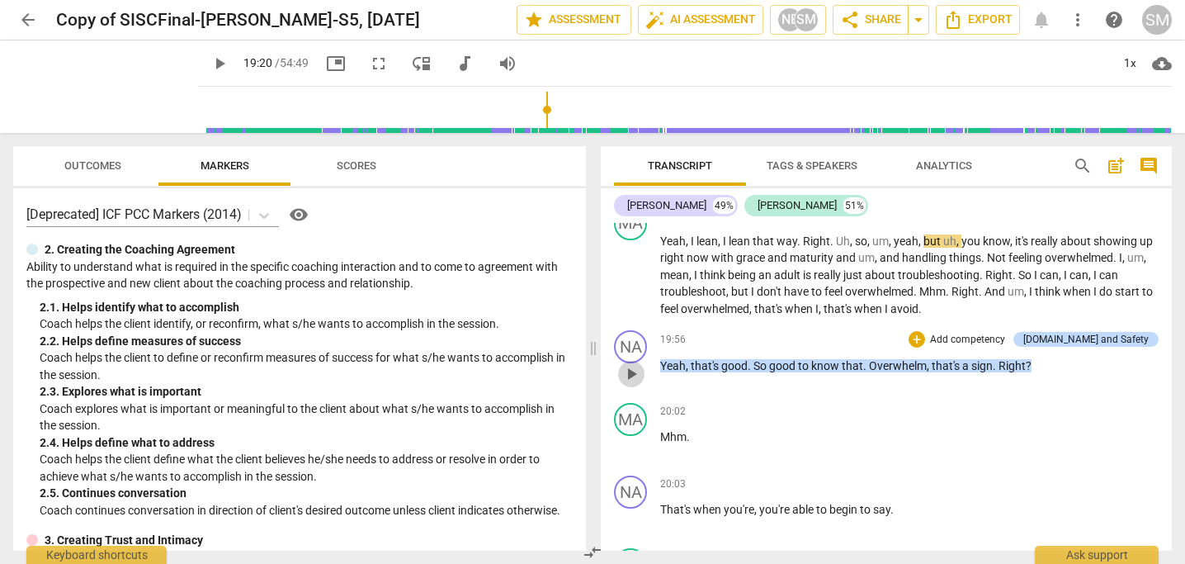
click at [630, 384] on span "play_arrow" at bounding box center [631, 374] width 20 height 20
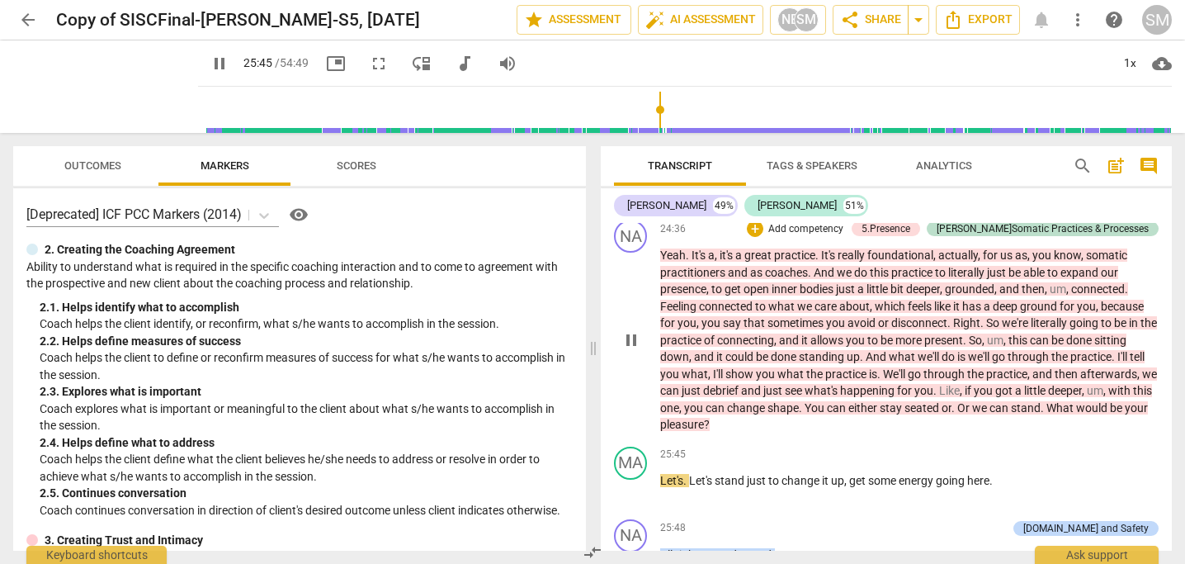
scroll to position [9710, 0]
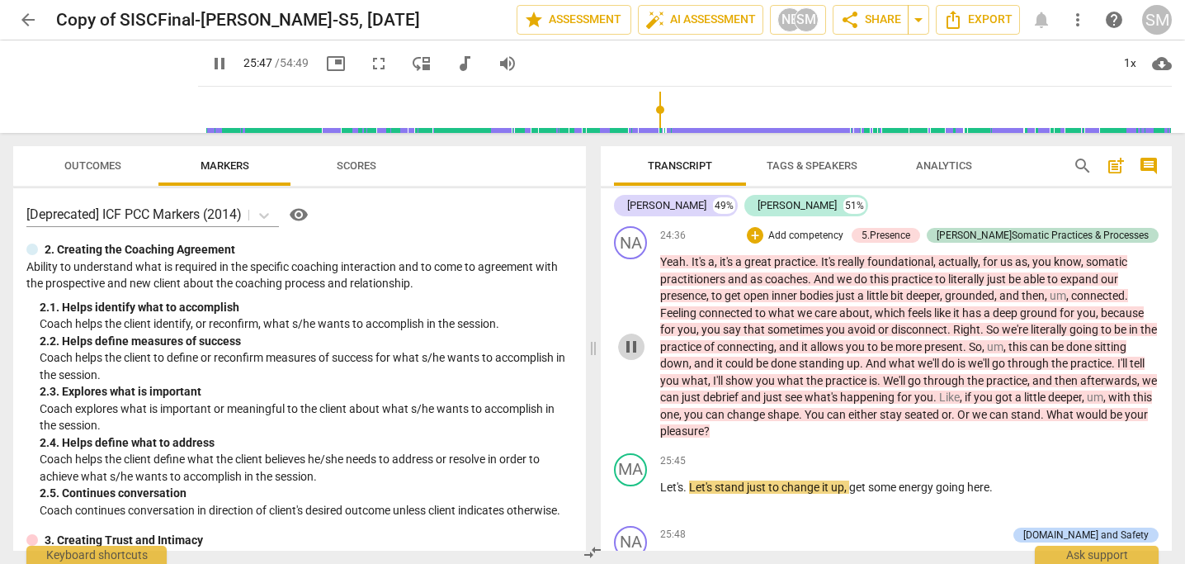
click at [631, 357] on span "pause" at bounding box center [631, 347] width 20 height 20
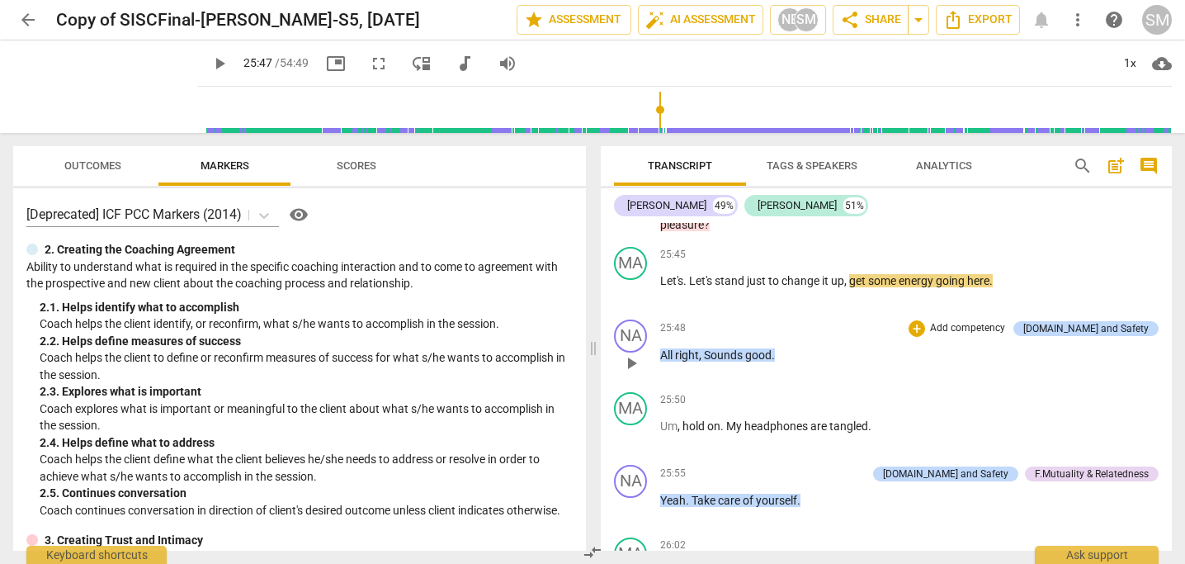
scroll to position [9920, 0]
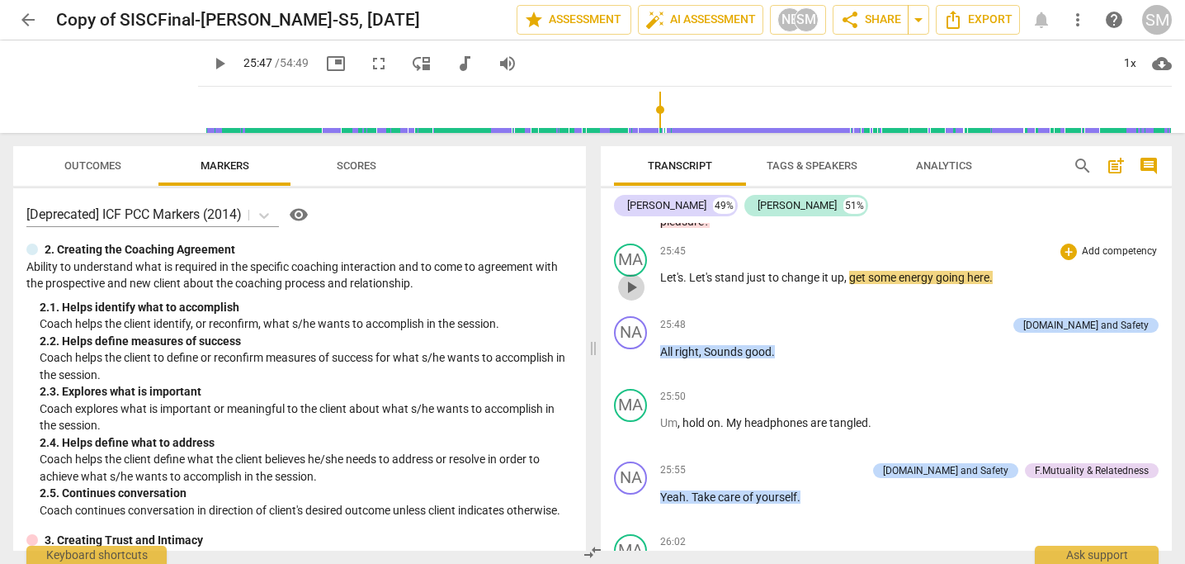
click at [633, 297] on span "play_arrow" at bounding box center [631, 287] width 20 height 20
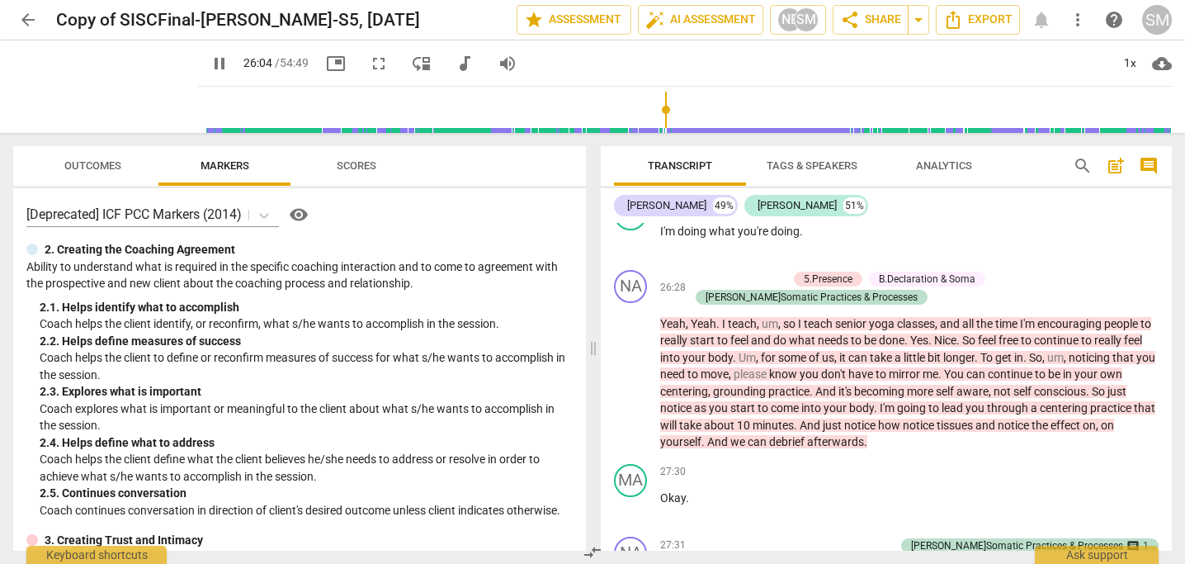
scroll to position [10438, 0]
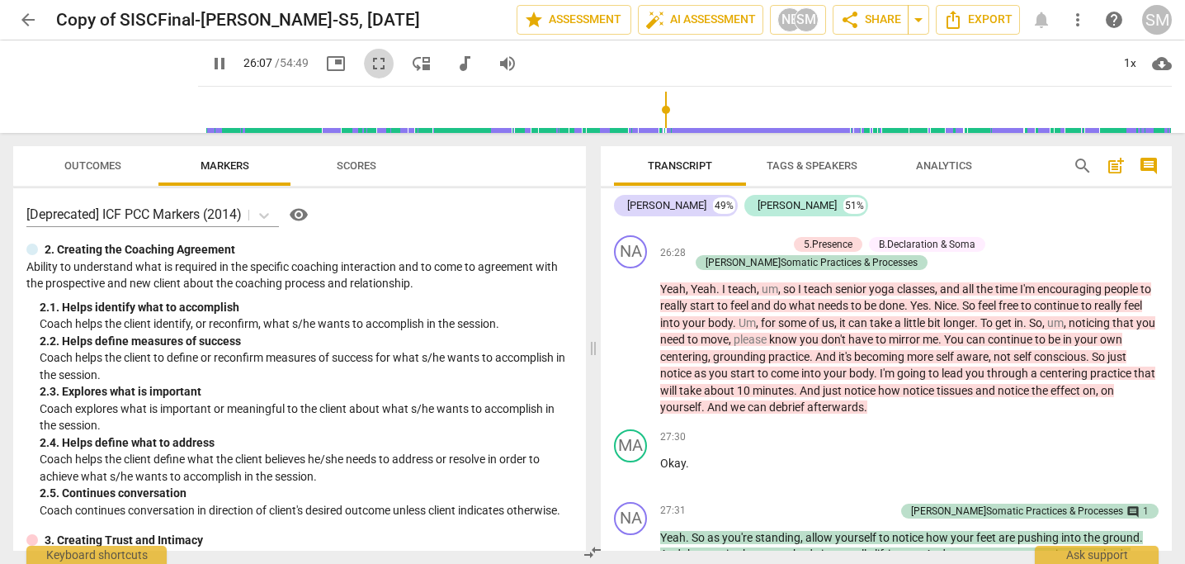
click at [369, 59] on span "fullscreen" at bounding box center [379, 64] width 20 height 20
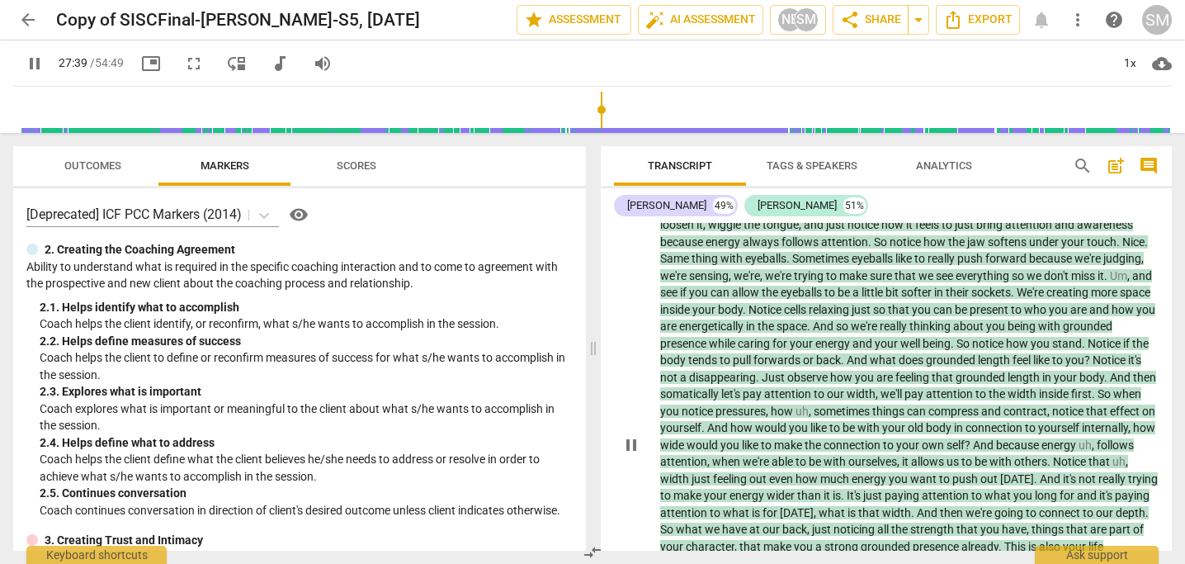
scroll to position [10942, 0]
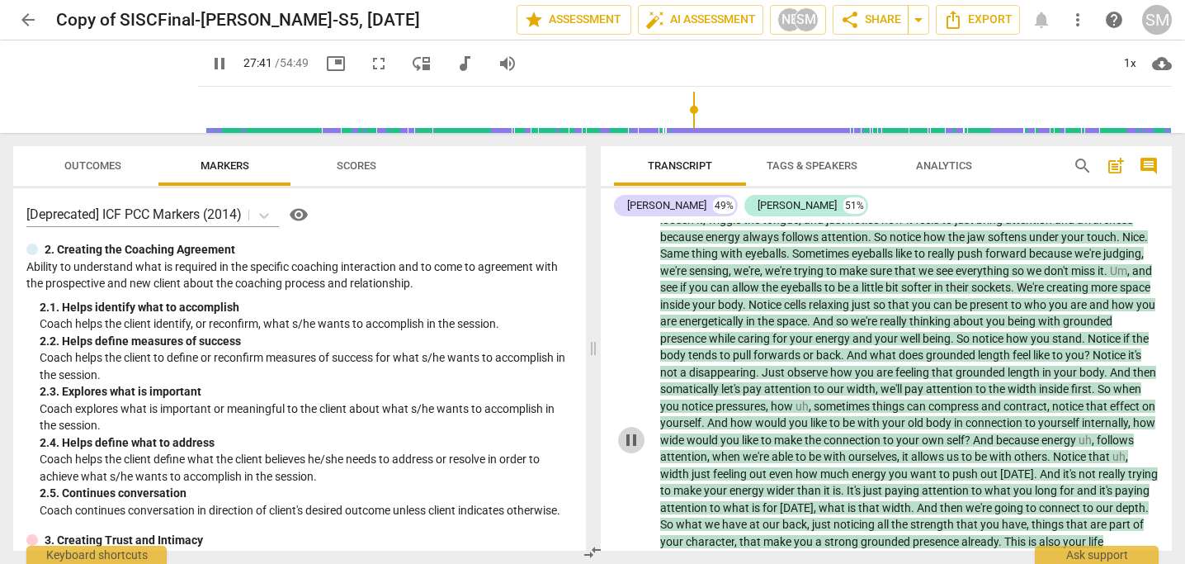
click at [630, 450] on span "pause" at bounding box center [631, 440] width 20 height 20
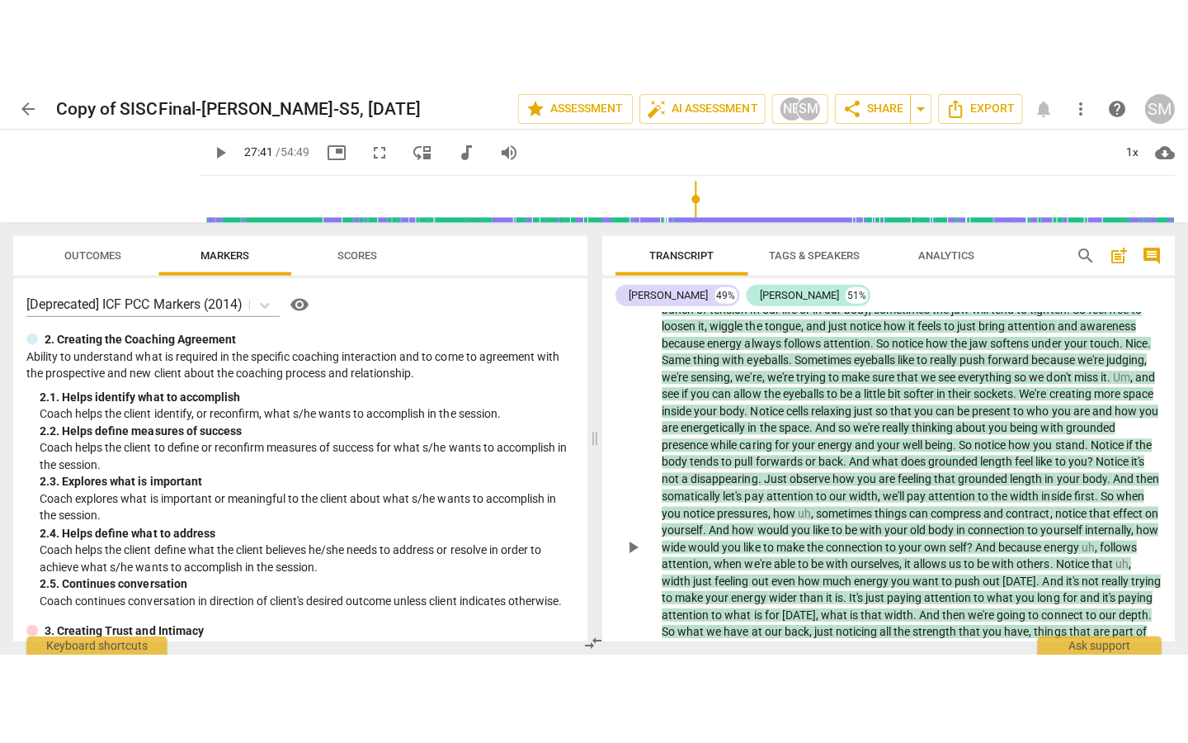
scroll to position [10958, 0]
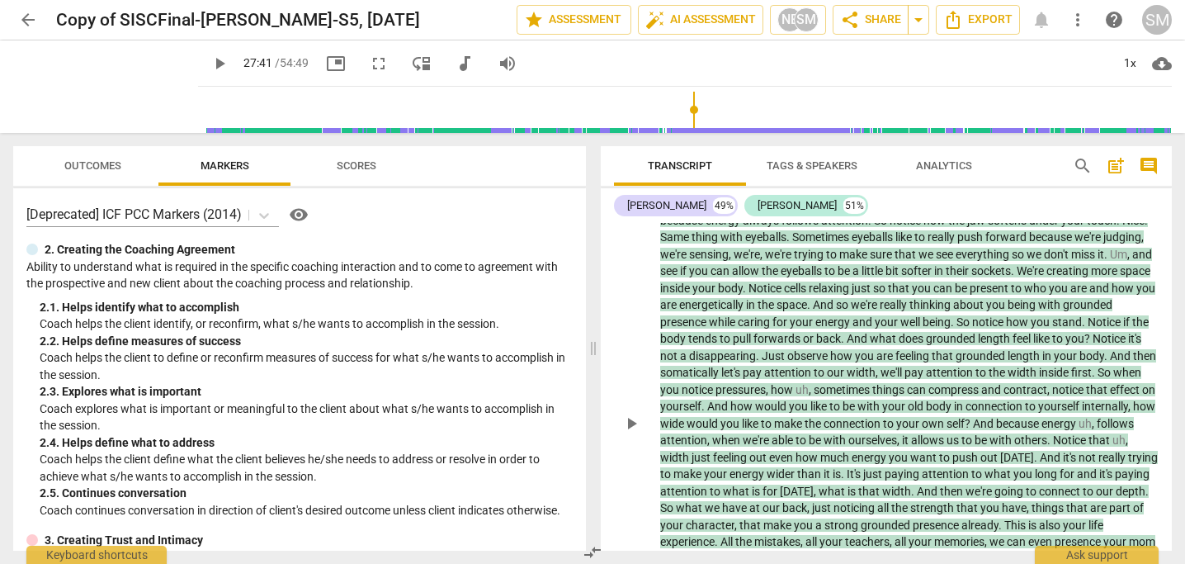
click at [630, 433] on span "play_arrow" at bounding box center [631, 423] width 20 height 20
click at [369, 61] on span "fullscreen" at bounding box center [379, 64] width 20 height 20
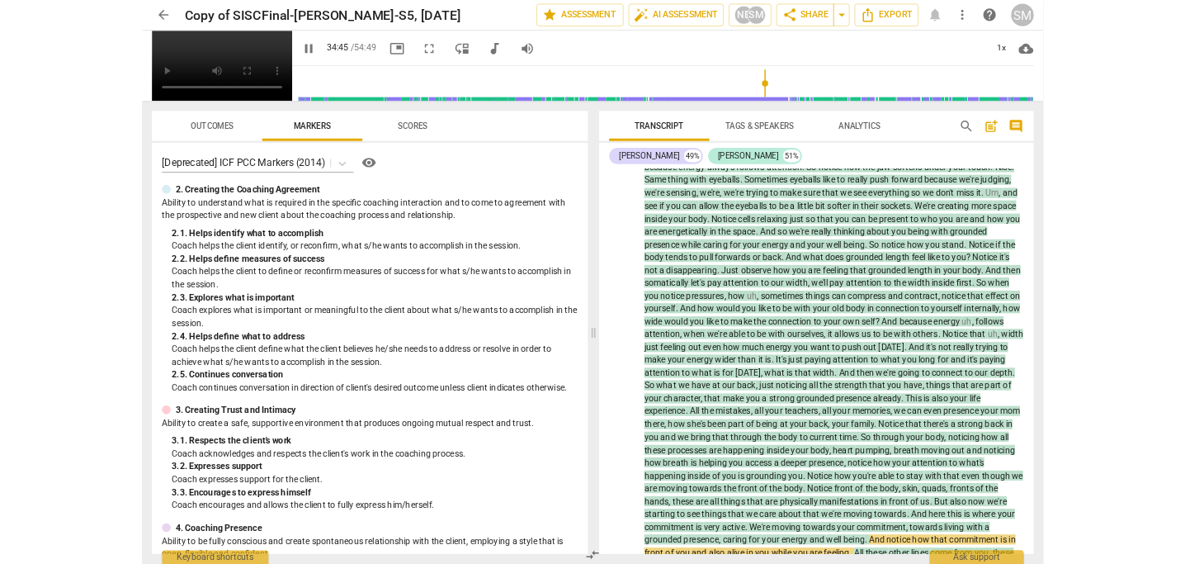
scroll to position [11473, 0]
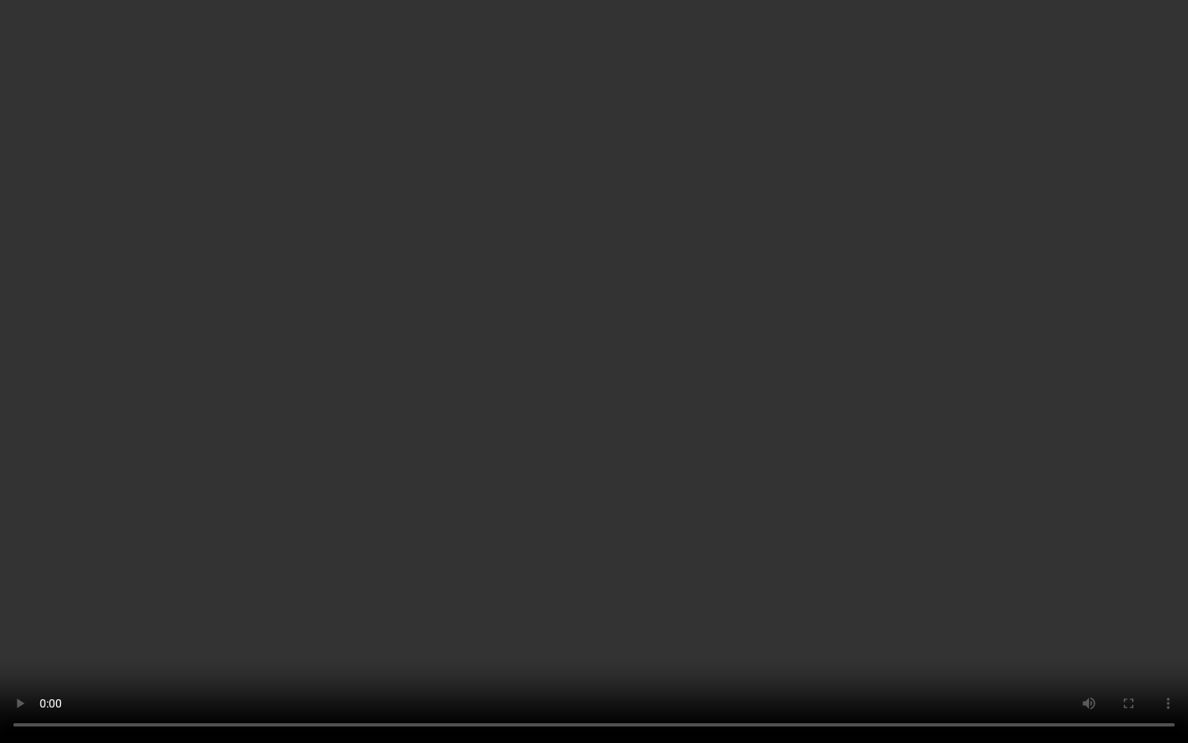
click at [361, 178] on video at bounding box center [594, 371] width 1188 height 743
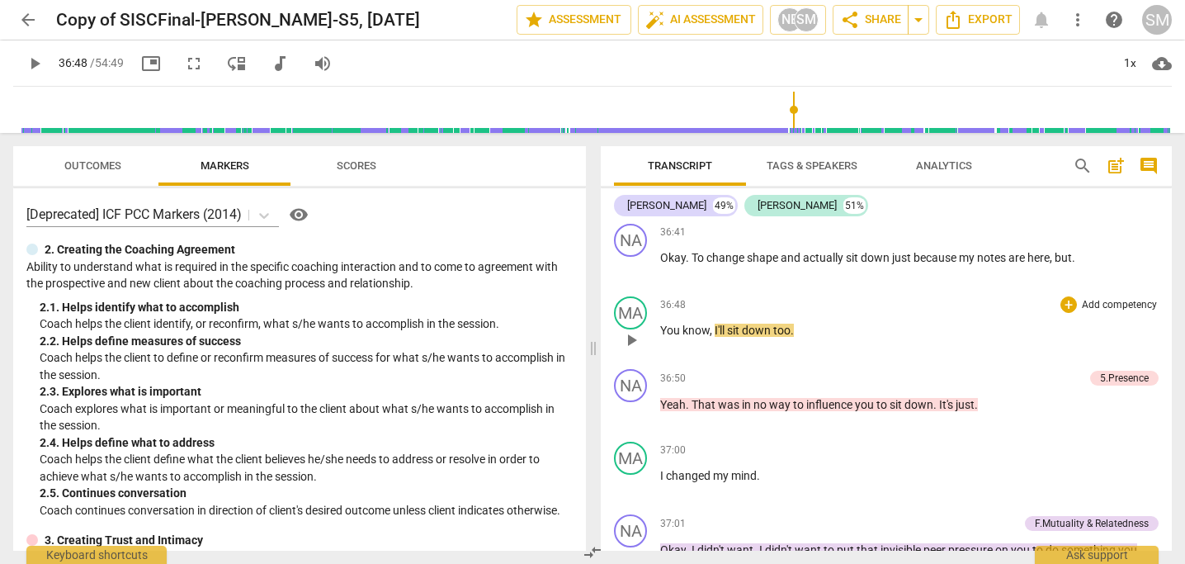
scroll to position [11656, 0]
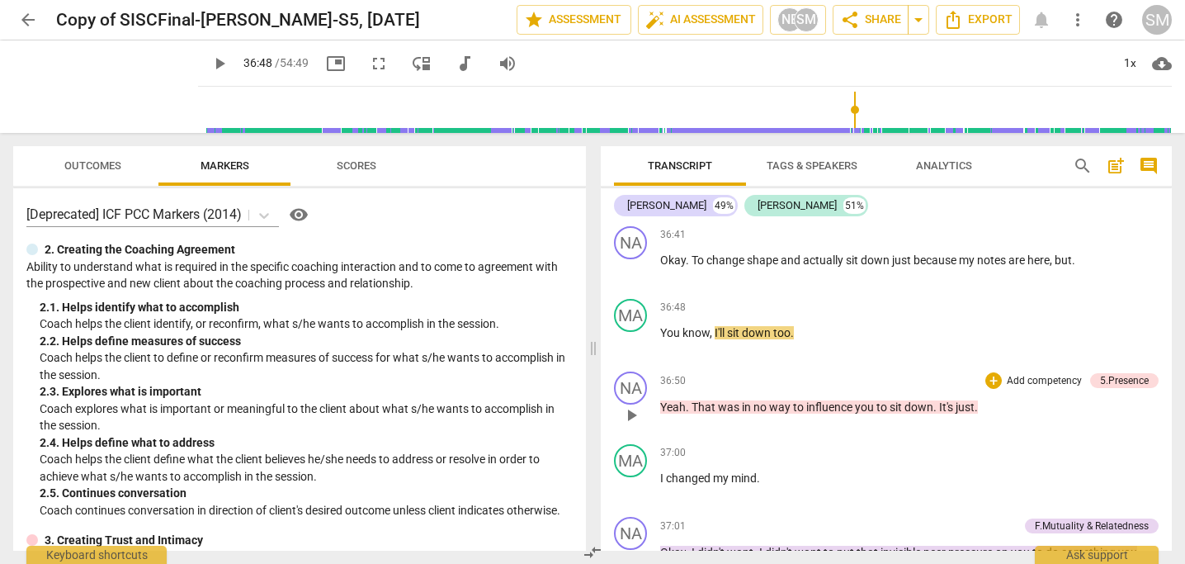
click at [631, 425] on span "play_arrow" at bounding box center [631, 415] width 20 height 20
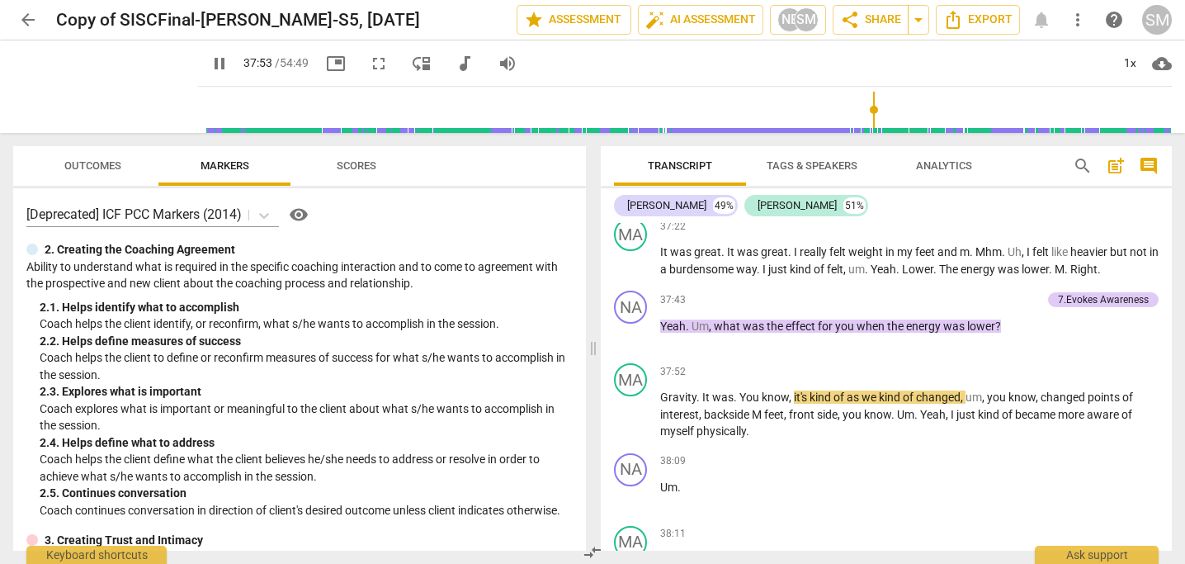
scroll to position [12192, 0]
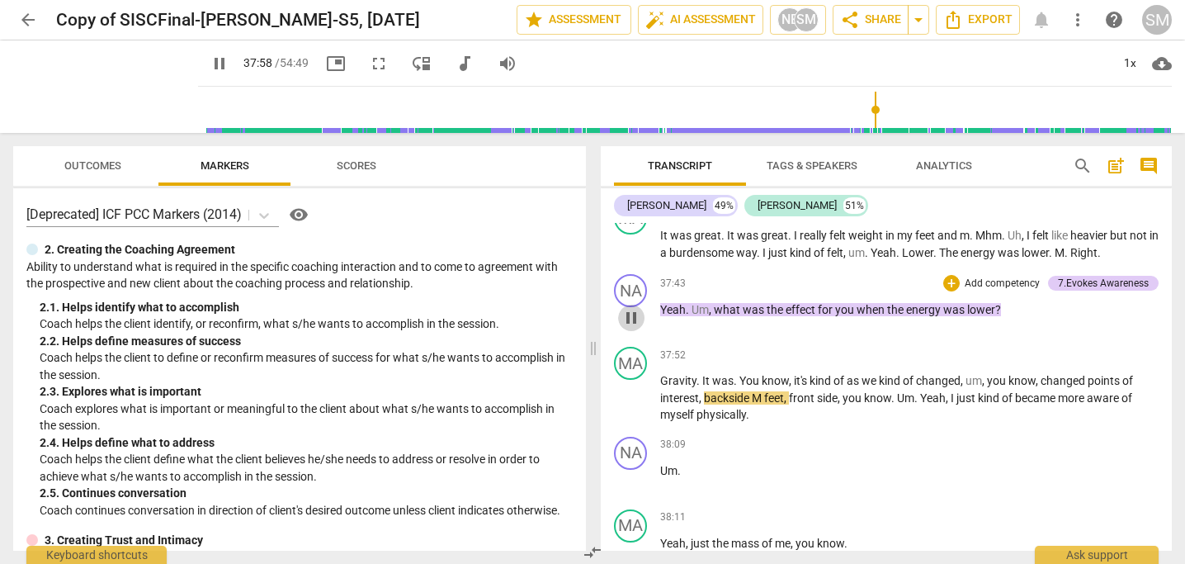
click at [631, 328] on span "pause" at bounding box center [631, 318] width 20 height 20
click at [631, 328] on span "play_arrow" at bounding box center [631, 318] width 20 height 20
click at [369, 66] on span "fullscreen" at bounding box center [379, 64] width 20 height 20
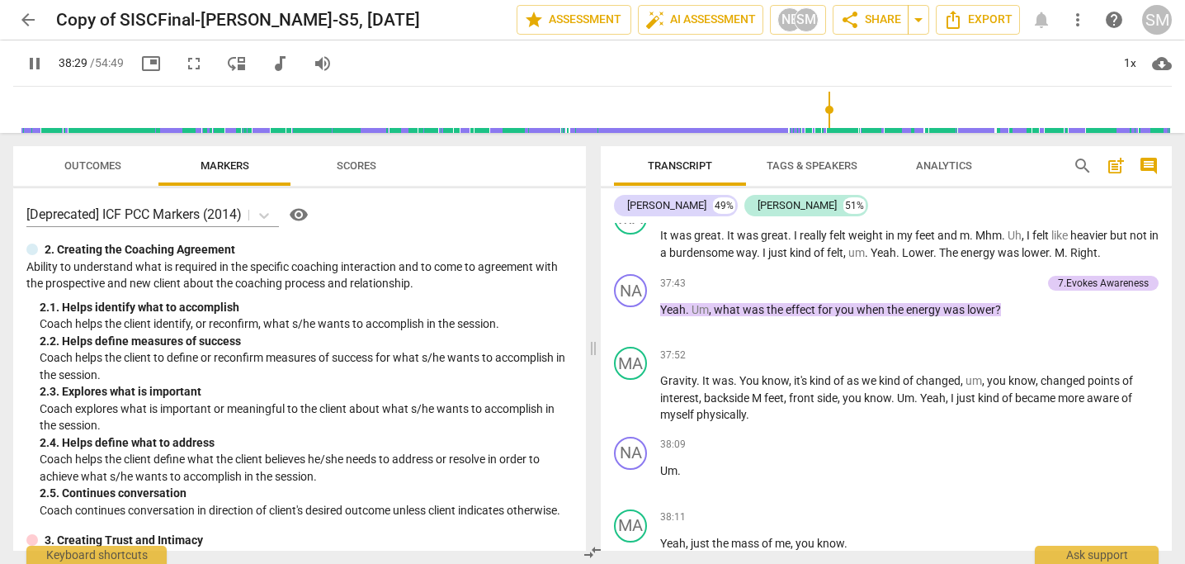
scroll to position [12682, 0]
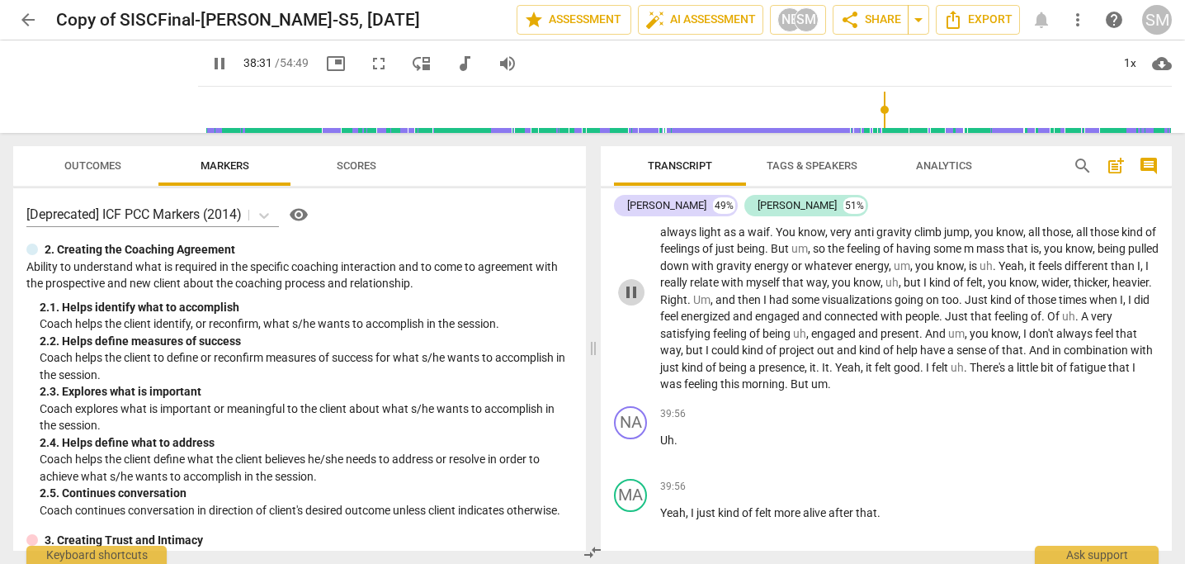
click at [631, 302] on span "pause" at bounding box center [631, 292] width 20 height 20
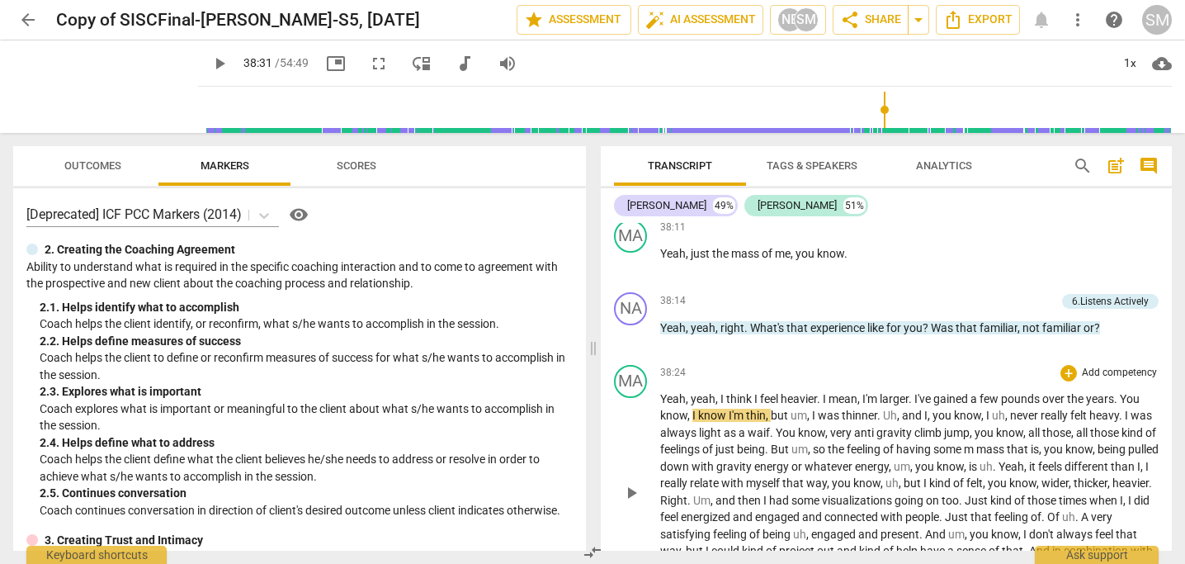
scroll to position [12555, 0]
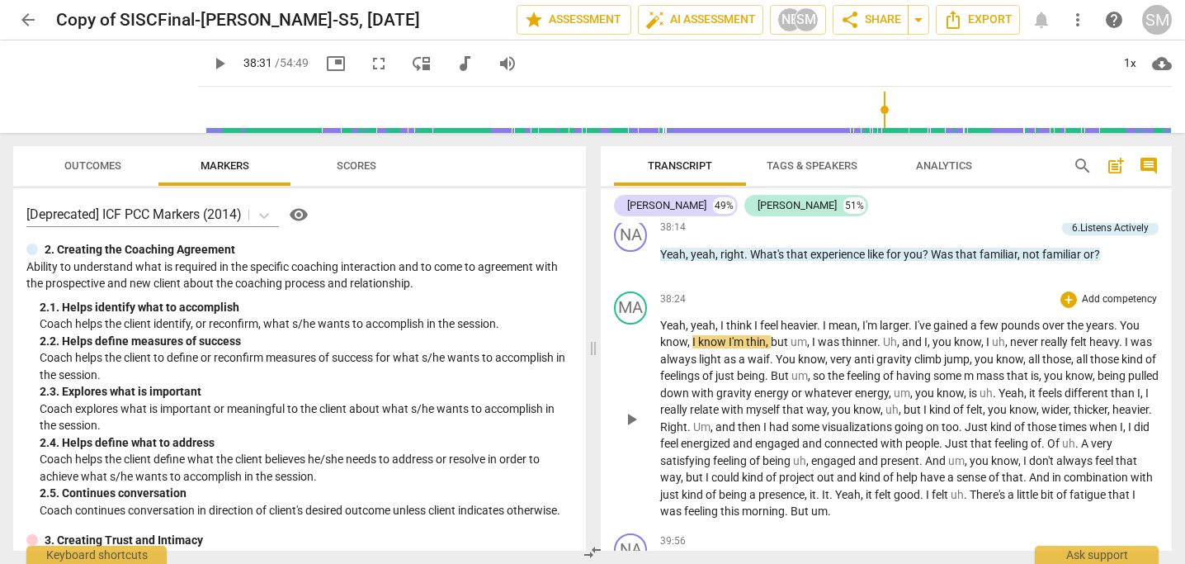
click at [636, 429] on span "play_arrow" at bounding box center [631, 419] width 20 height 20
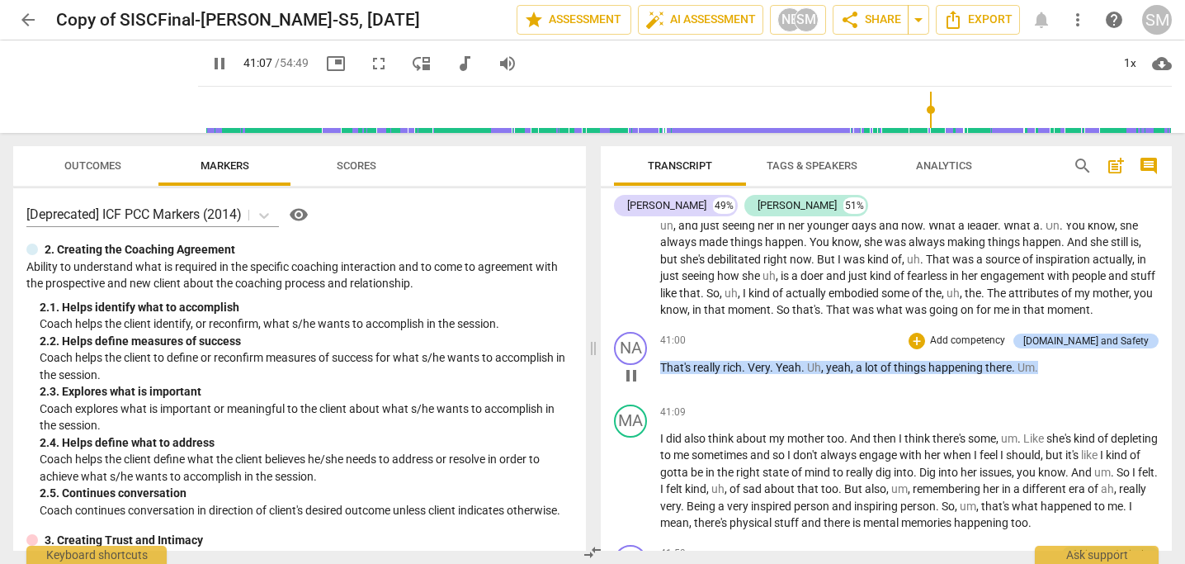
scroll to position [13332, 0]
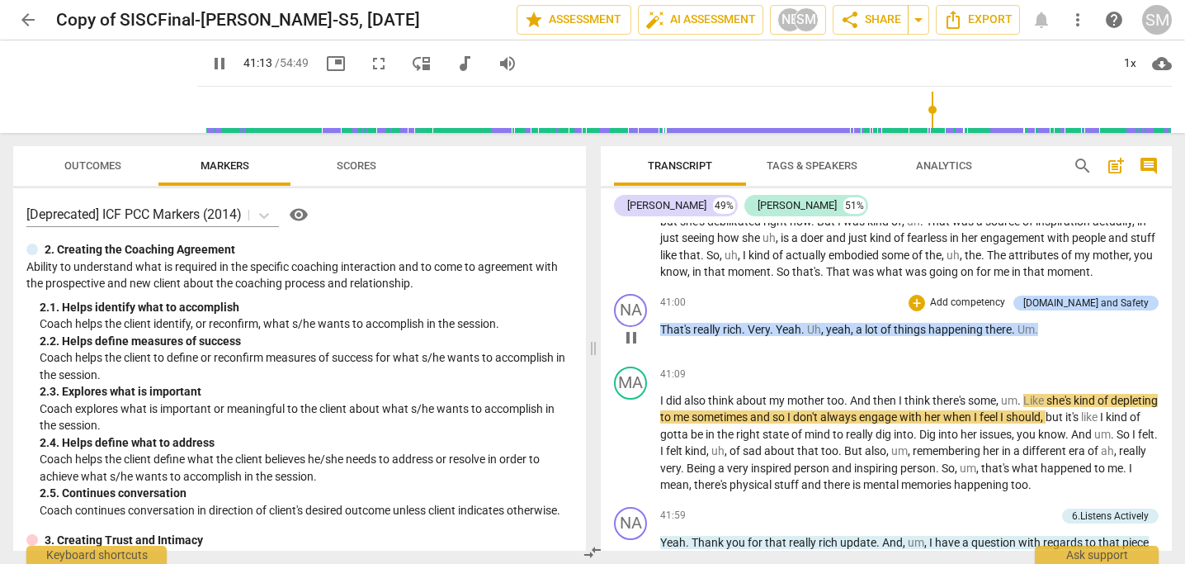
click at [636, 347] on span "pause" at bounding box center [631, 338] width 20 height 20
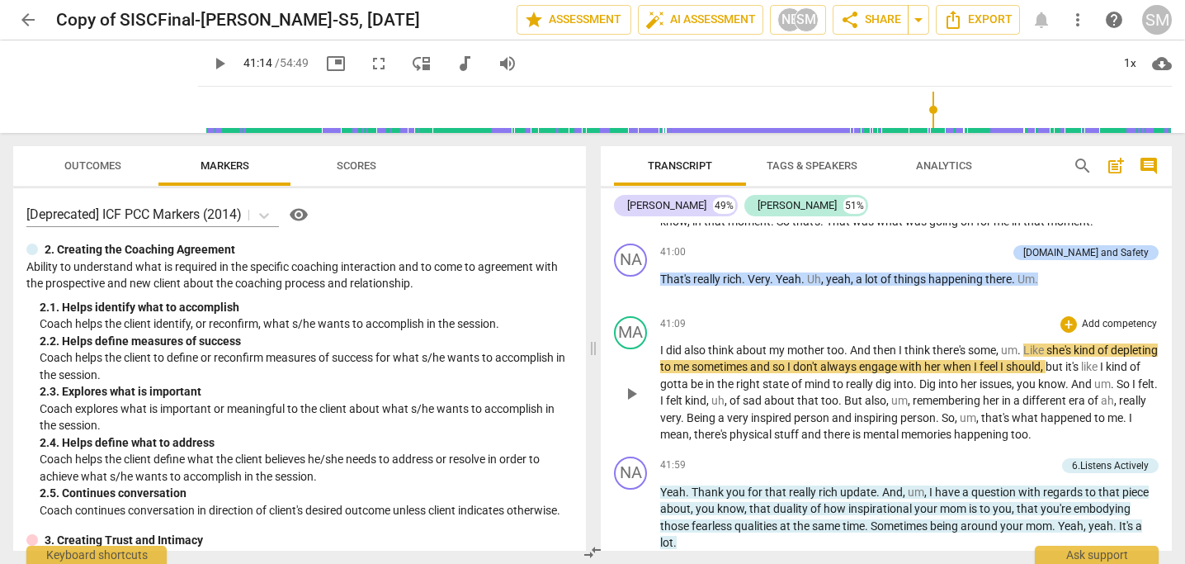
scroll to position [13383, 0]
click at [631, 403] on span "play_arrow" at bounding box center [631, 393] width 20 height 20
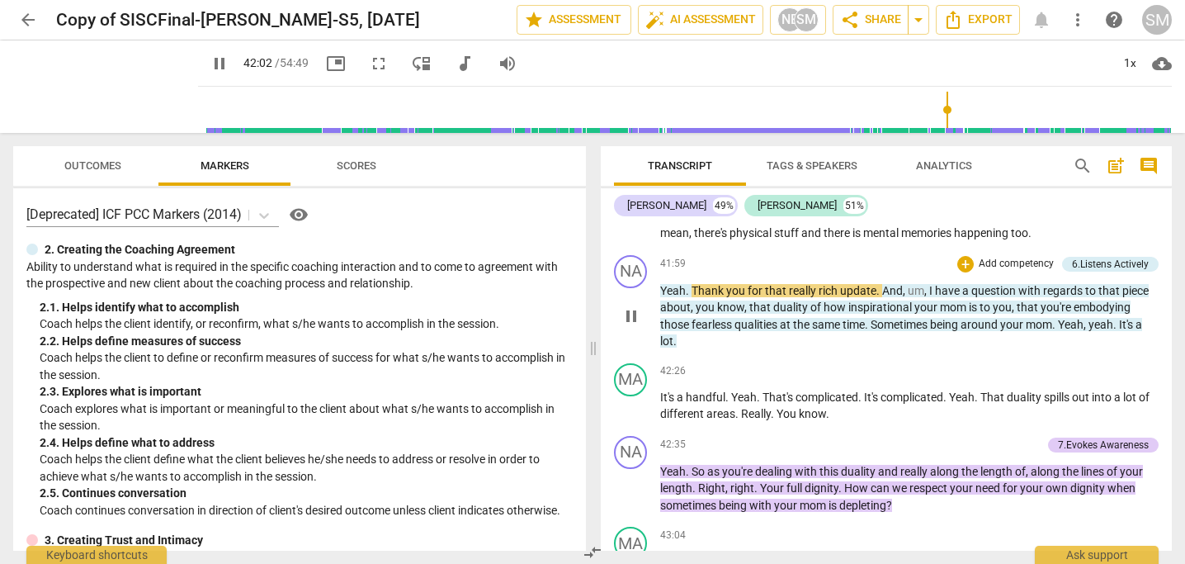
scroll to position [13590, 0]
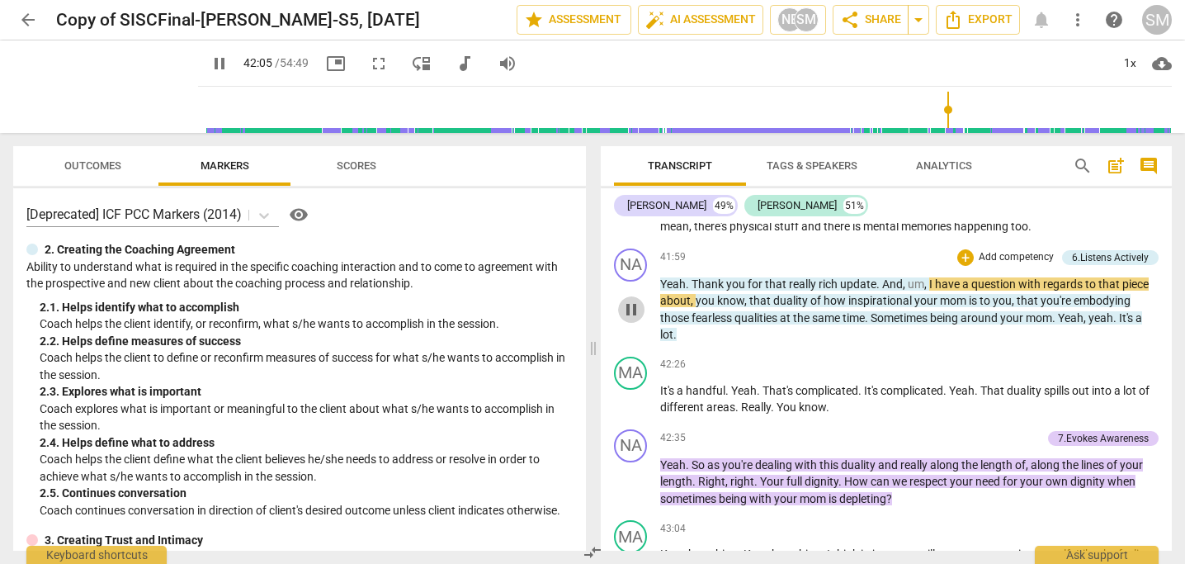
click at [628, 319] on span "pause" at bounding box center [631, 310] width 20 height 20
click at [626, 319] on span "play_arrow" at bounding box center [631, 310] width 20 height 20
click at [627, 319] on span "pause" at bounding box center [631, 310] width 20 height 20
click at [627, 319] on span "play_arrow" at bounding box center [631, 310] width 20 height 20
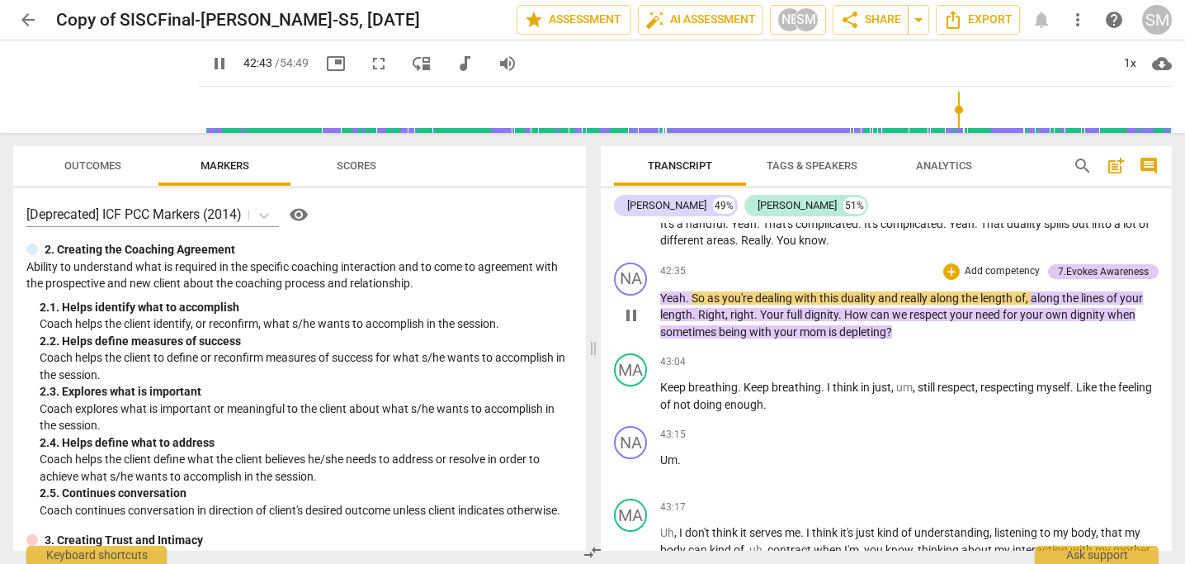
scroll to position [13756, 0]
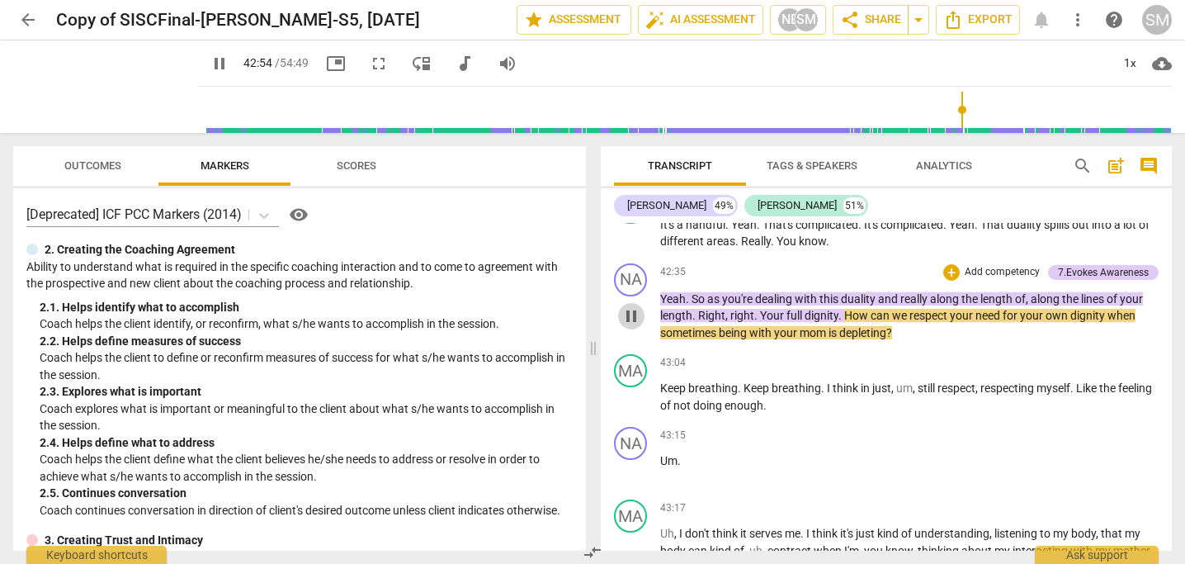
click at [628, 326] on span "pause" at bounding box center [631, 316] width 20 height 20
click at [628, 326] on span "play_arrow" at bounding box center [631, 316] width 20 height 20
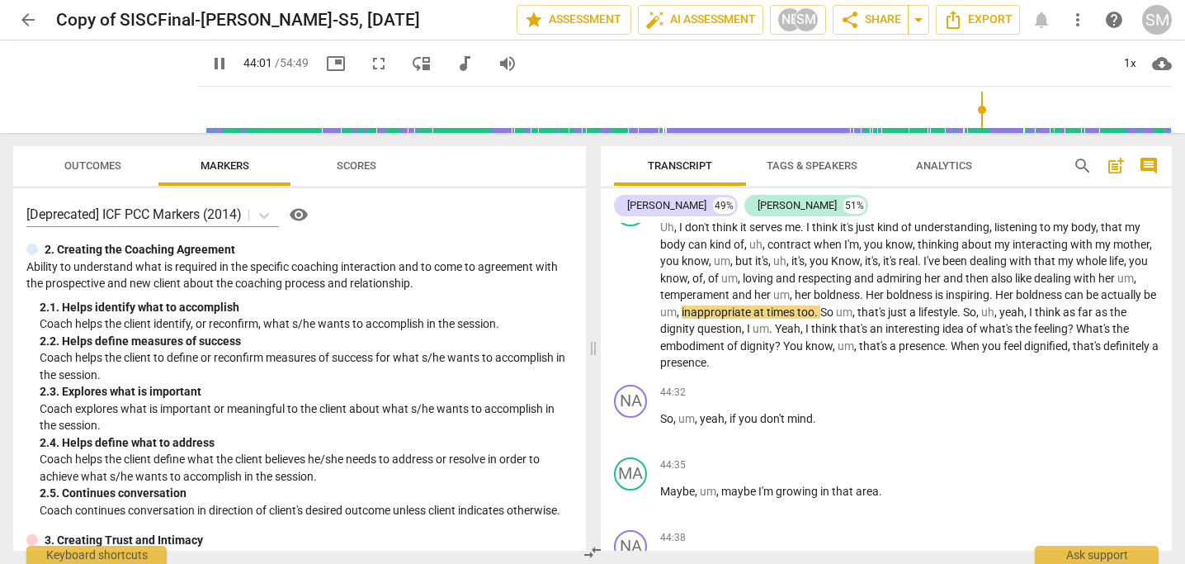
scroll to position [14065, 0]
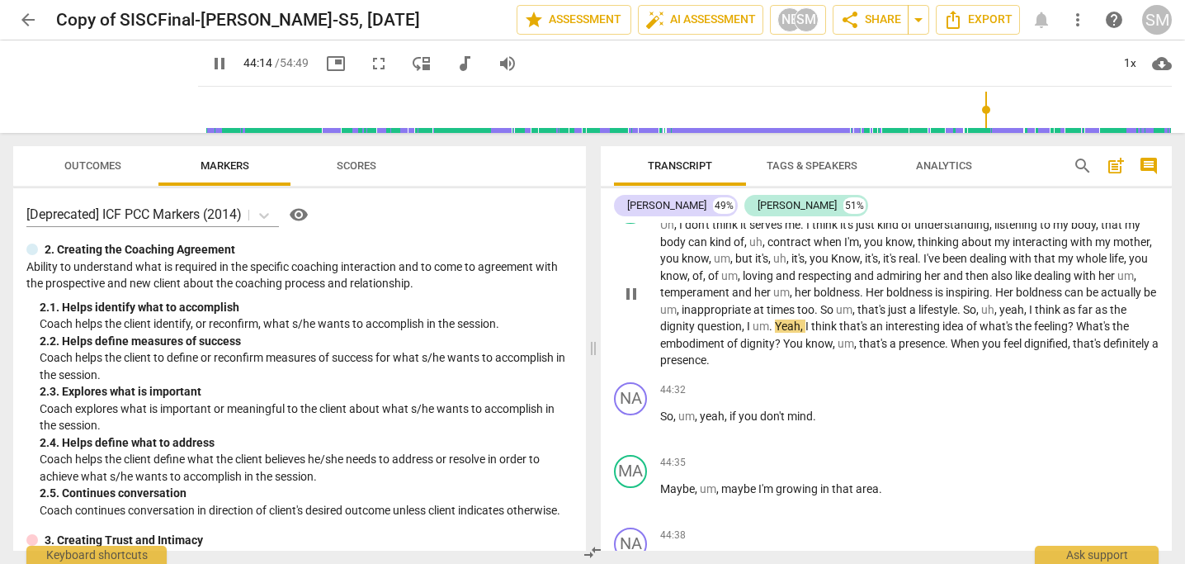
click at [632, 304] on span "pause" at bounding box center [631, 294] width 20 height 20
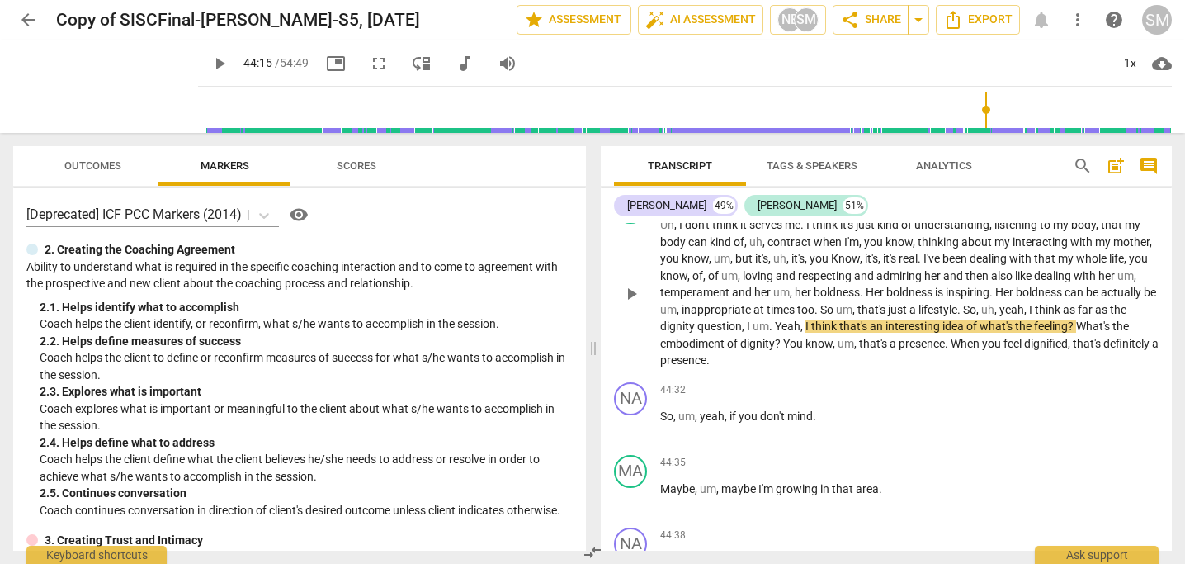
click at [633, 304] on span "play_arrow" at bounding box center [631, 294] width 20 height 20
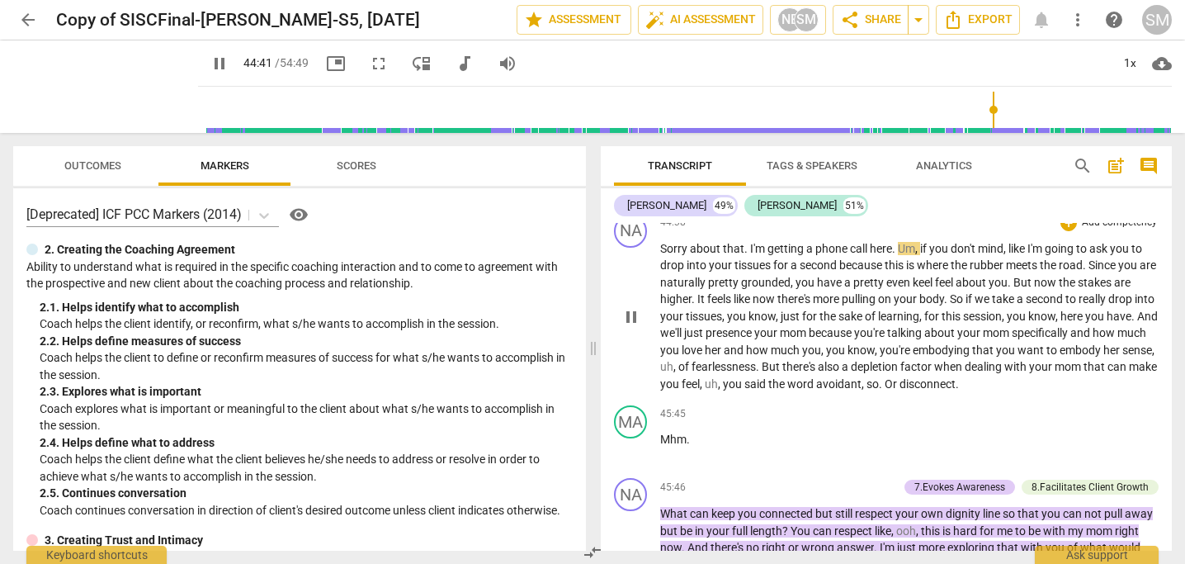
scroll to position [14382, 0]
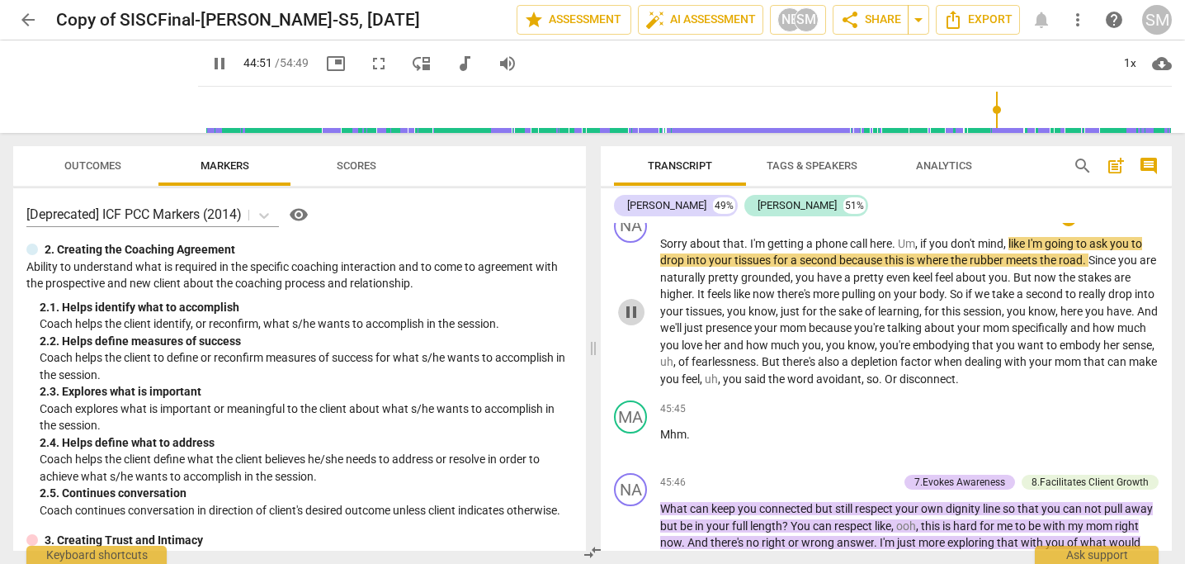
click at [632, 322] on span "pause" at bounding box center [631, 312] width 20 height 20
click at [210, 64] on span "play_arrow" at bounding box center [220, 64] width 20 height 20
click at [369, 64] on span "fullscreen" at bounding box center [379, 64] width 20 height 20
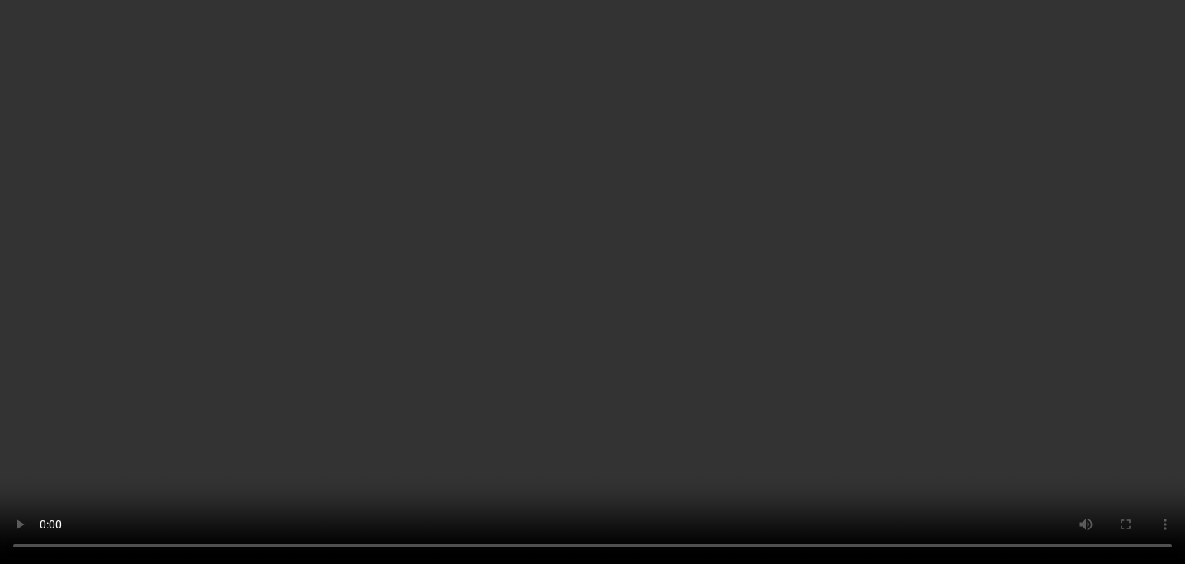
scroll to position [15594, 0]
type input "2981"
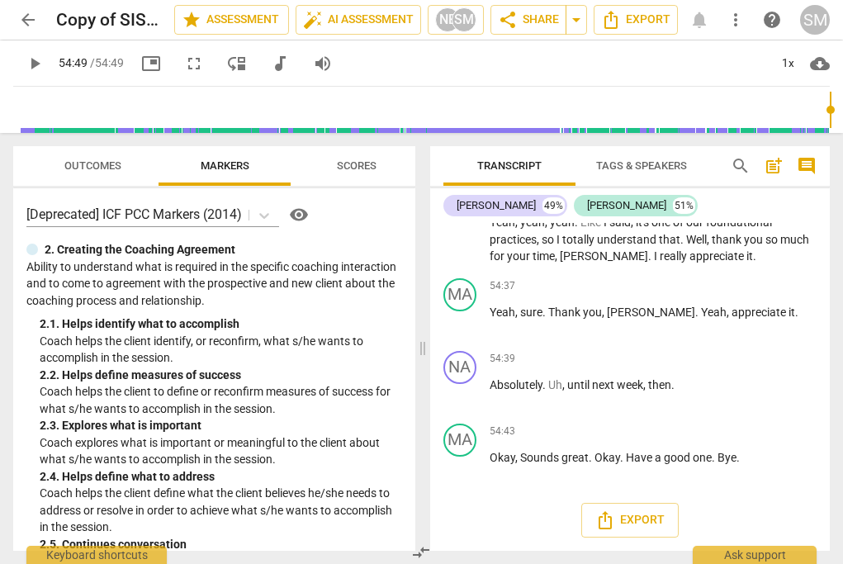
scroll to position [20912, 0]
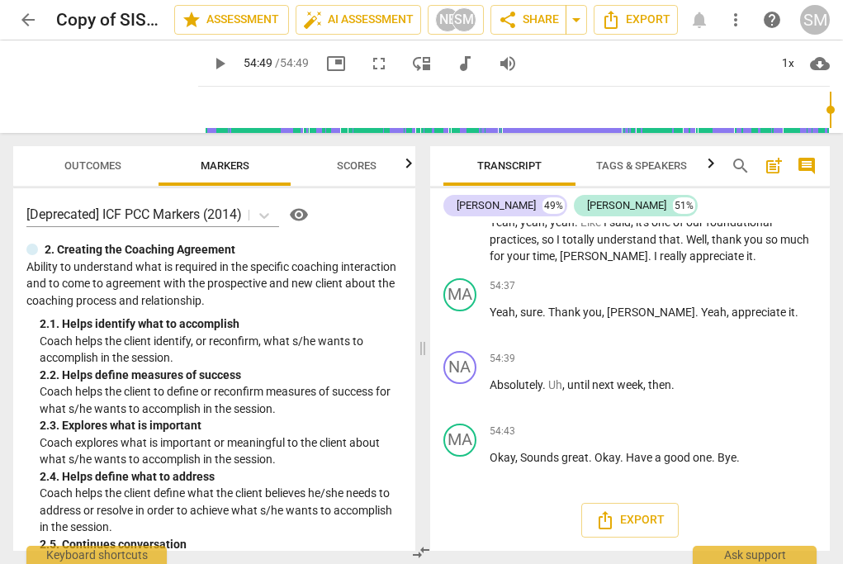
type input "3289"
